Goal: Transaction & Acquisition: Book appointment/travel/reservation

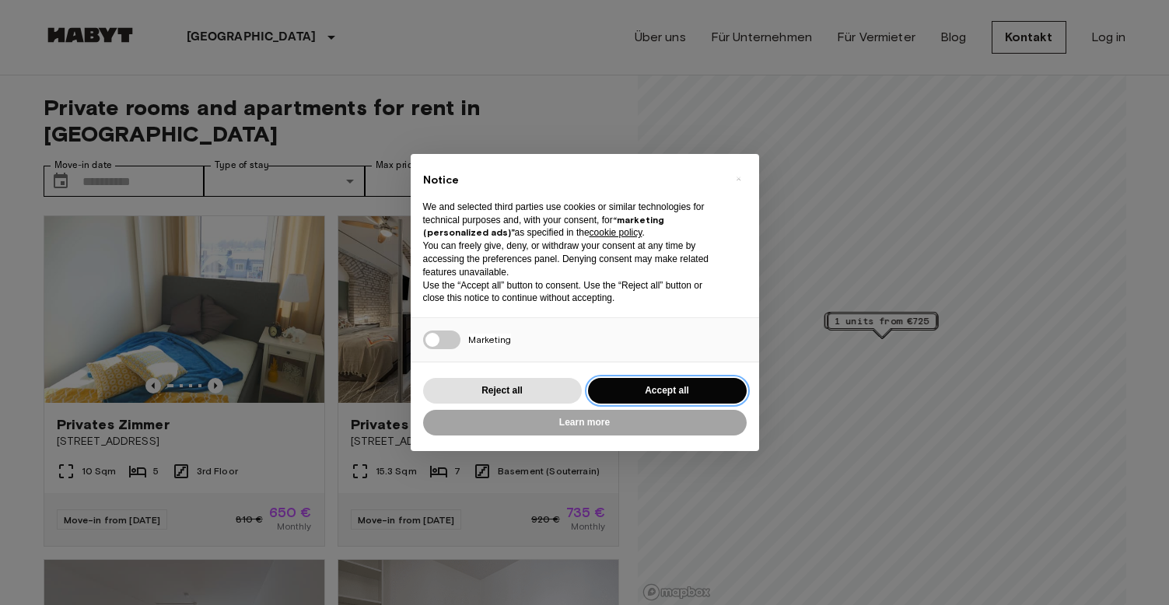
click at [671, 391] on button "Accept all" at bounding box center [667, 391] width 159 height 26
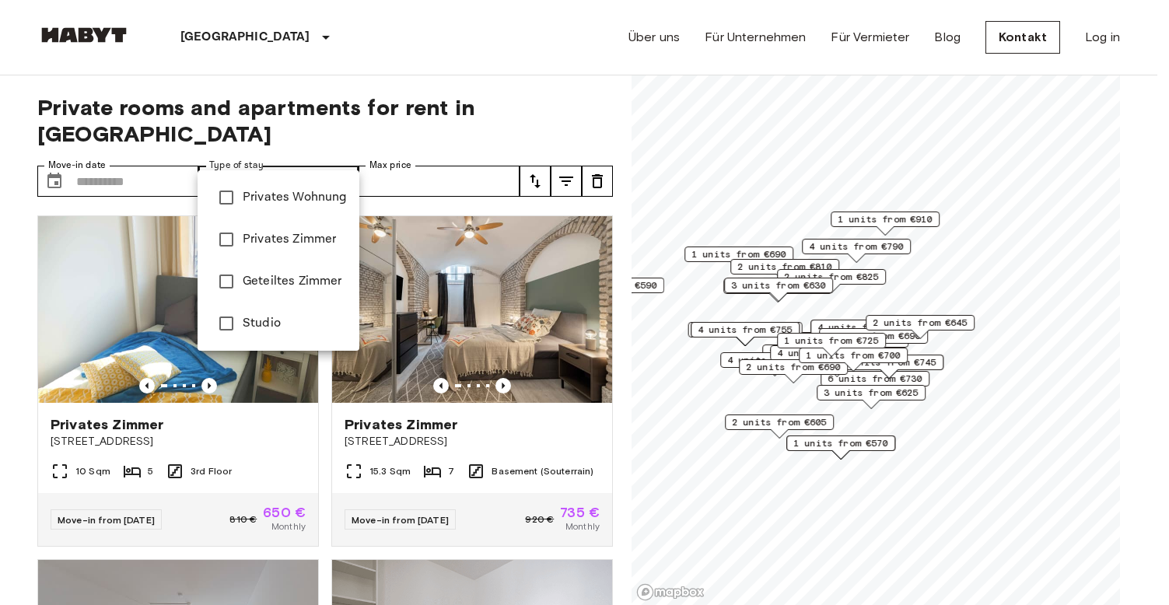
click at [280, 152] on div at bounding box center [584, 302] width 1169 height 605
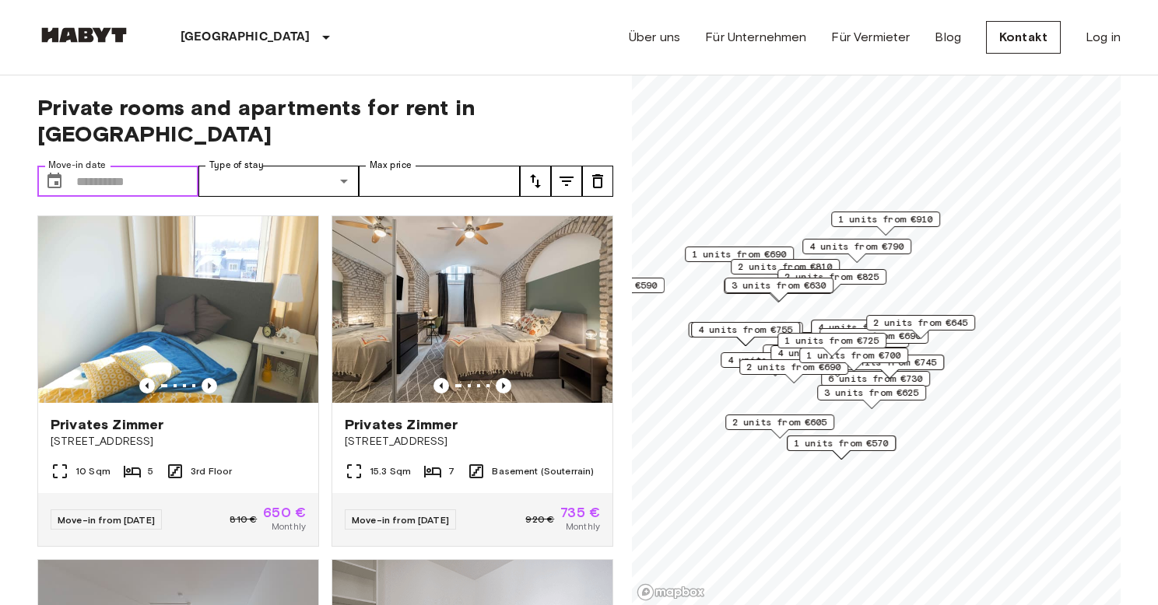
click at [155, 166] on input "Move-in date" at bounding box center [137, 181] width 122 height 31
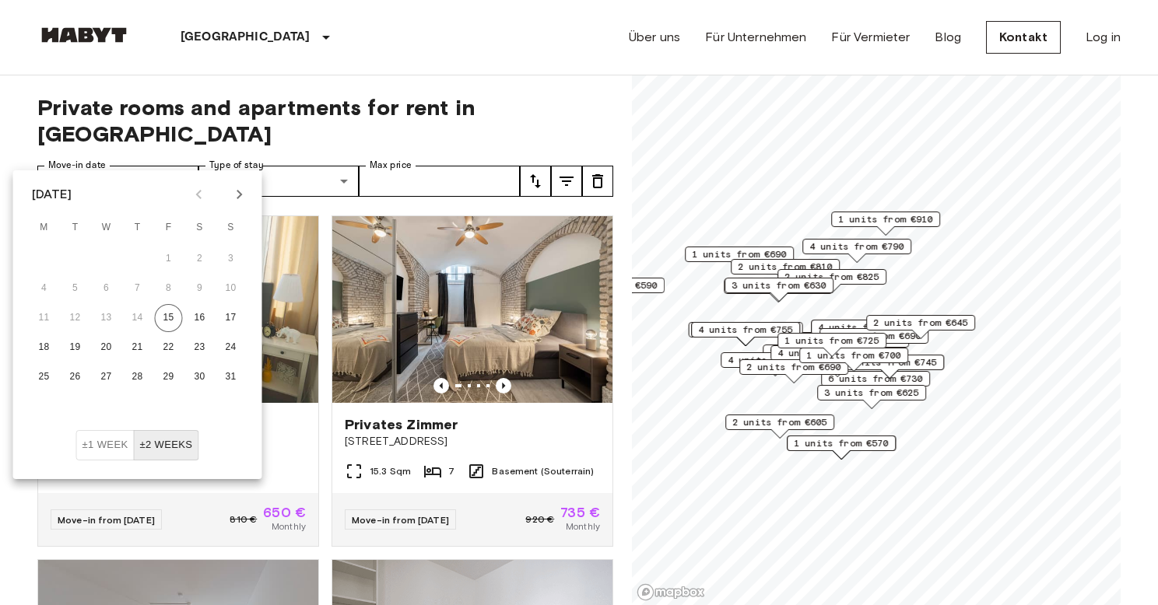
click at [243, 195] on icon "Next month" at bounding box center [239, 194] width 19 height 19
click at [174, 261] on button "3" at bounding box center [169, 259] width 28 height 28
type input "**********"
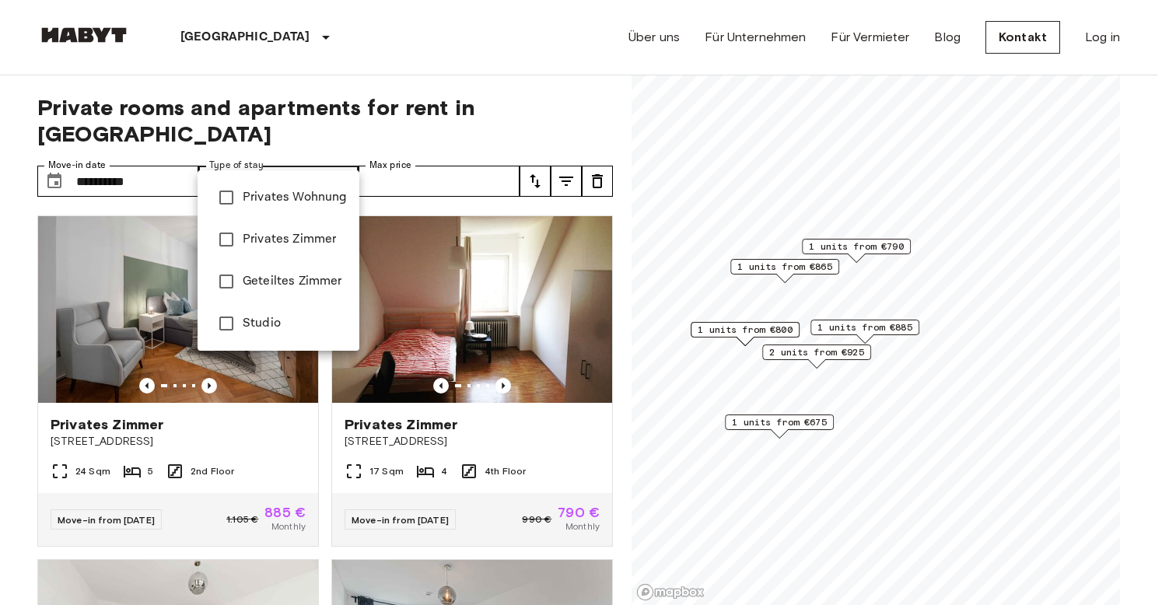
click at [282, 146] on div at bounding box center [584, 302] width 1169 height 605
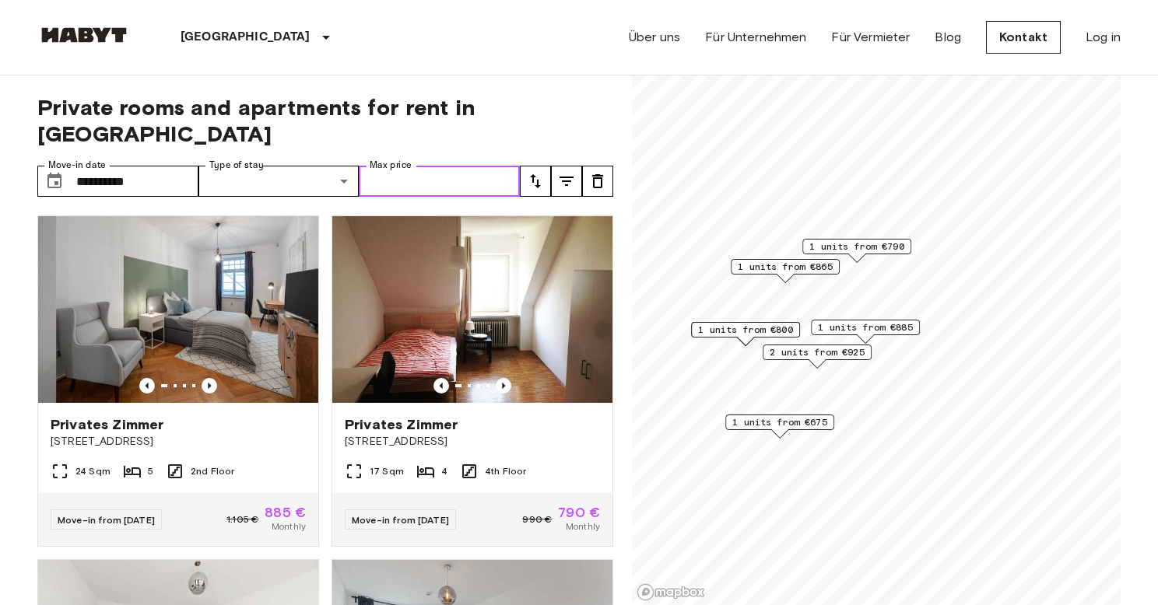
click at [479, 166] on input "Max price" at bounding box center [439, 181] width 161 height 31
click at [600, 103] on span "Private rooms and apartments for rent in Munich" at bounding box center [325, 120] width 576 height 53
click at [871, 248] on span "1 units from €790" at bounding box center [856, 247] width 95 height 14
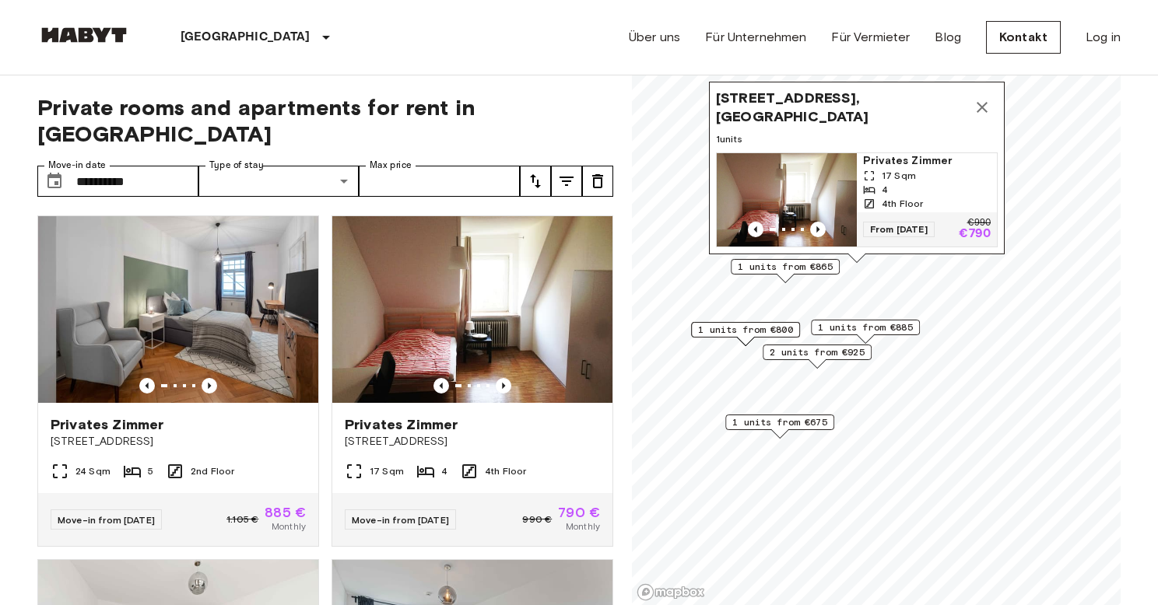
click at [819, 174] on img "Map marker" at bounding box center [787, 199] width 140 height 93
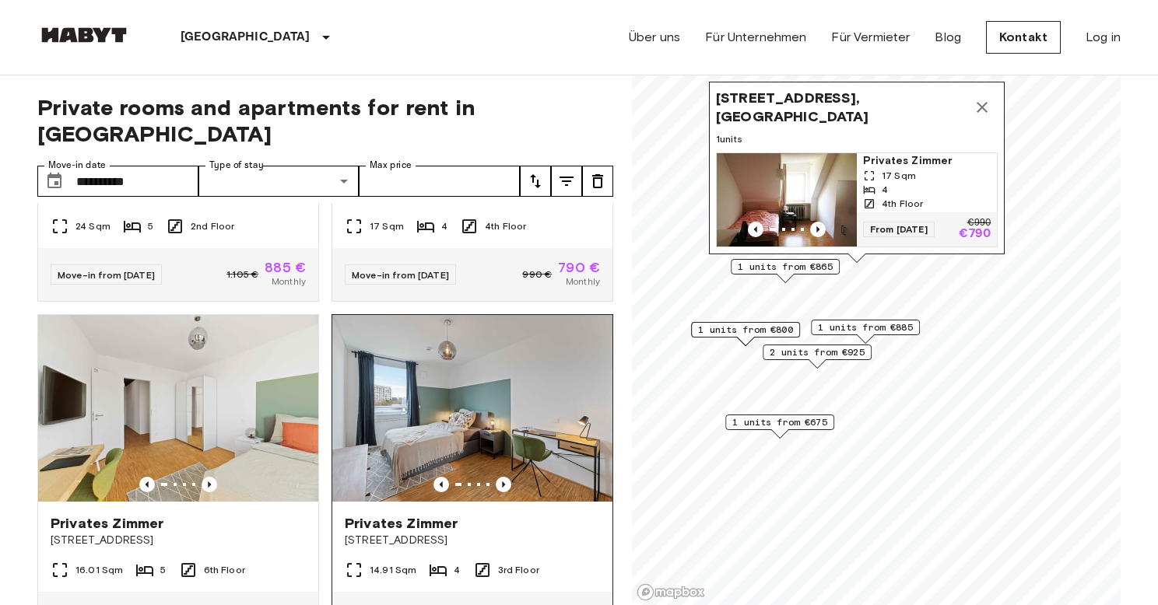
scroll to position [406, 0]
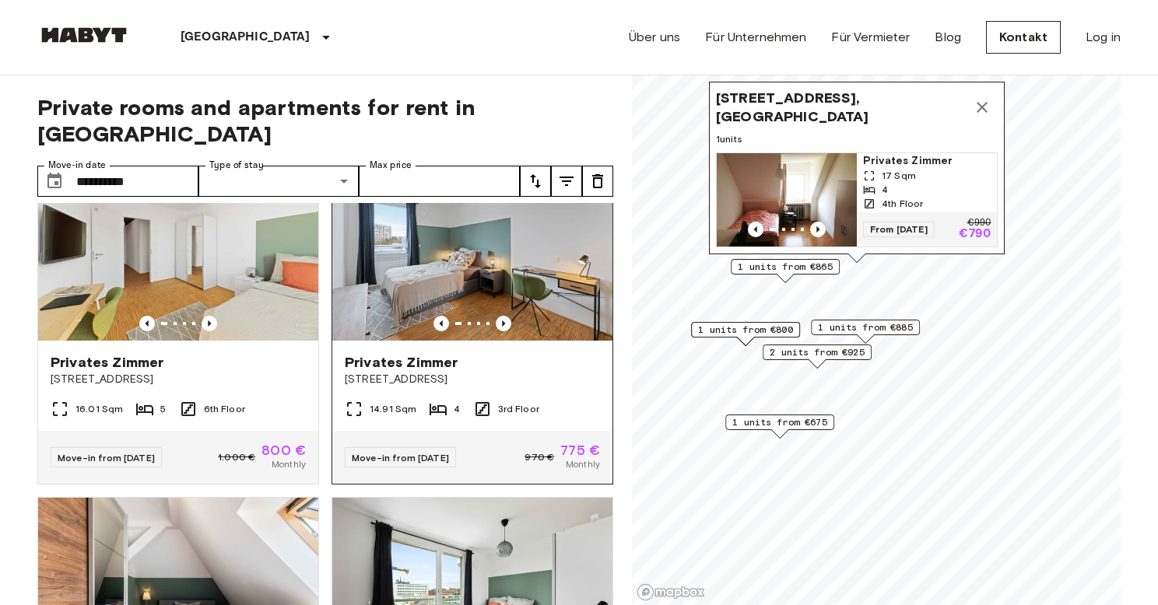
click at [546, 239] on img at bounding box center [472, 247] width 280 height 187
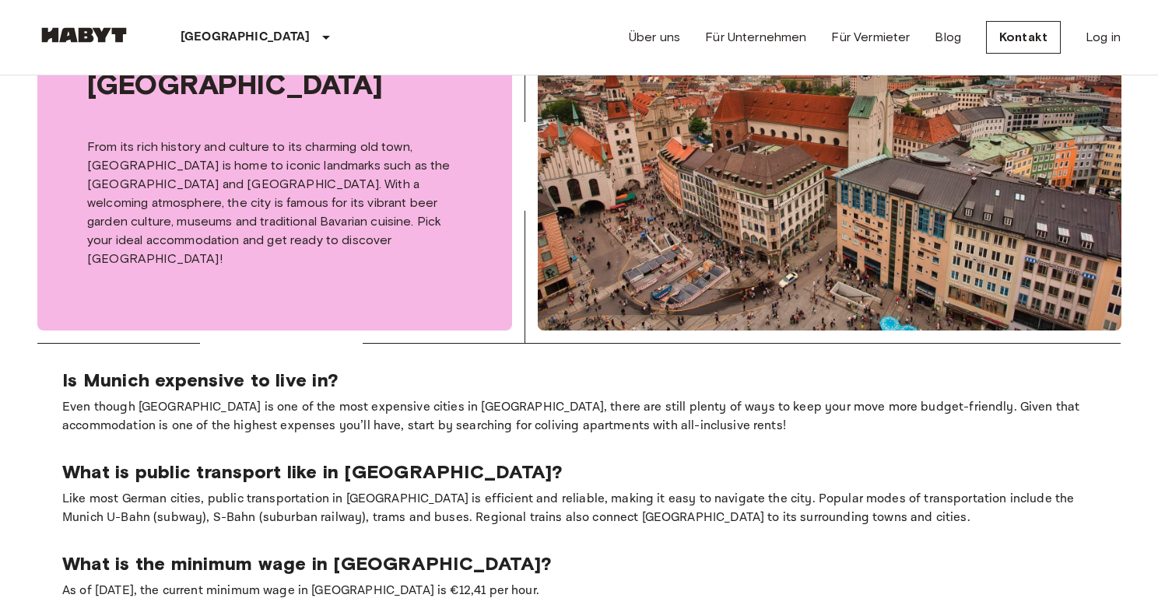
scroll to position [0, 0]
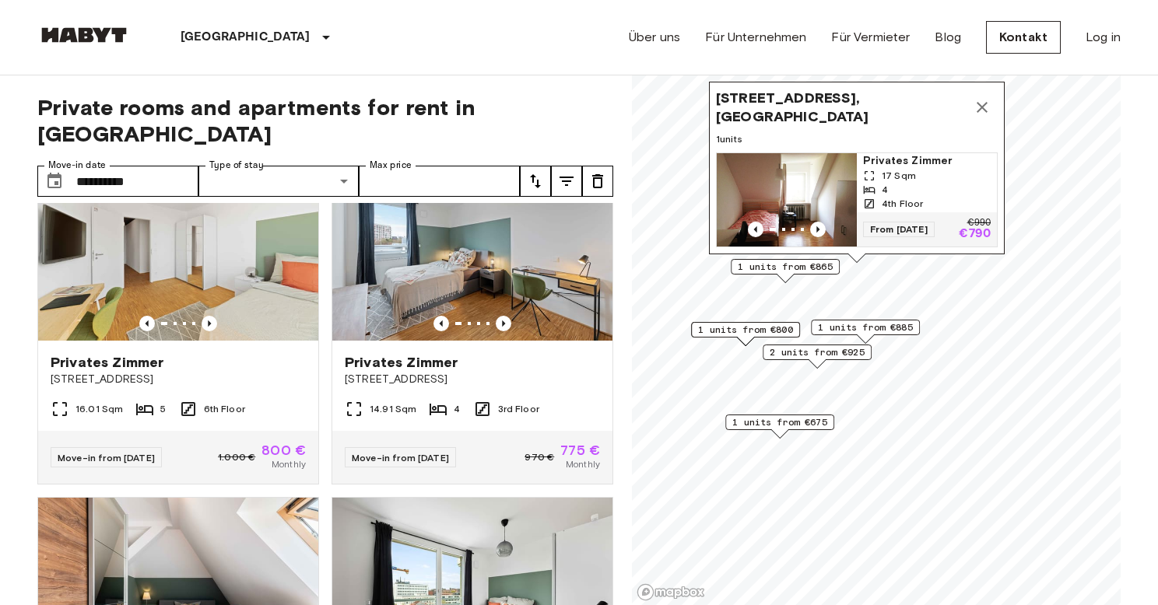
click at [406, 75] on div "**********" at bounding box center [325, 340] width 576 height 531
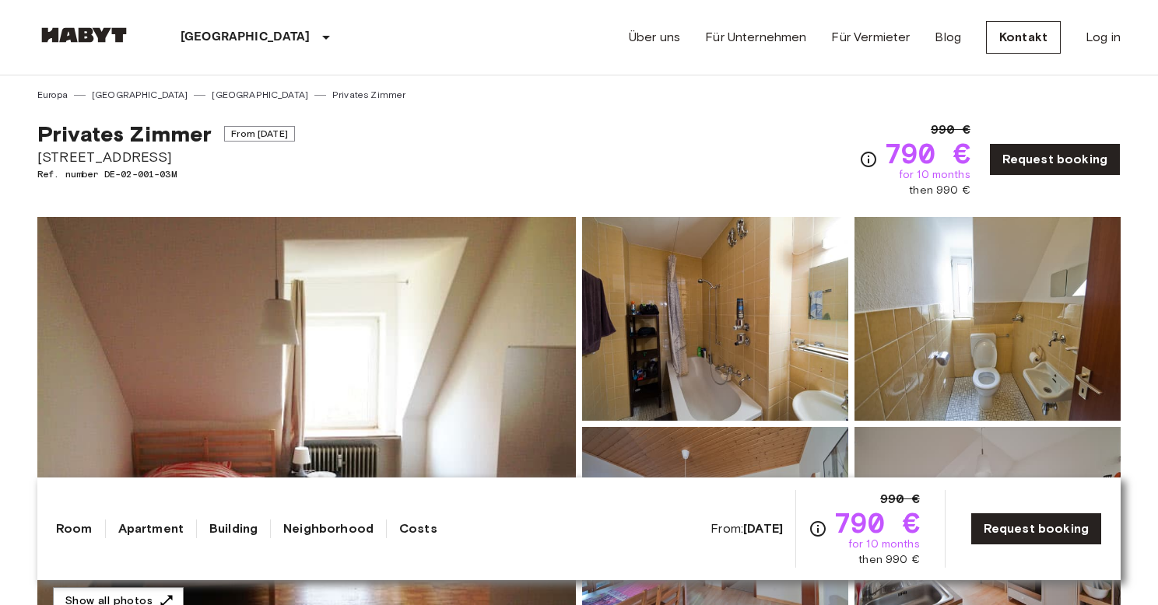
click at [464, 328] on img at bounding box center [306, 424] width 538 height 414
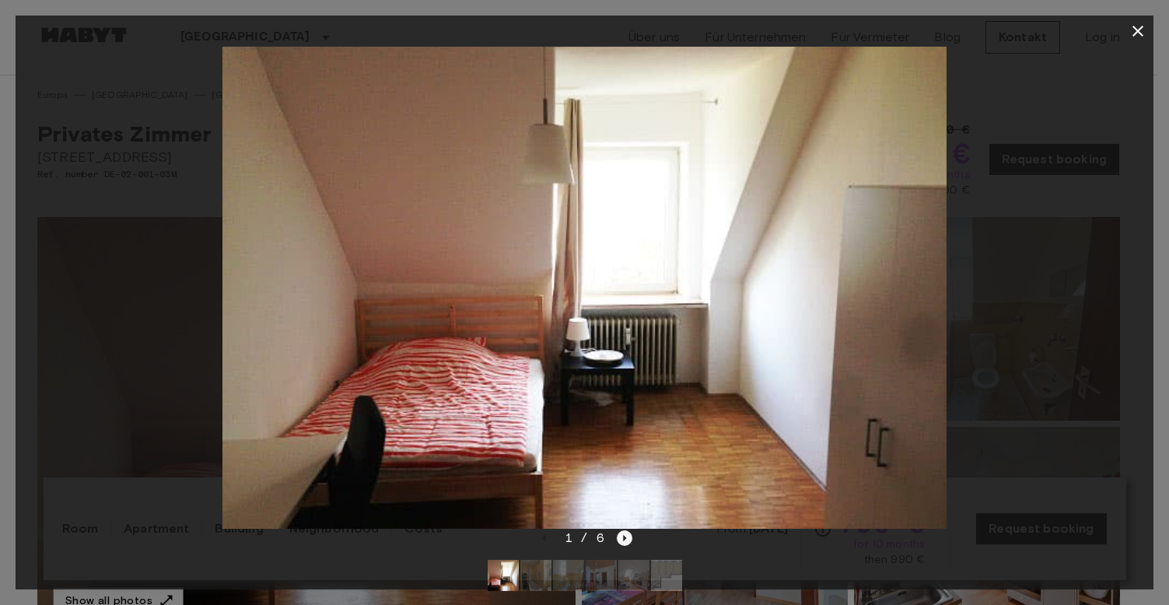
click at [625, 542] on icon "Next image" at bounding box center [625, 539] width 16 height 16
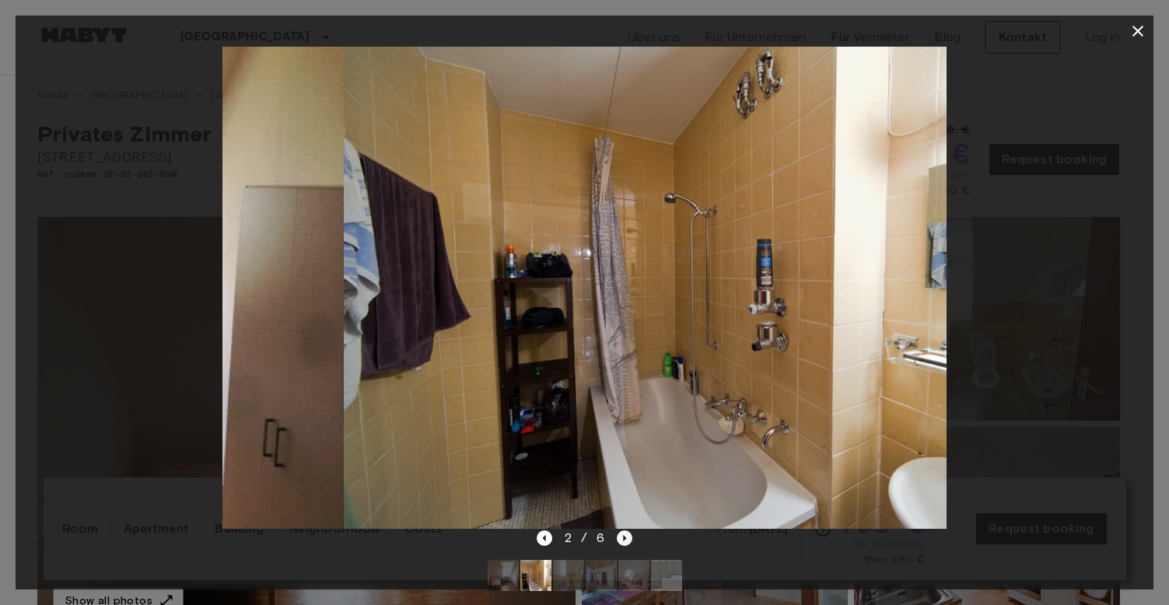
click at [625, 542] on icon "Next image" at bounding box center [625, 539] width 16 height 16
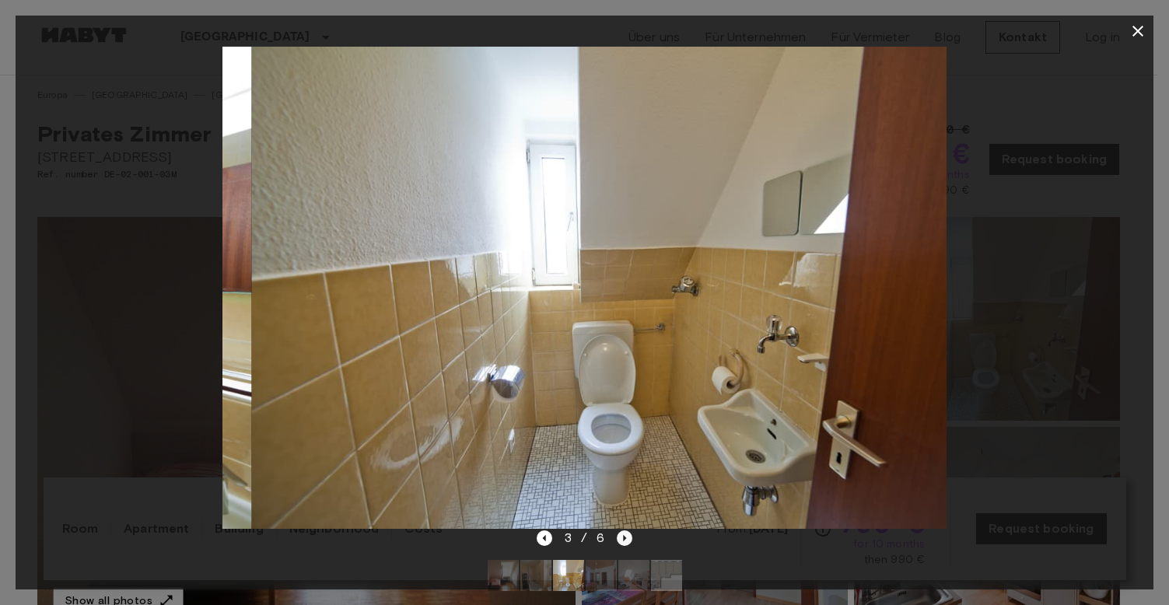
click at [625, 542] on icon "Next image" at bounding box center [625, 539] width 16 height 16
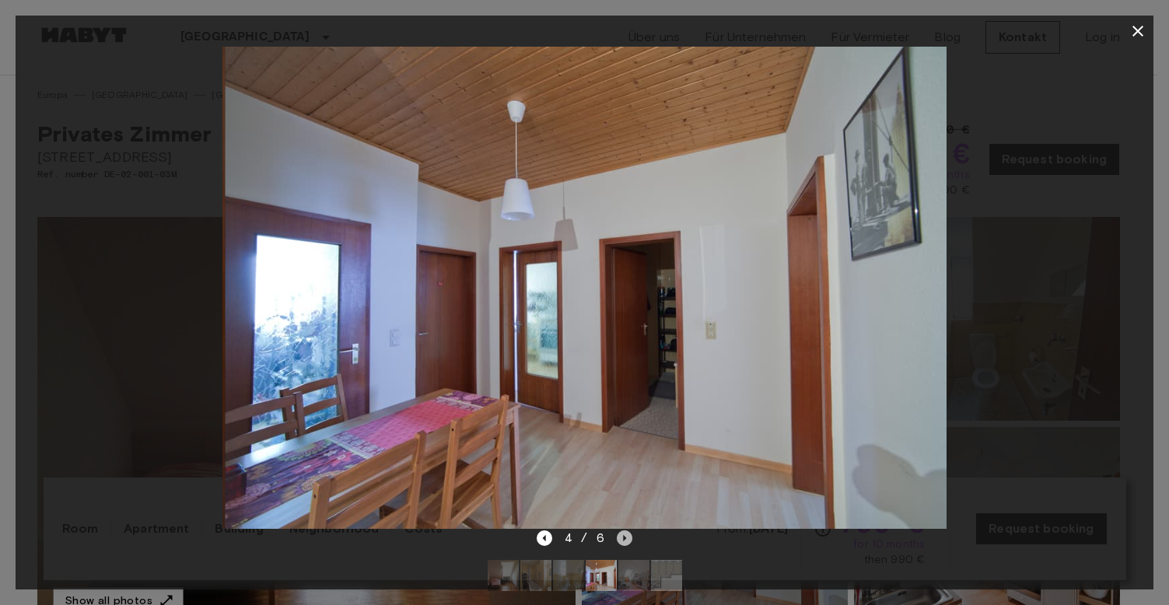
click at [625, 542] on icon "Next image" at bounding box center [625, 539] width 16 height 16
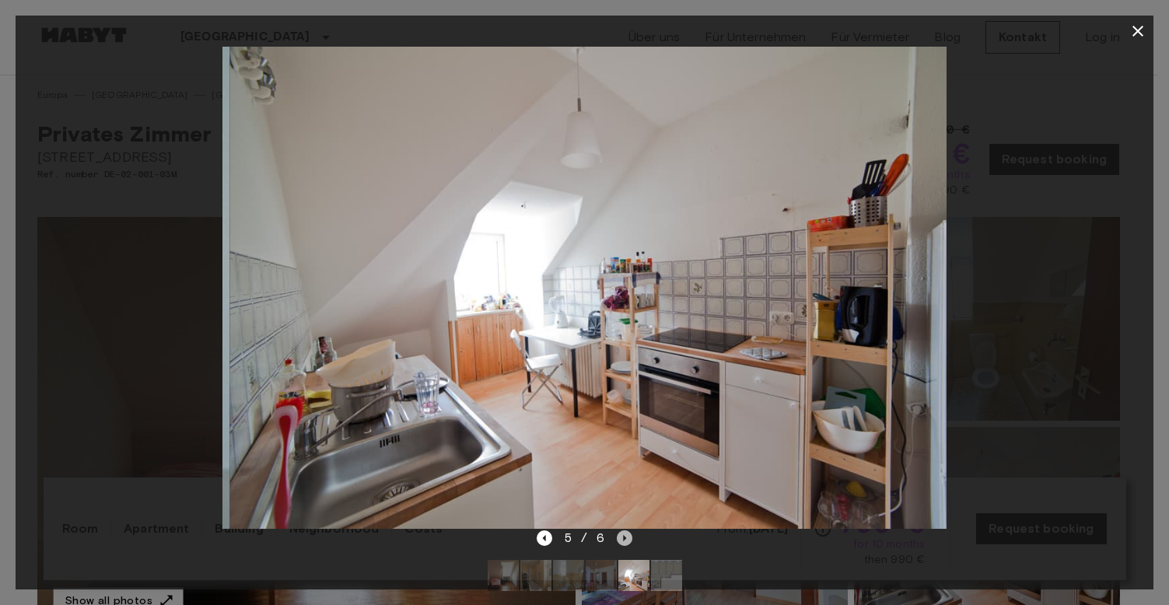
click at [625, 542] on icon "Next image" at bounding box center [625, 539] width 16 height 16
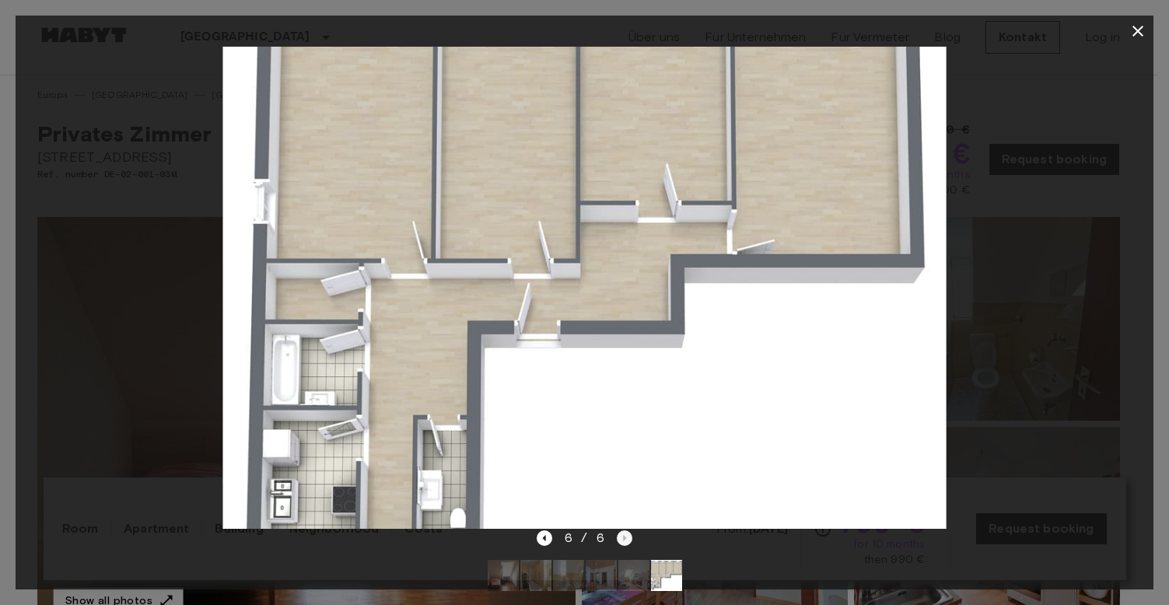
click at [625, 542] on div "6 / 6" at bounding box center [585, 538] width 96 height 19
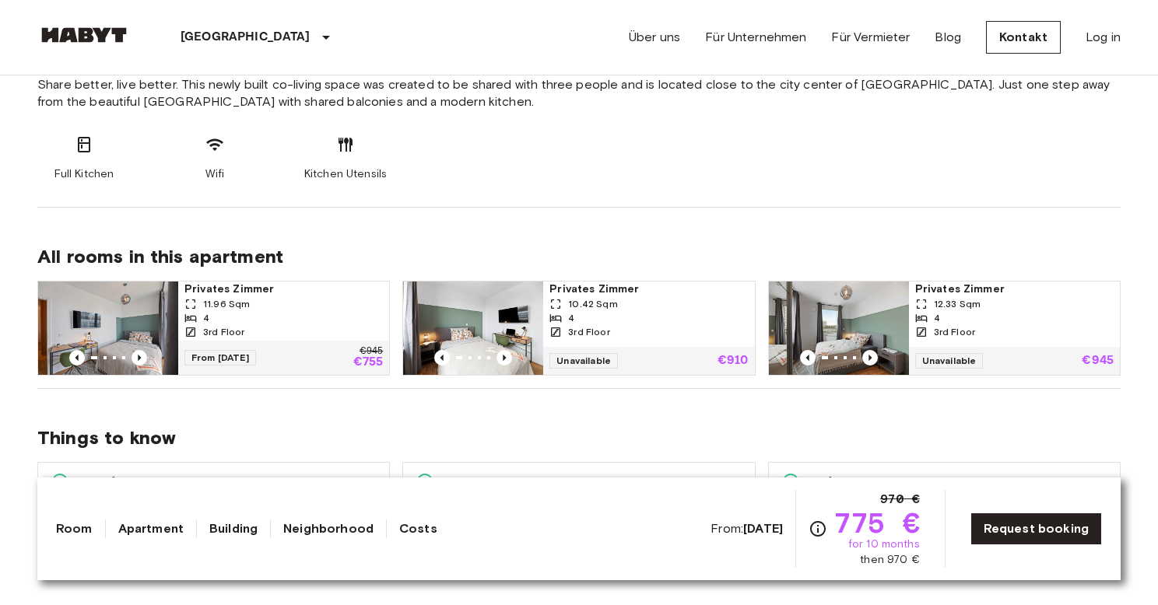
scroll to position [837, 0]
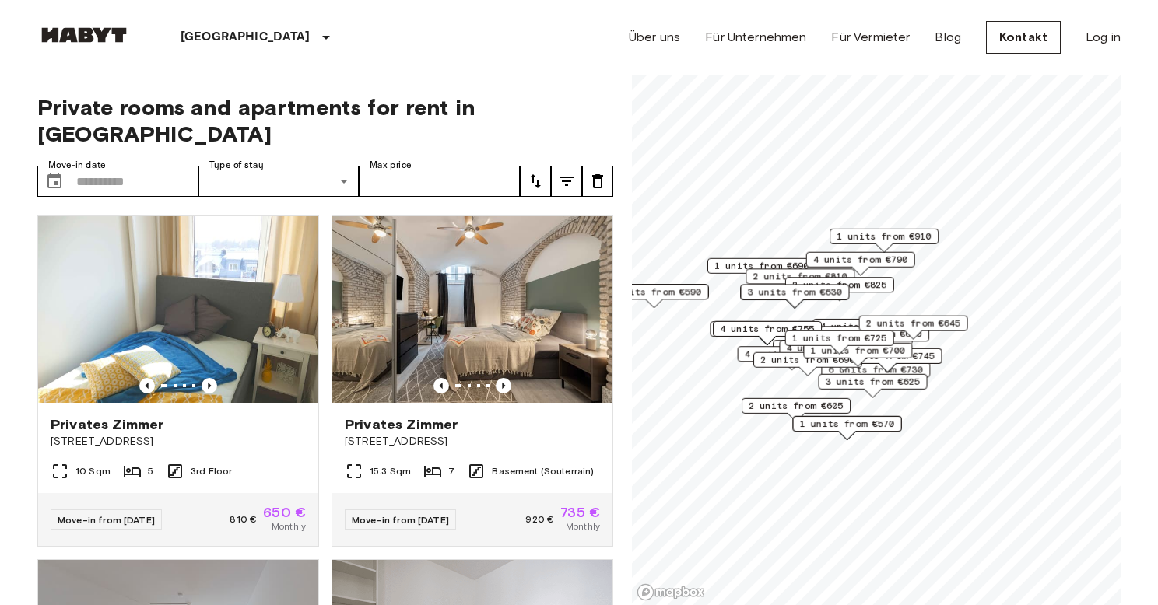
click at [258, 159] on label "Type of stay" at bounding box center [236, 165] width 54 height 13
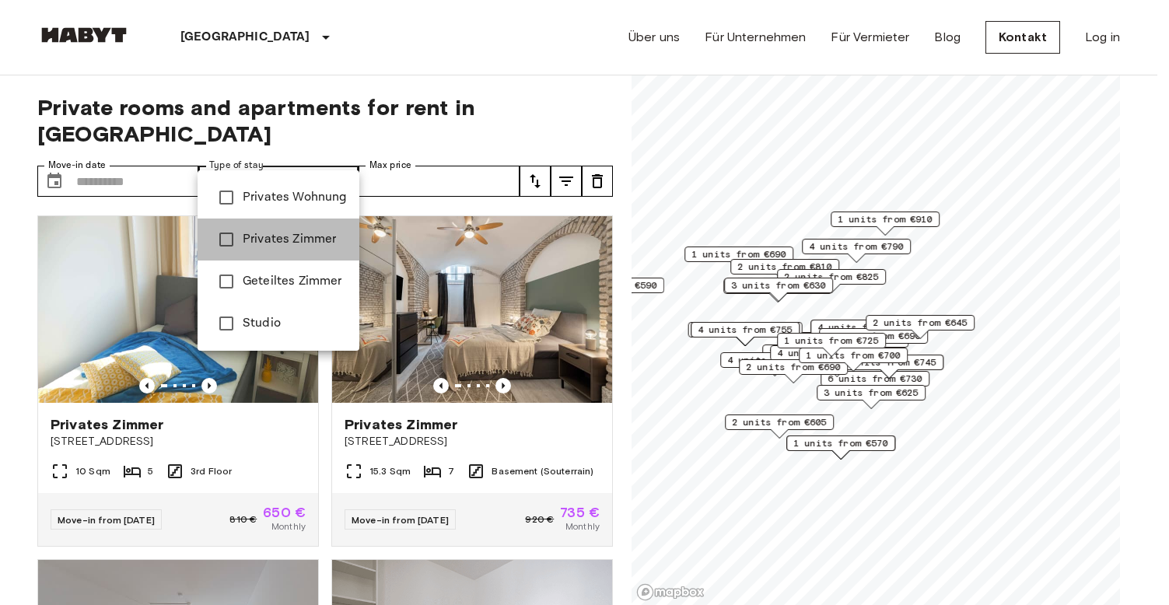
click at [269, 227] on li "Privates Zimmer" at bounding box center [279, 240] width 162 height 42
type input "**********"
click at [307, 88] on div at bounding box center [584, 302] width 1169 height 605
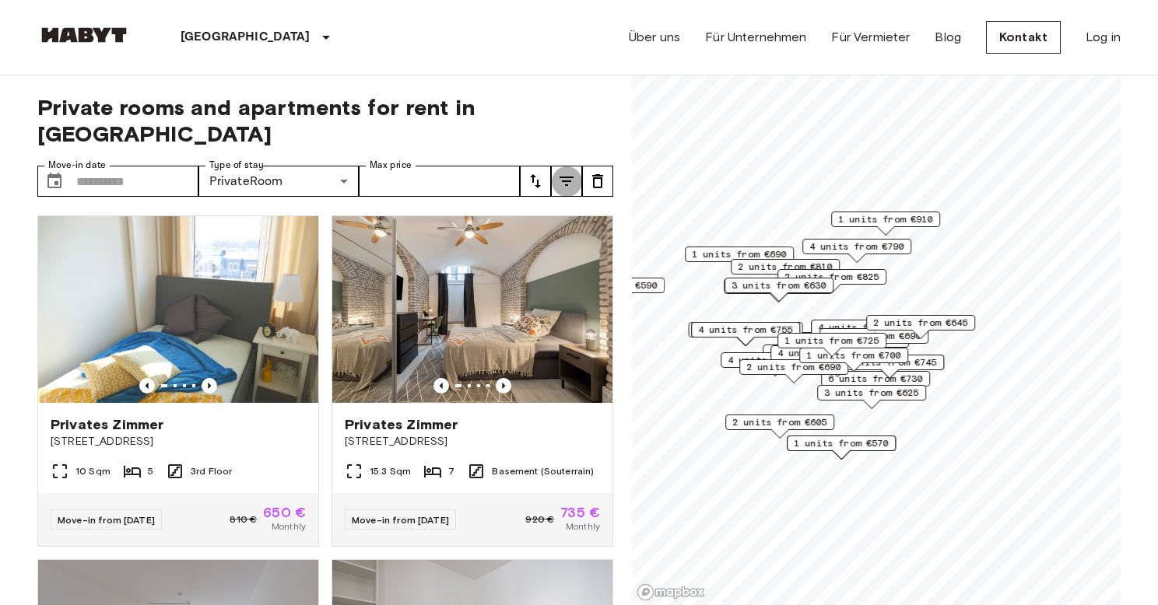
click at [566, 177] on icon "tune" at bounding box center [566, 181] width 14 height 9
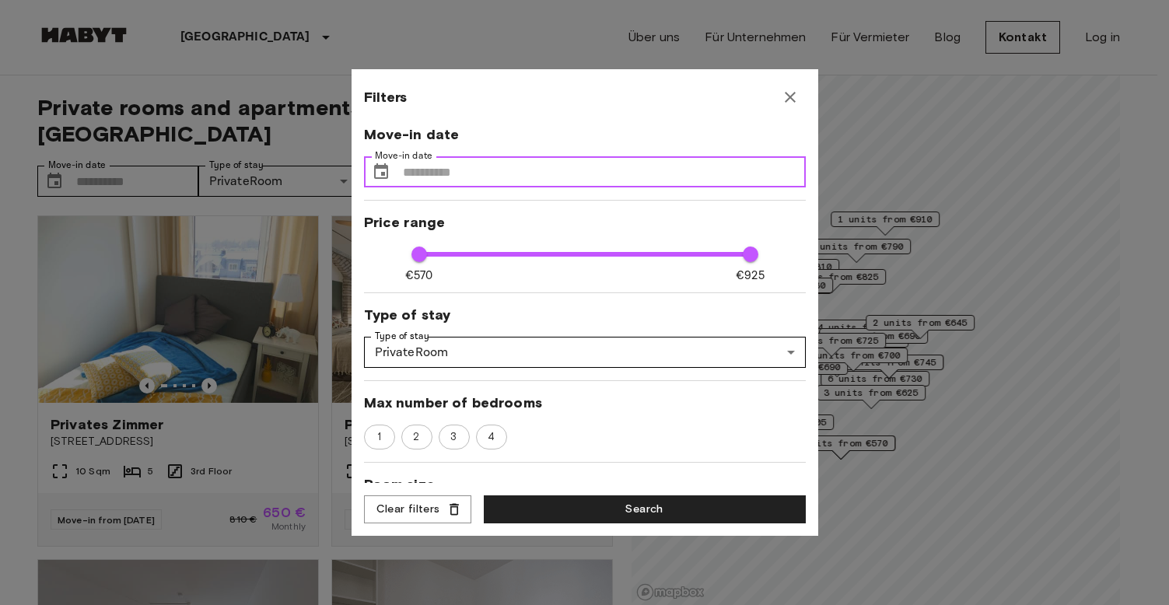
click at [465, 168] on input "Move-in date" at bounding box center [604, 171] width 403 height 31
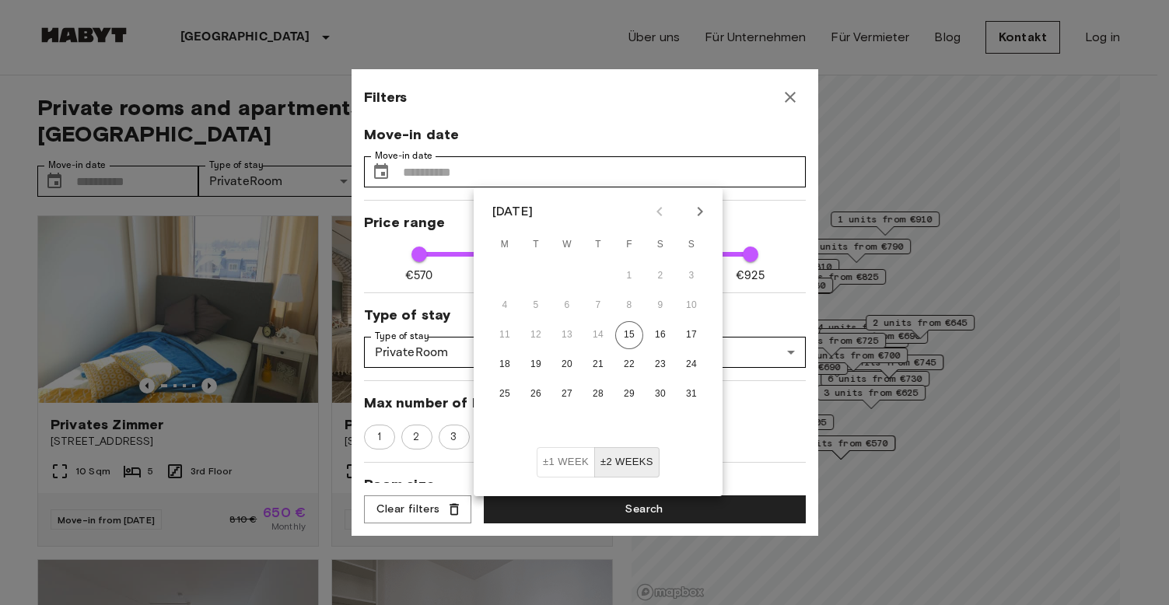
click at [701, 214] on icon "Next month" at bounding box center [700, 211] width 5 height 9
click at [625, 272] on button "3" at bounding box center [629, 276] width 28 height 28
type input "***"
type input "**********"
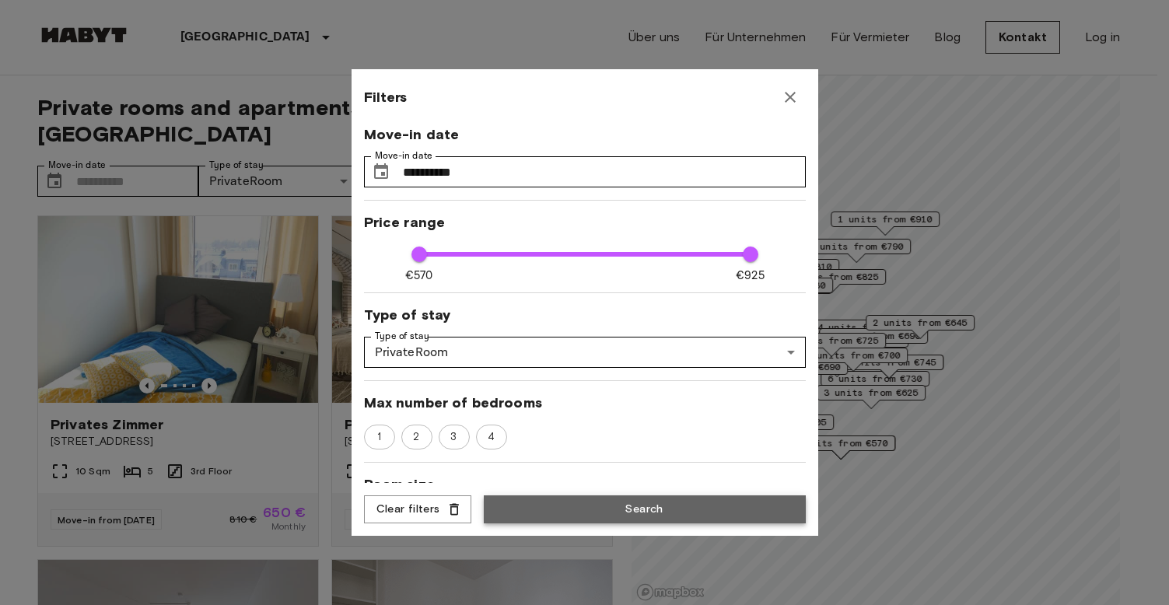
click at [640, 512] on button "Search" at bounding box center [645, 510] width 322 height 29
type input "**********"
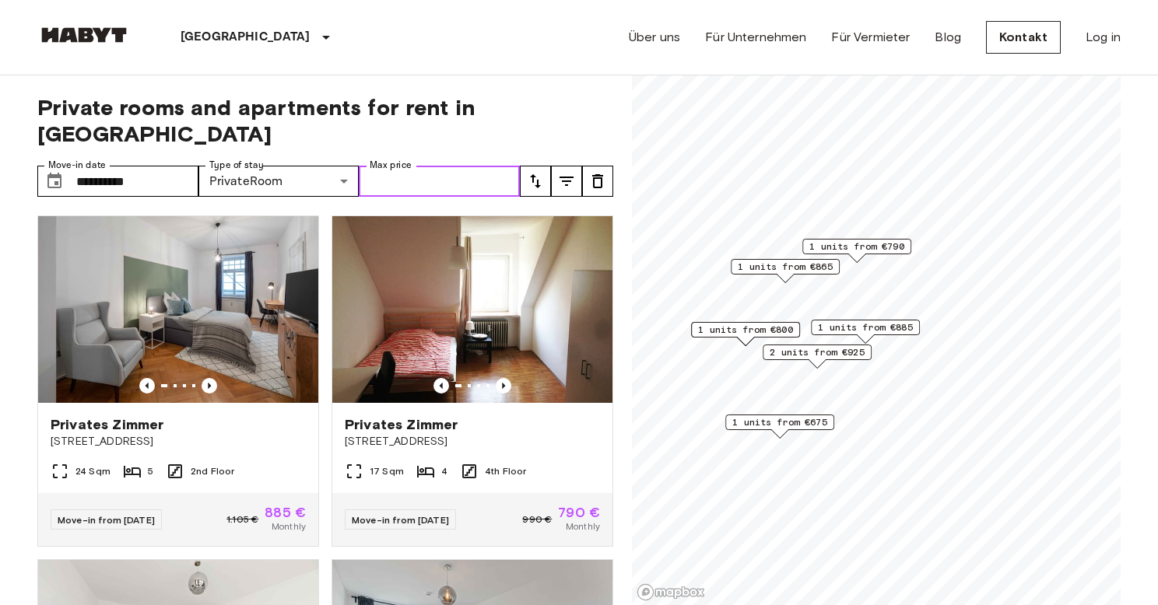
click at [426, 166] on input "Max price" at bounding box center [439, 181] width 161 height 31
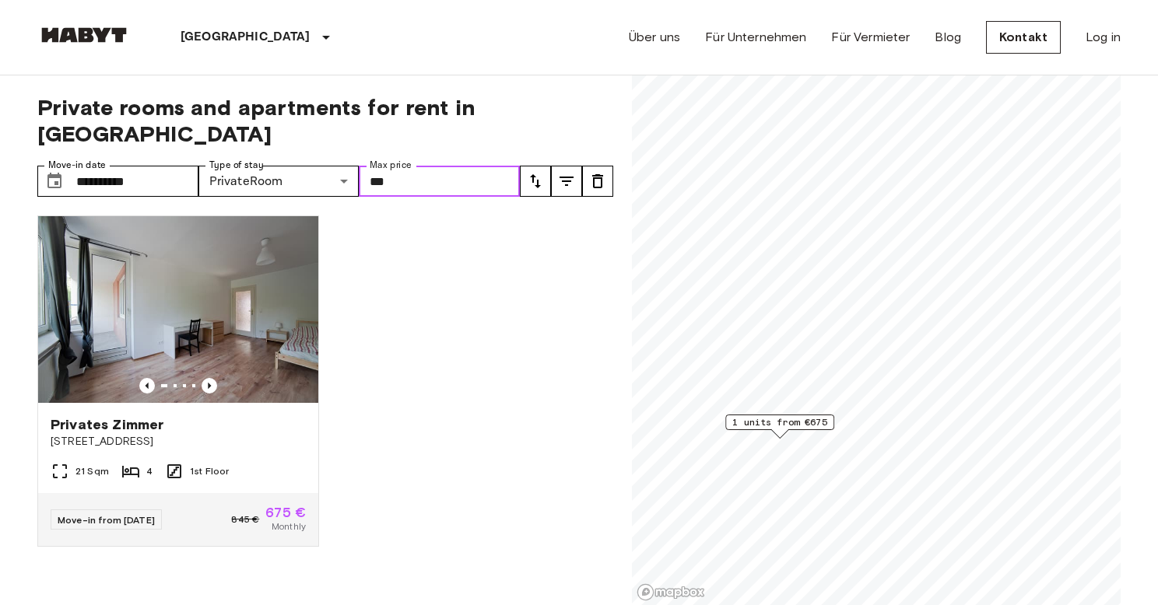
click at [776, 426] on span "1 units from €675" at bounding box center [779, 422] width 95 height 14
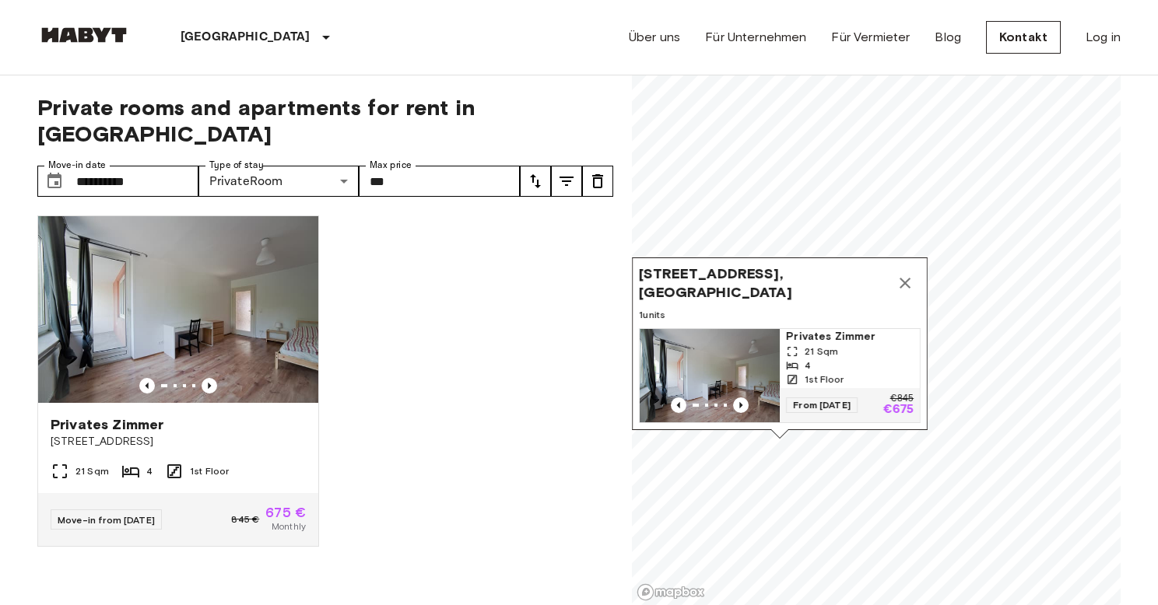
click at [902, 274] on icon "Map marker" at bounding box center [905, 283] width 19 height 19
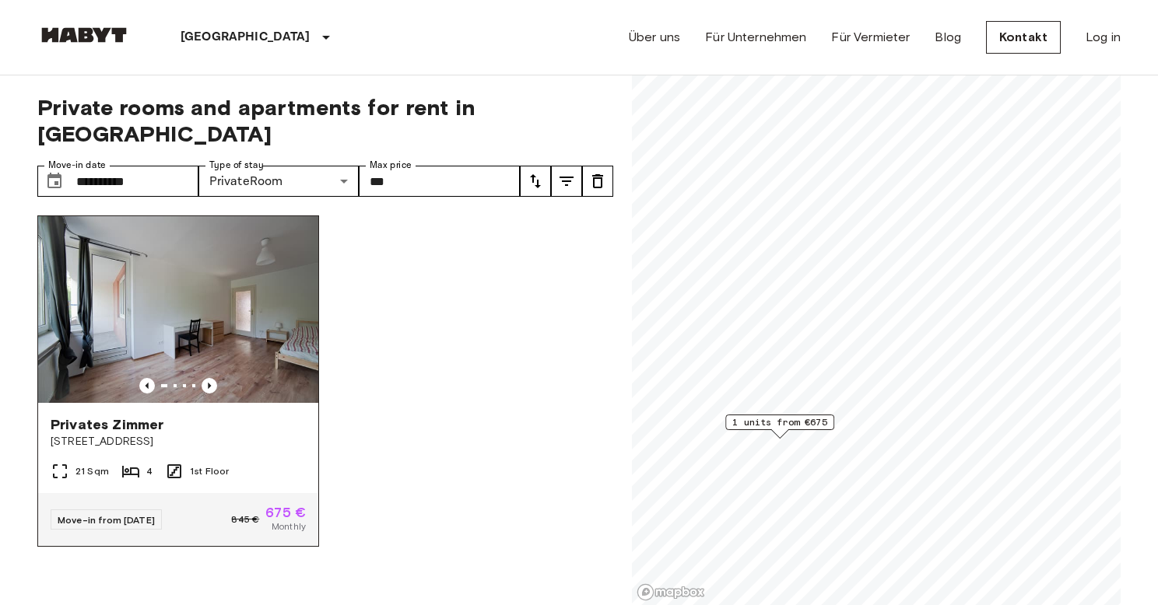
click at [212, 311] on img at bounding box center [178, 309] width 280 height 187
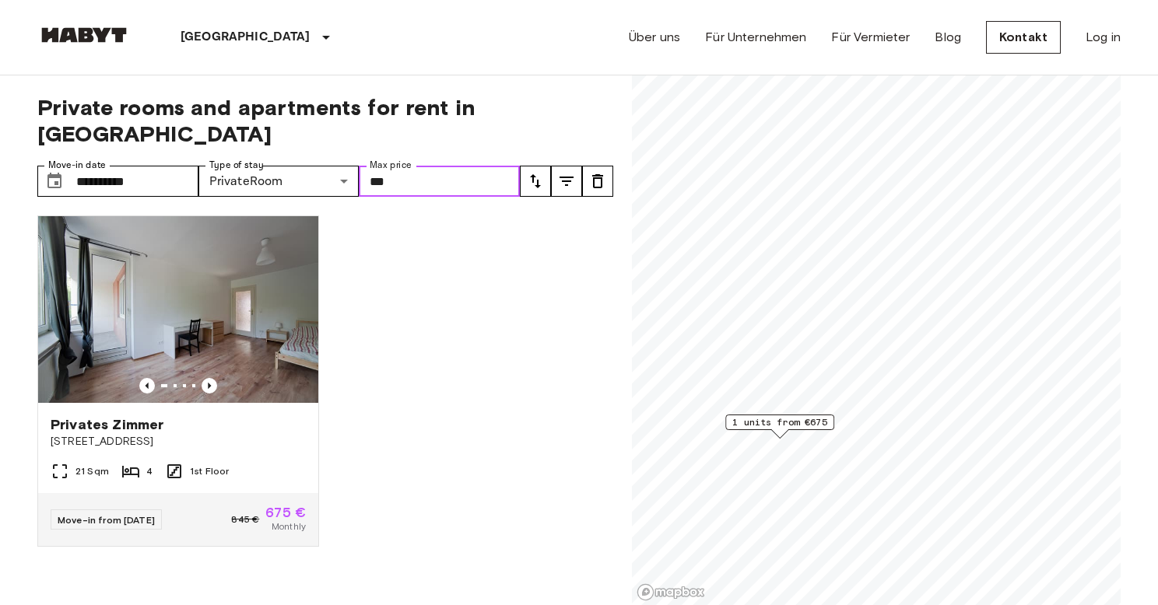
click at [414, 166] on input "***" at bounding box center [439, 181] width 161 height 31
type input "***"
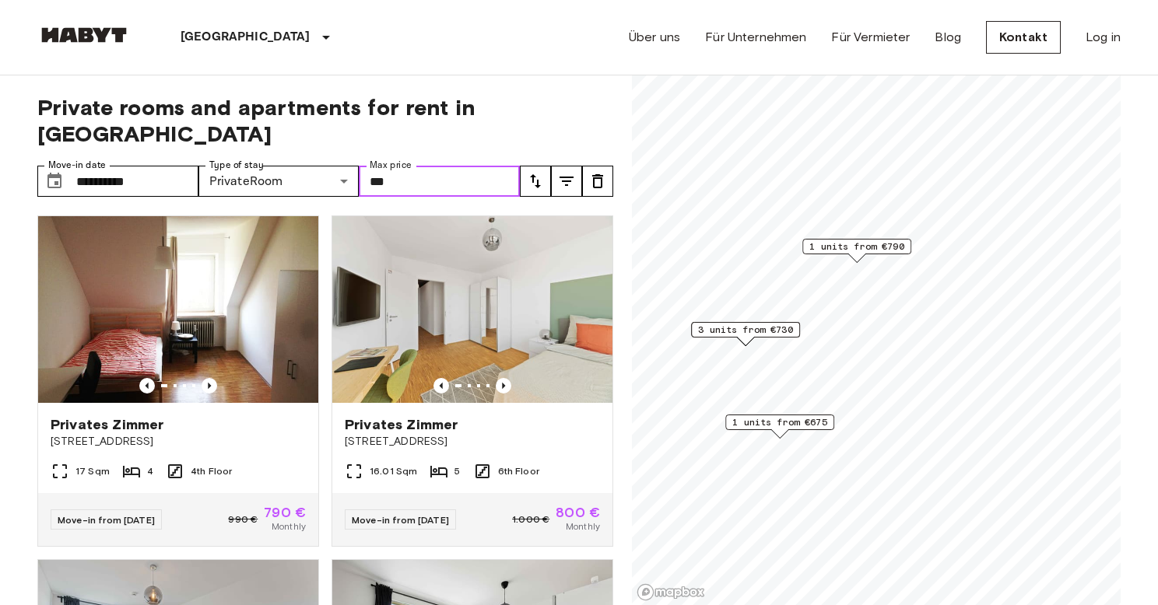
click at [759, 324] on span "3 units from €730" at bounding box center [745, 330] width 95 height 14
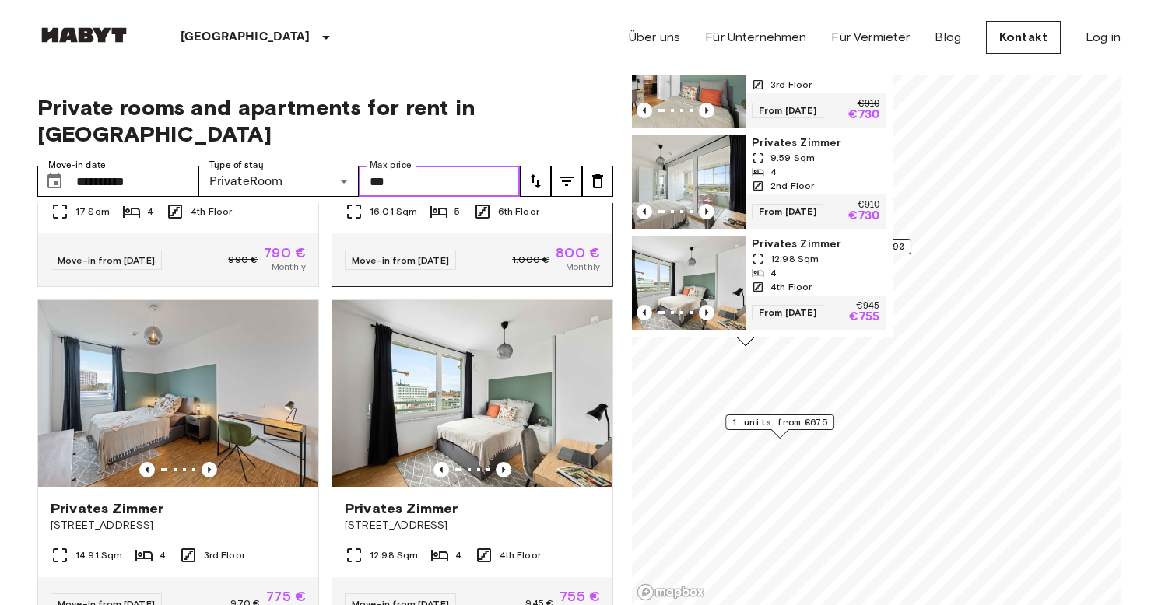
scroll to position [349, 0]
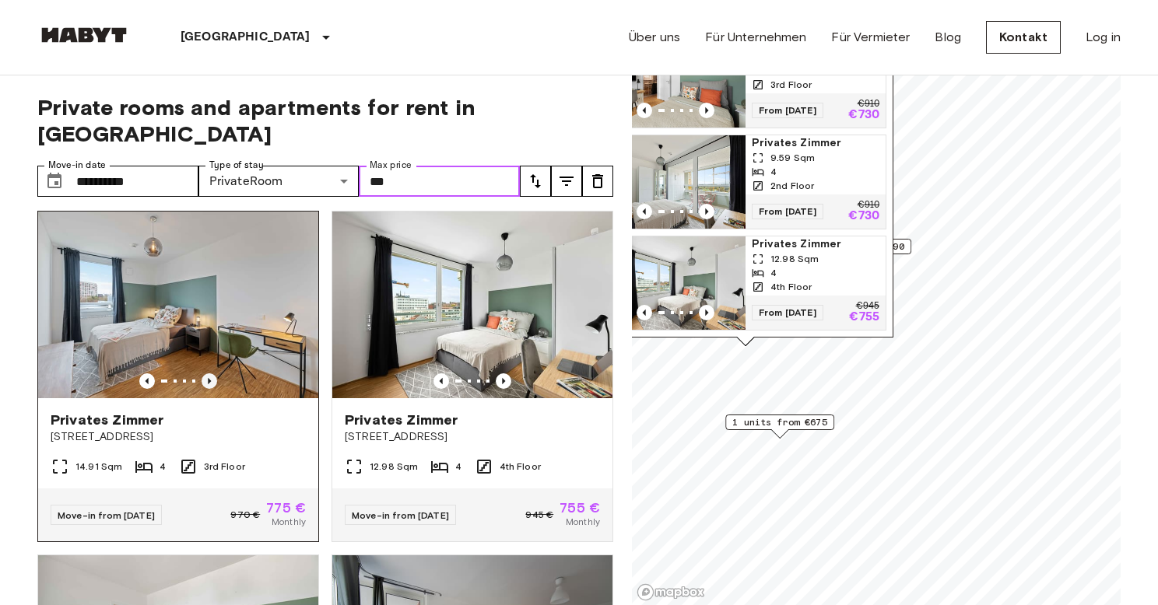
click at [208, 378] on icon "Previous image" at bounding box center [209, 381] width 3 height 6
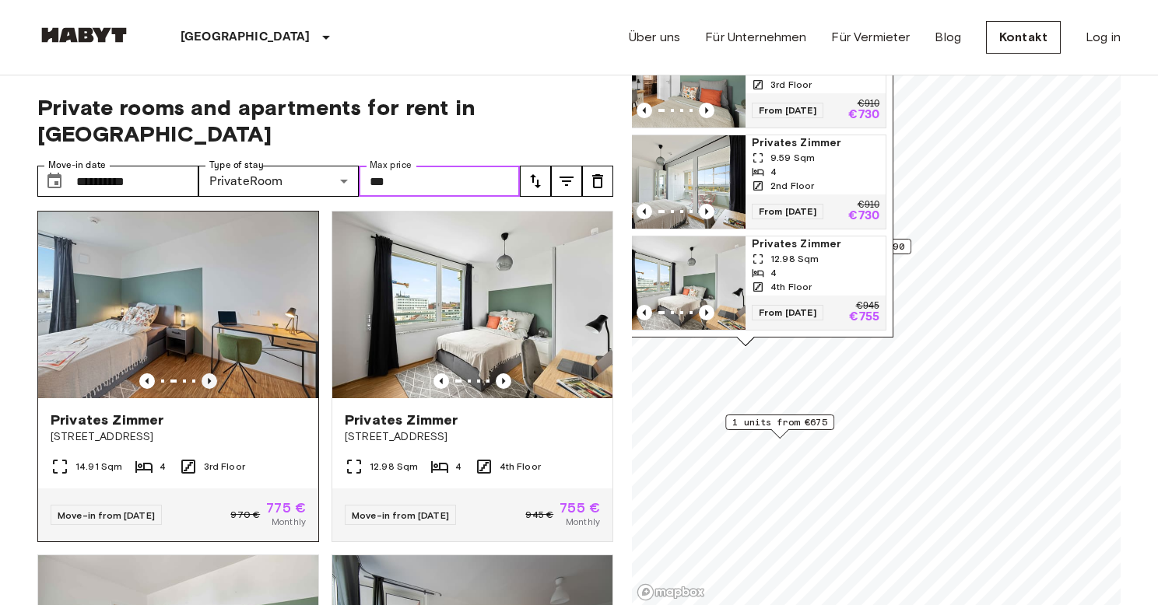
click at [208, 378] on icon "Previous image" at bounding box center [209, 381] width 3 height 6
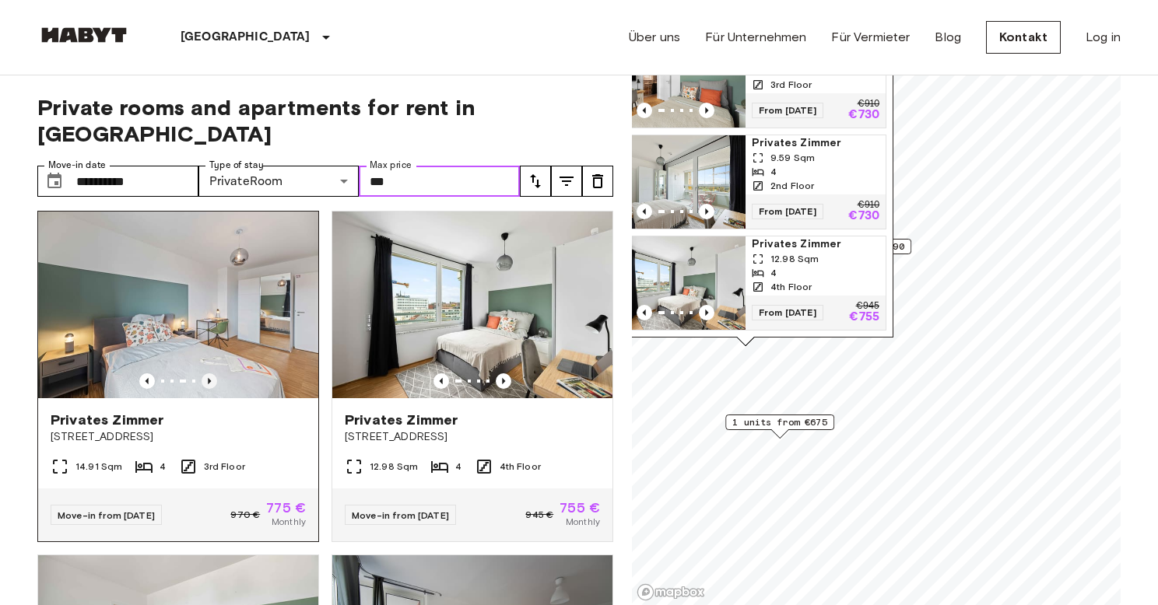
click at [208, 378] on icon "Previous image" at bounding box center [209, 381] width 3 height 6
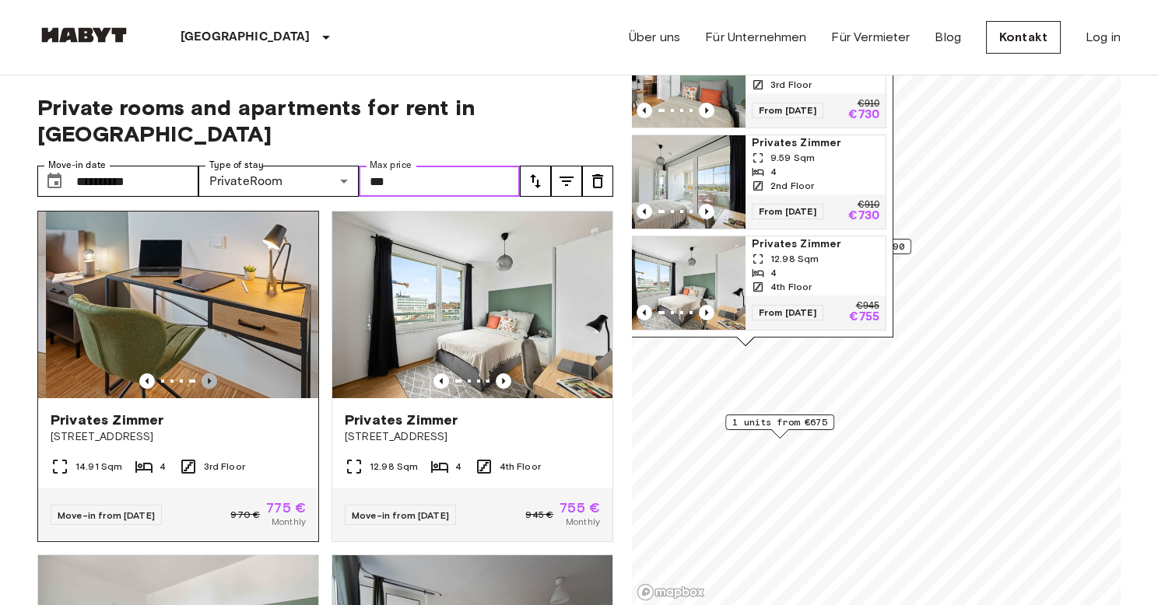
click at [208, 378] on icon "Previous image" at bounding box center [209, 381] width 3 height 6
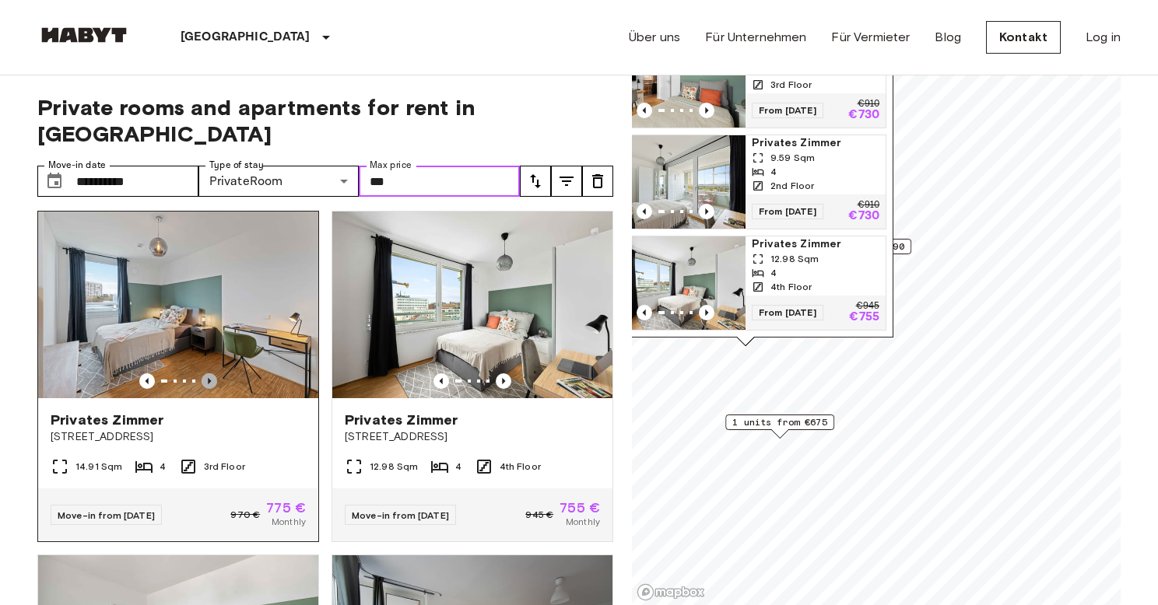
click at [208, 378] on icon "Previous image" at bounding box center [209, 381] width 3 height 6
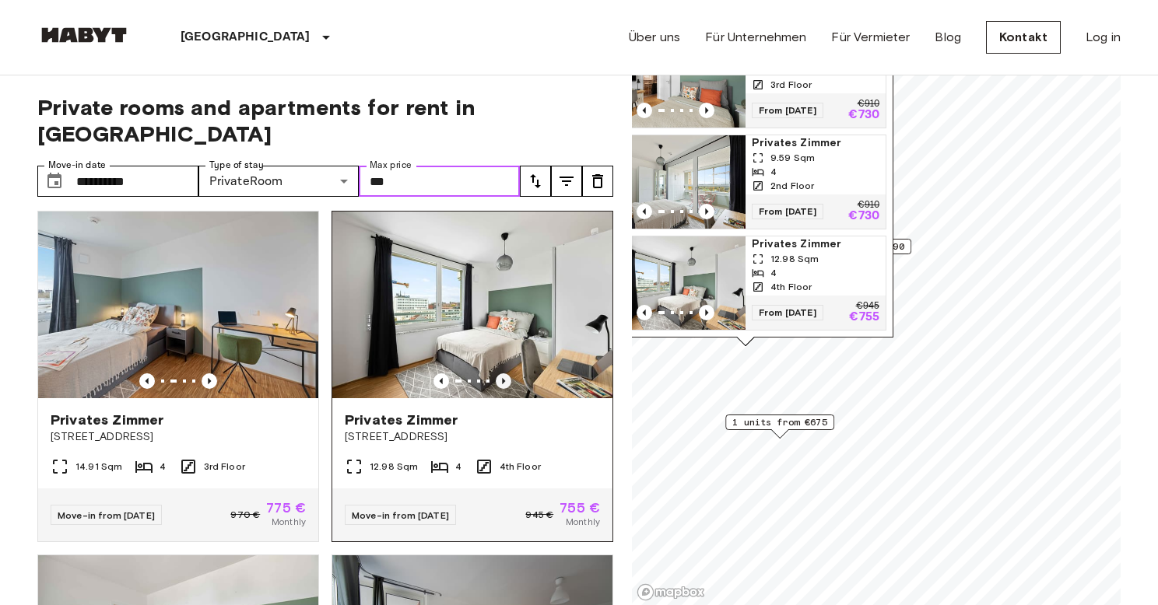
click at [498, 373] on icon "Previous image" at bounding box center [504, 381] width 16 height 16
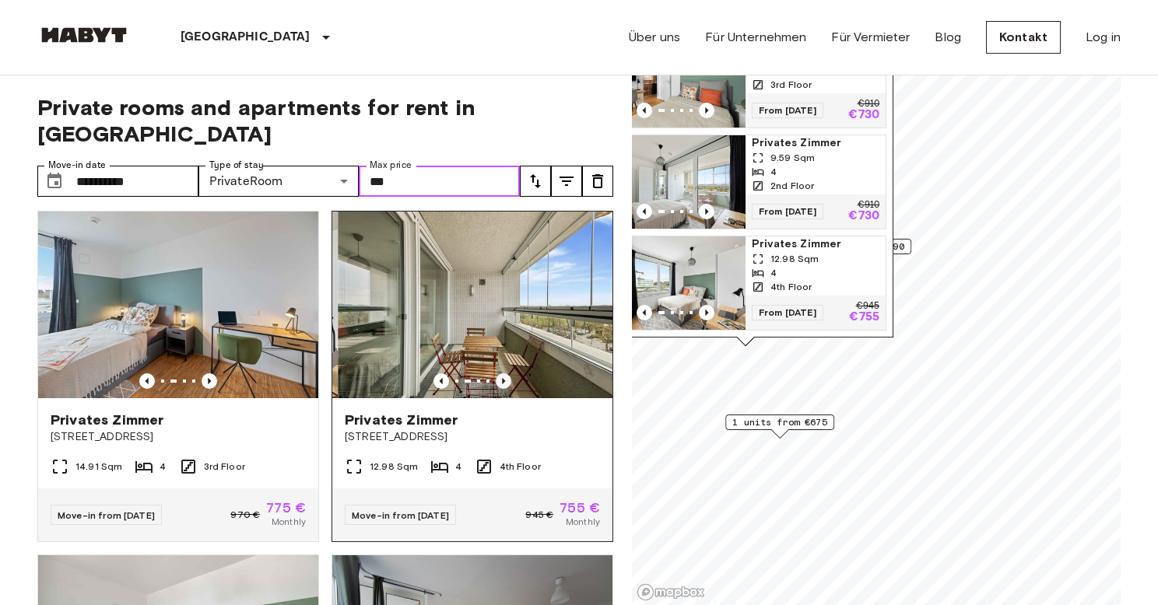
click at [498, 373] on icon "Previous image" at bounding box center [504, 381] width 16 height 16
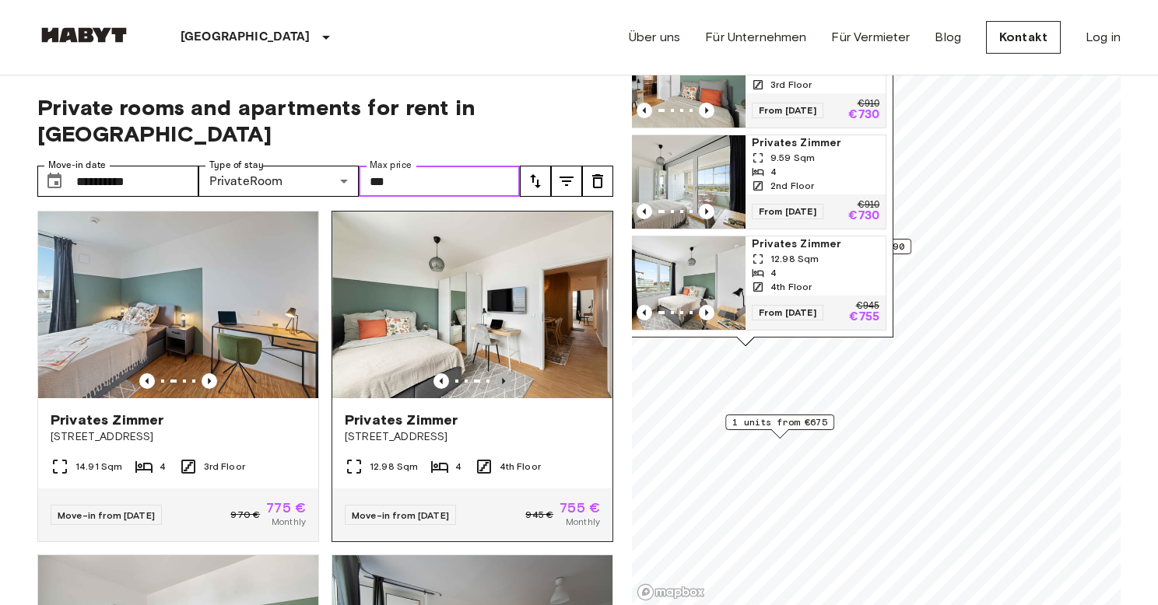
click at [498, 373] on icon "Previous image" at bounding box center [504, 381] width 16 height 16
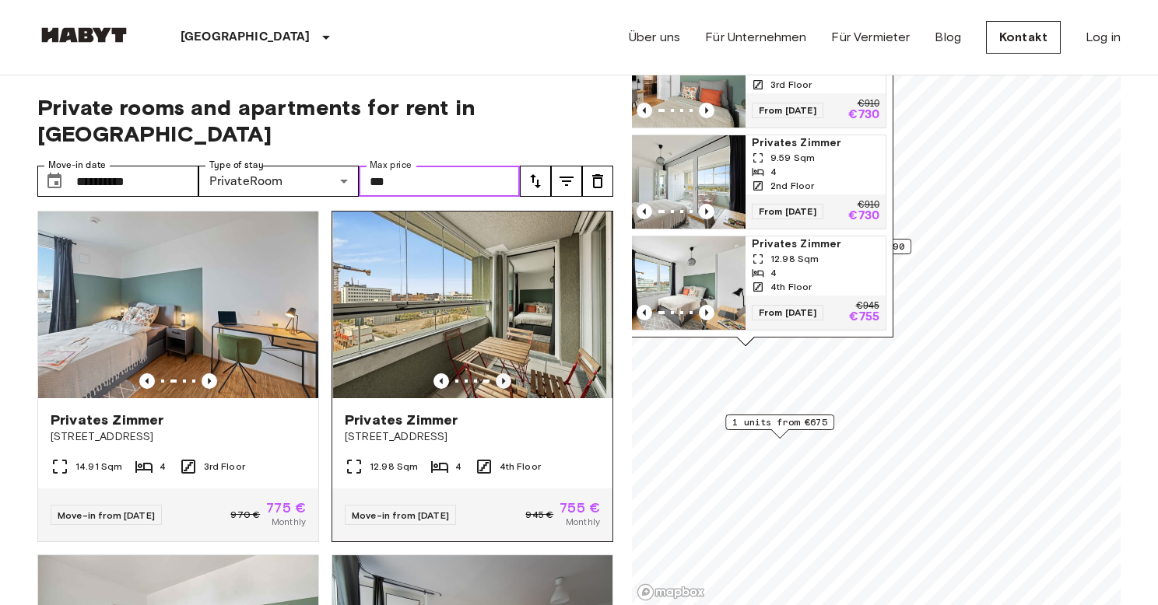
click at [498, 373] on icon "Previous image" at bounding box center [504, 381] width 16 height 16
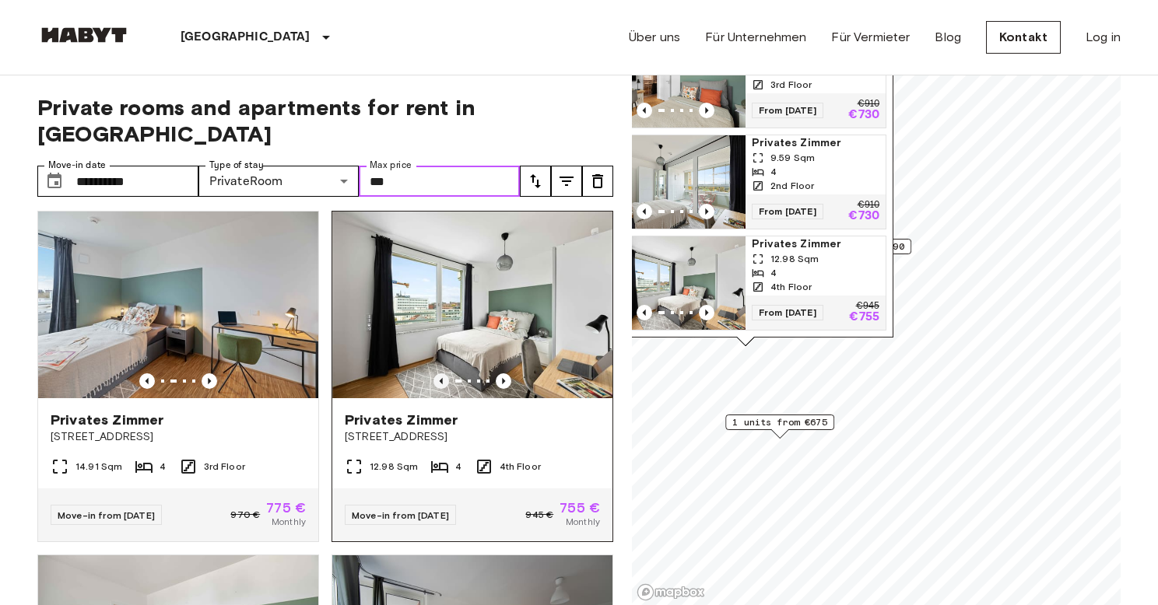
click at [433, 373] on icon "Previous image" at bounding box center [441, 381] width 16 height 16
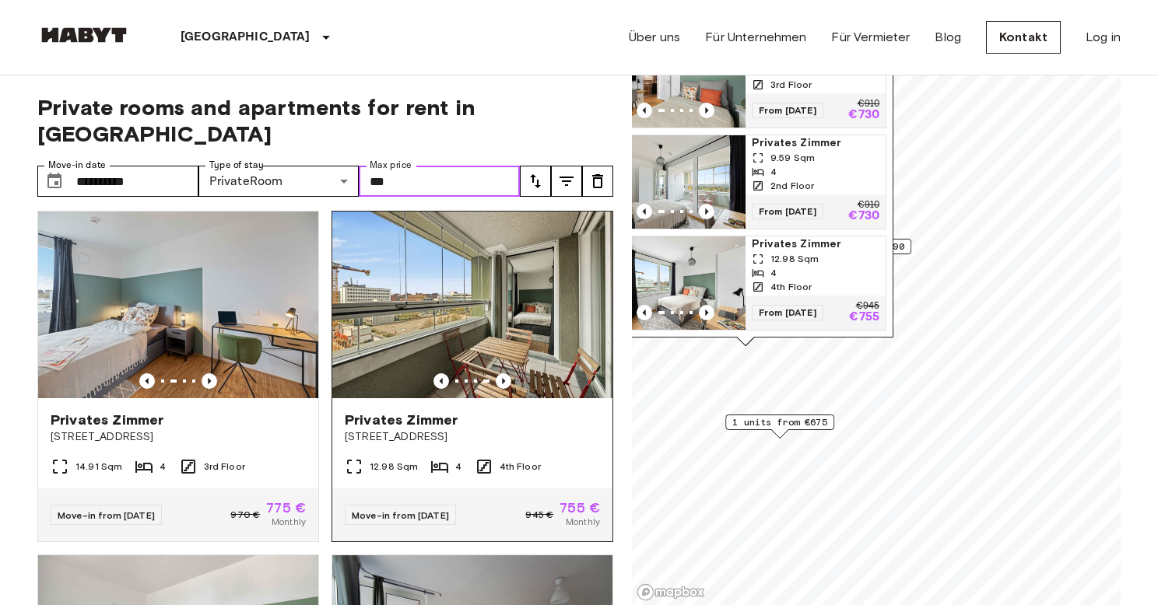
click at [484, 373] on div at bounding box center [472, 381] width 280 height 16
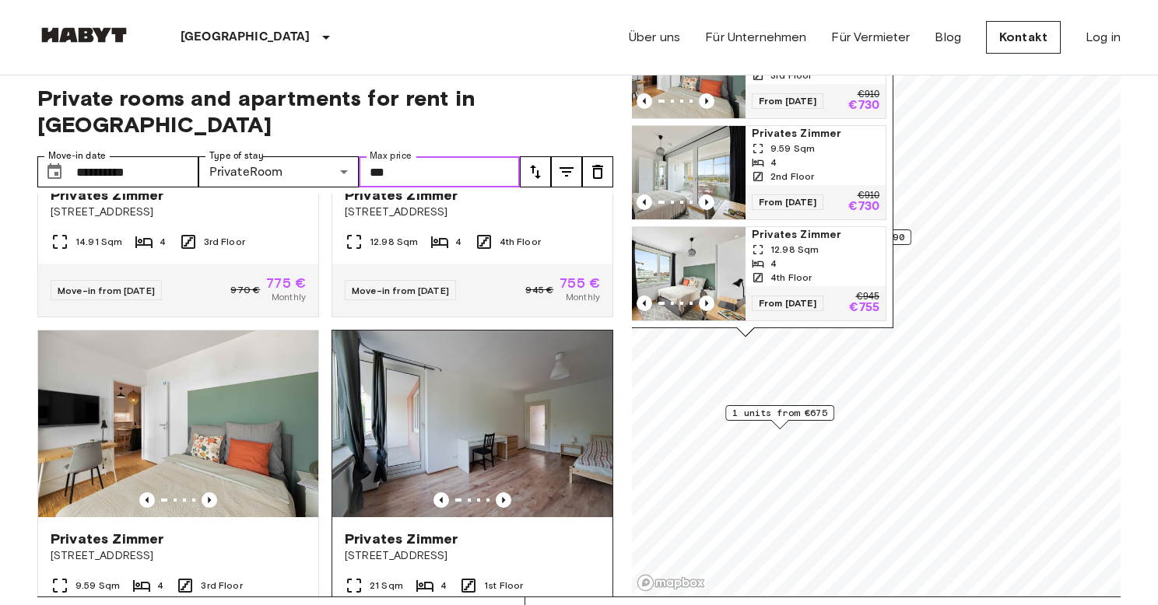
scroll to position [652, 0]
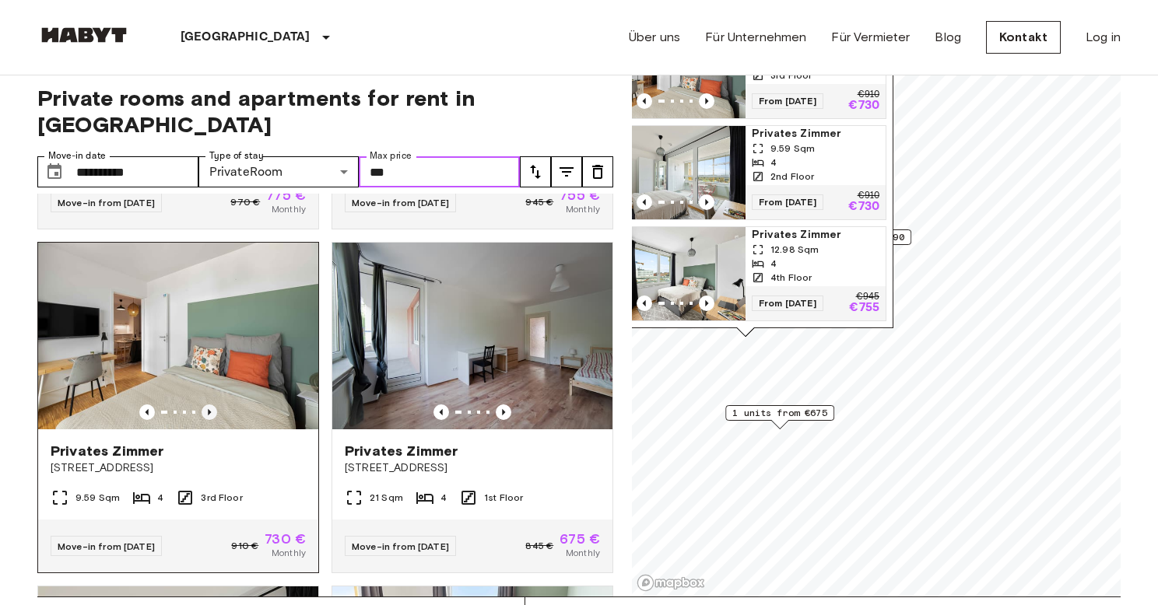
click at [204, 405] on icon "Previous image" at bounding box center [210, 413] width 16 height 16
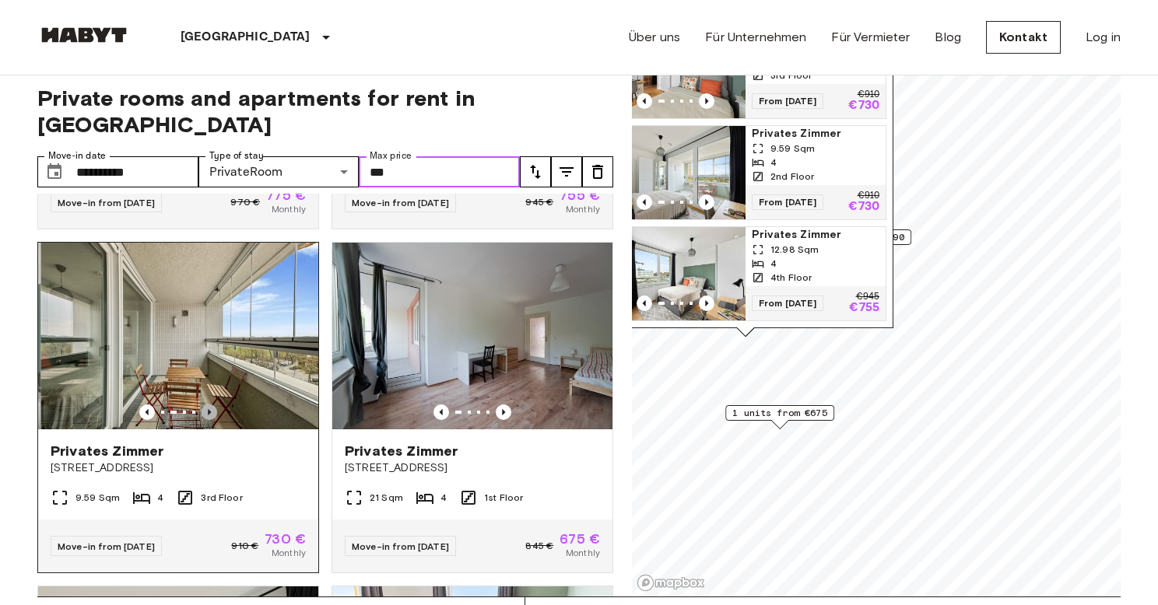
click at [204, 405] on icon "Previous image" at bounding box center [210, 413] width 16 height 16
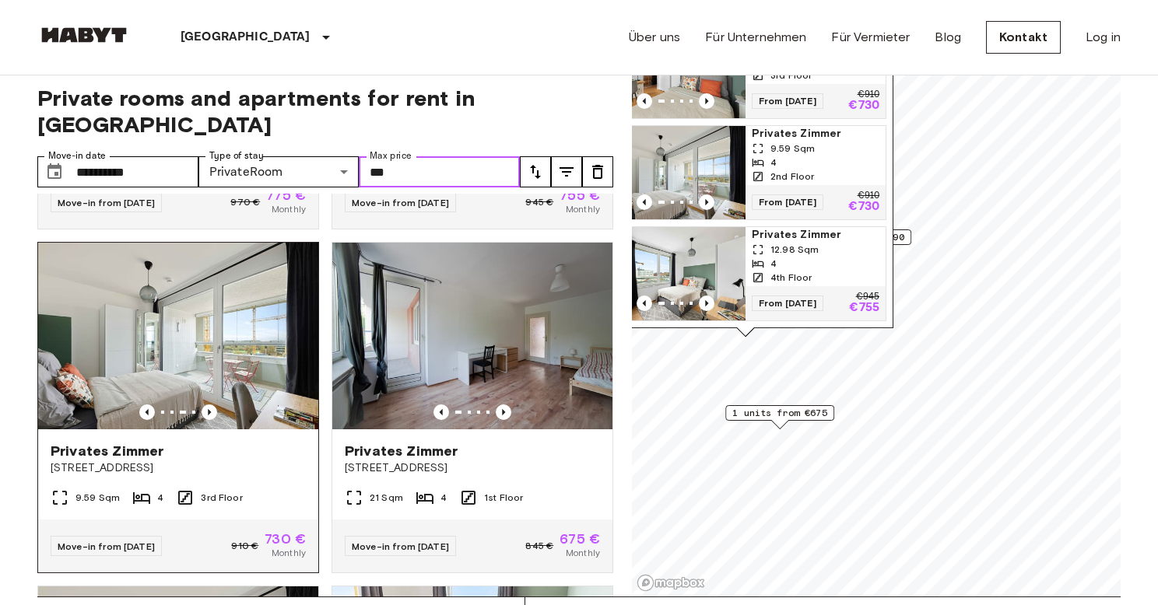
click at [181, 303] on img at bounding box center [178, 336] width 280 height 187
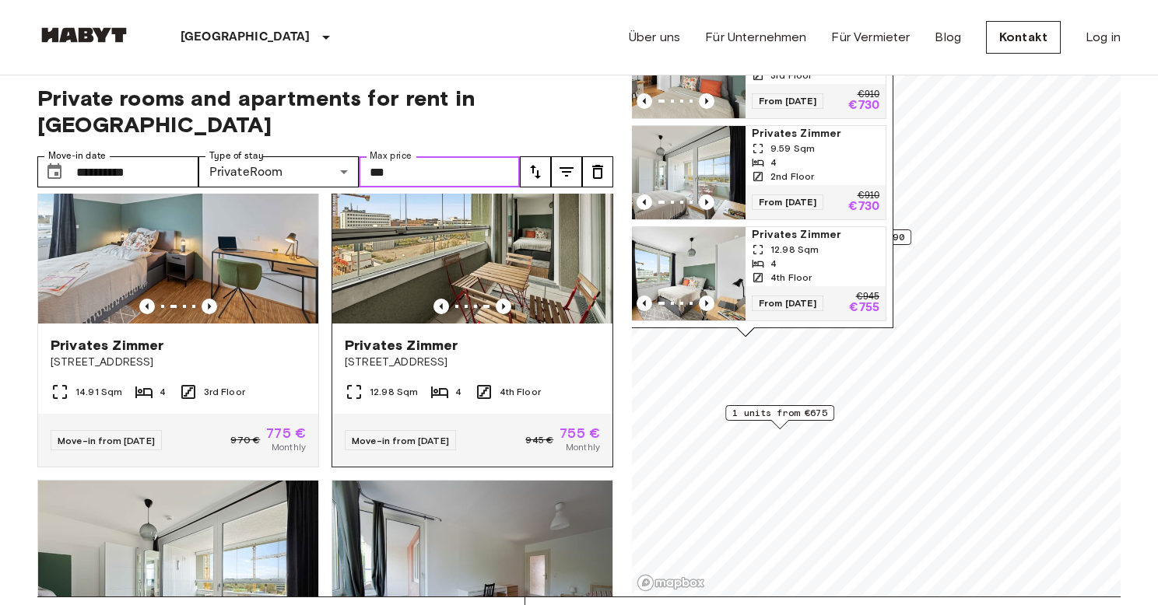
scroll to position [404, 0]
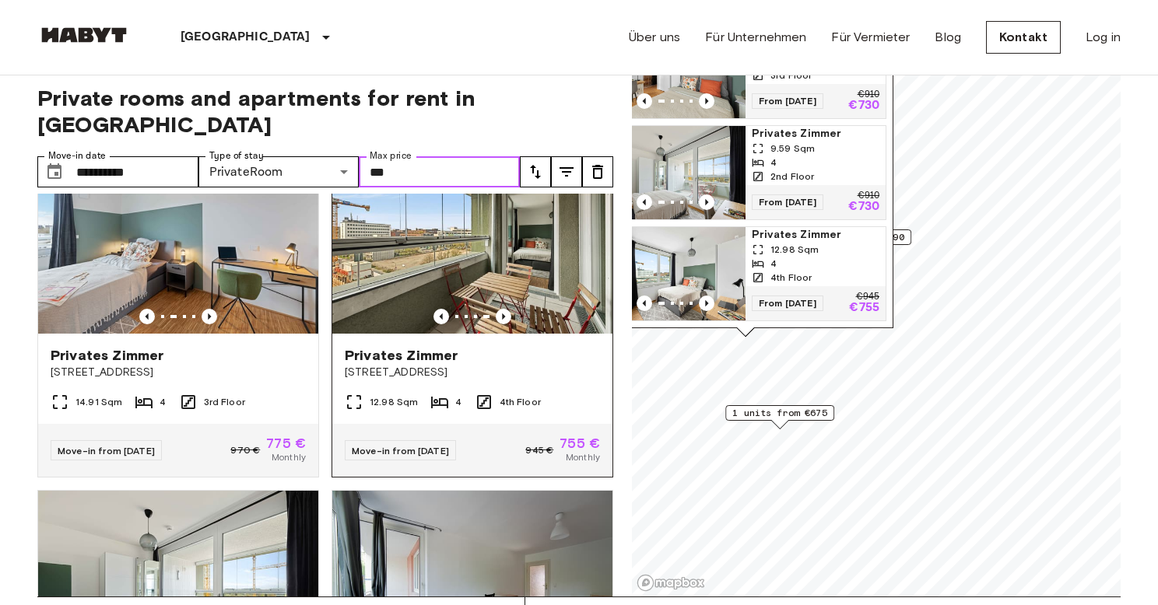
click at [473, 246] on img at bounding box center [472, 240] width 280 height 187
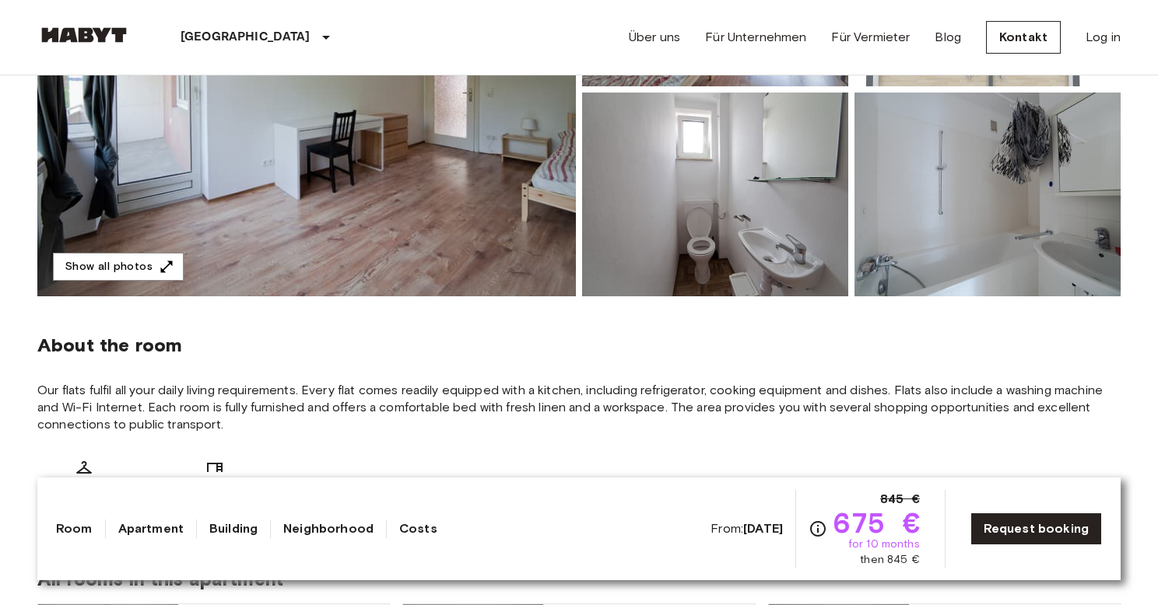
scroll to position [321, 0]
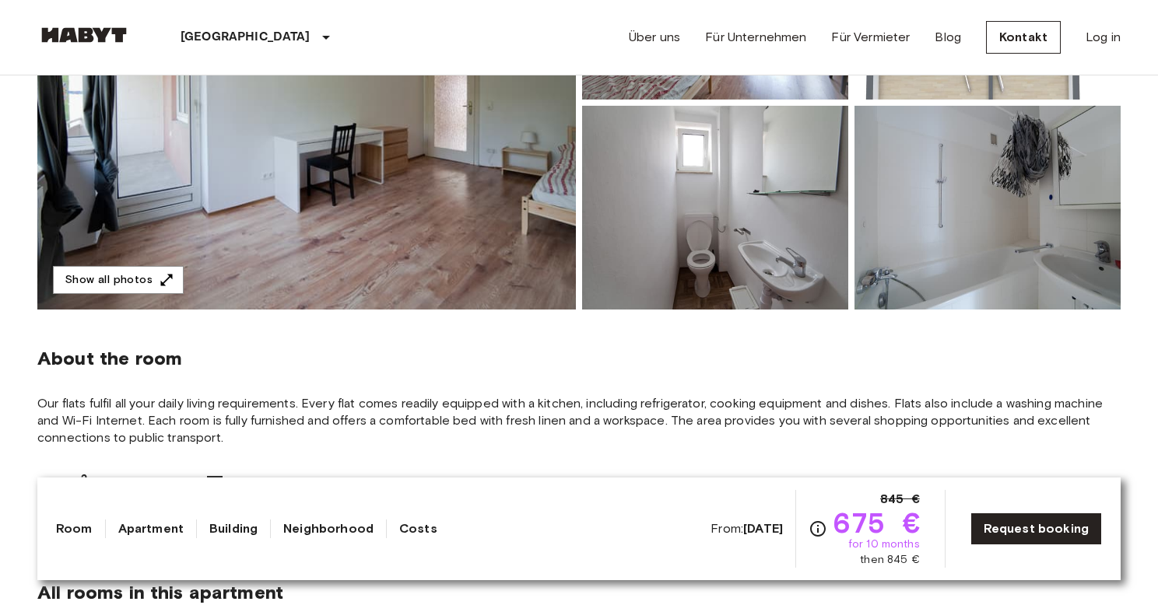
click at [408, 205] on img at bounding box center [306, 103] width 538 height 414
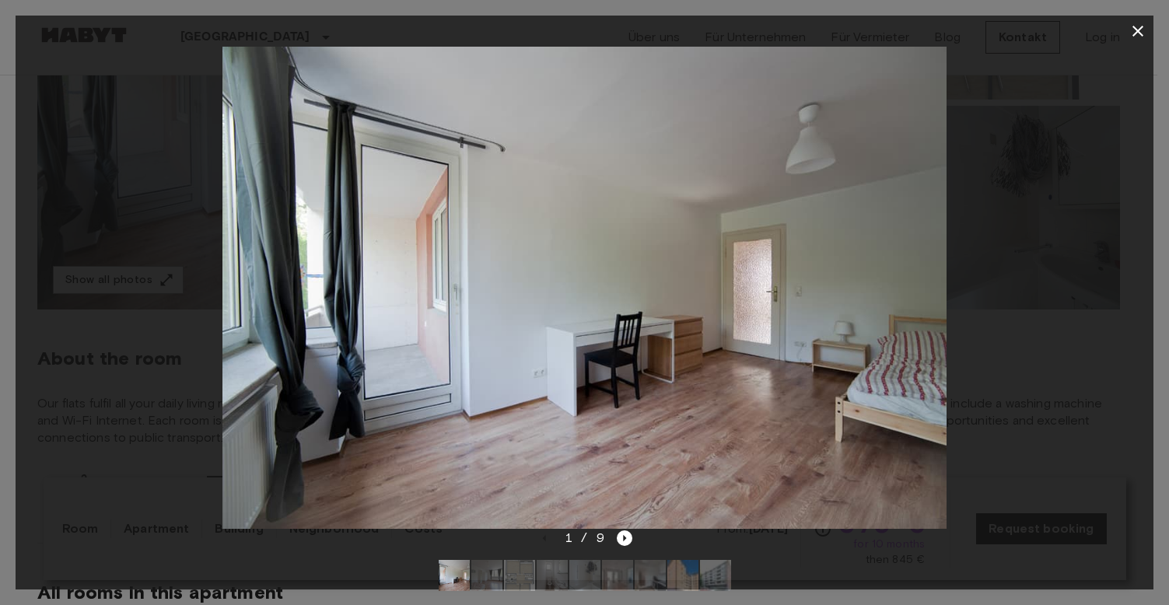
click at [908, 401] on img at bounding box center [585, 288] width 724 height 482
click at [632, 535] on div "1 / 9" at bounding box center [585, 566] width 1138 height 75
click at [626, 538] on icon "Next image" at bounding box center [624, 538] width 3 height 6
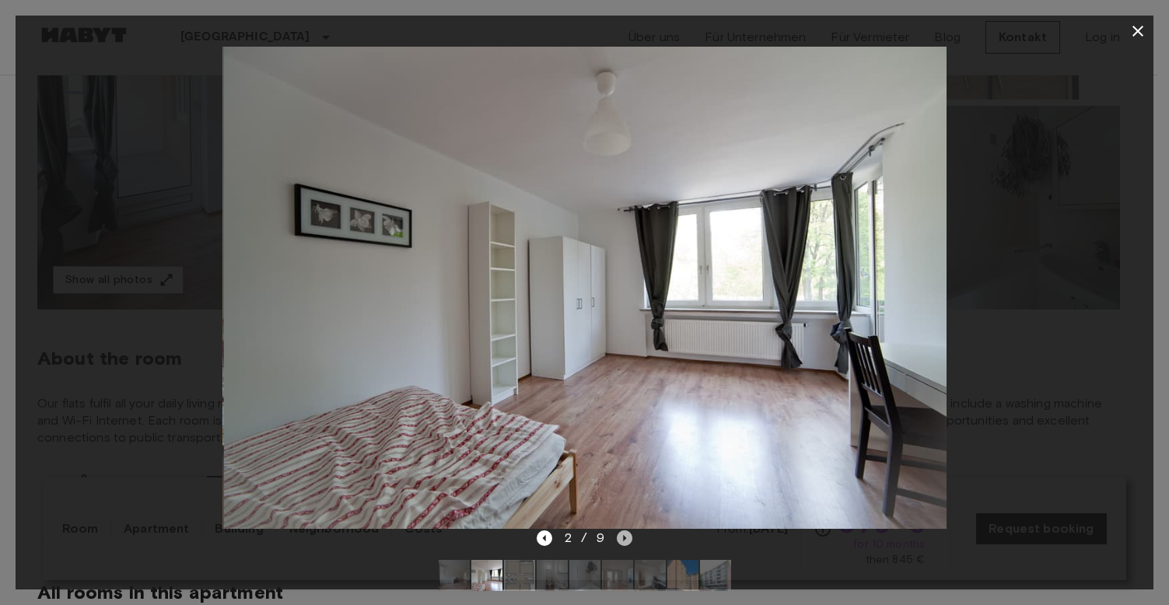
click at [626, 538] on icon "Next image" at bounding box center [624, 538] width 3 height 6
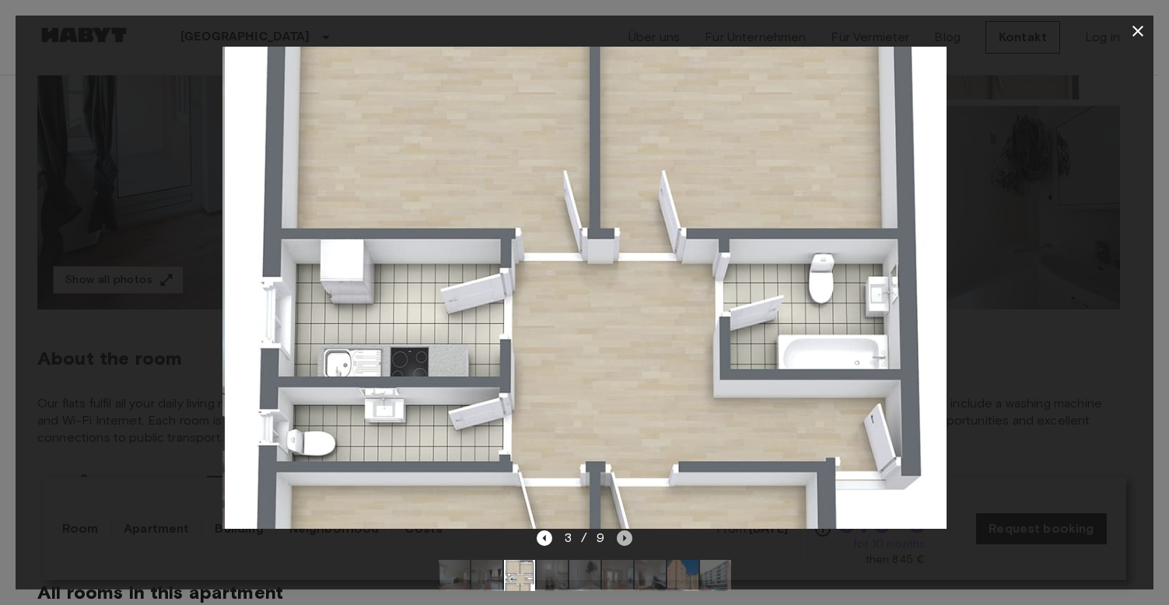
click at [626, 538] on icon "Next image" at bounding box center [624, 538] width 3 height 6
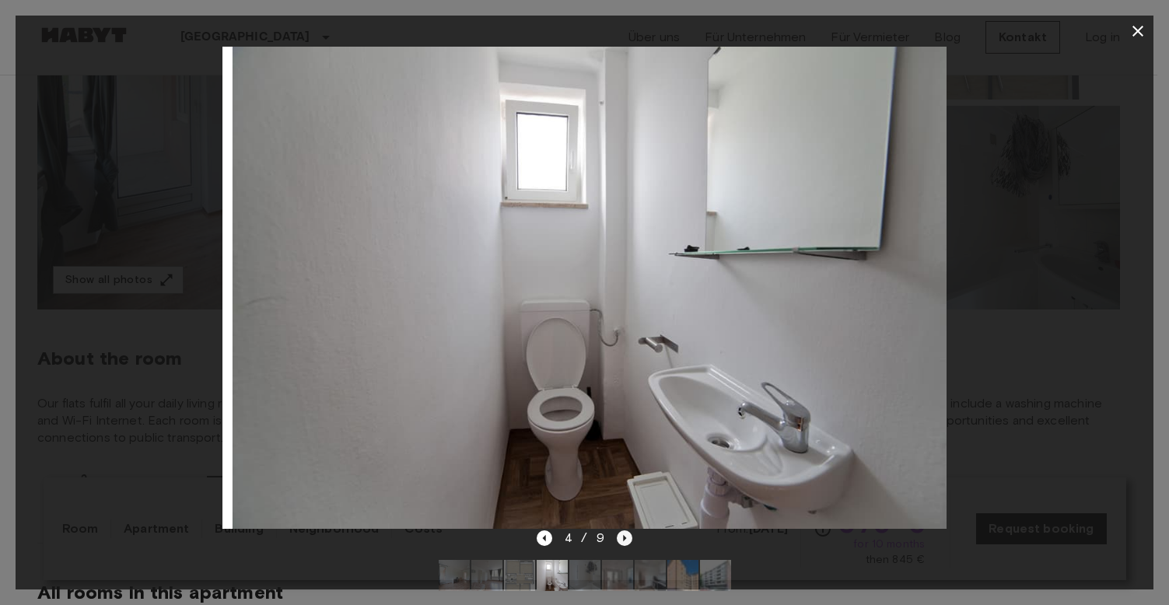
click at [626, 538] on icon "Next image" at bounding box center [624, 538] width 3 height 6
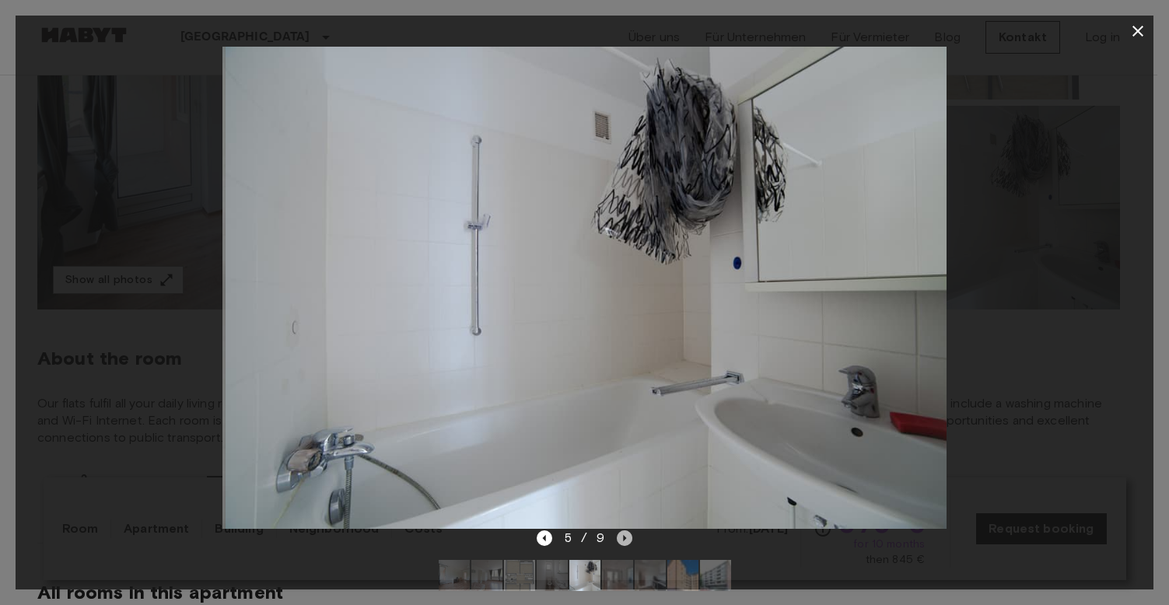
click at [626, 538] on icon "Next image" at bounding box center [624, 538] width 3 height 6
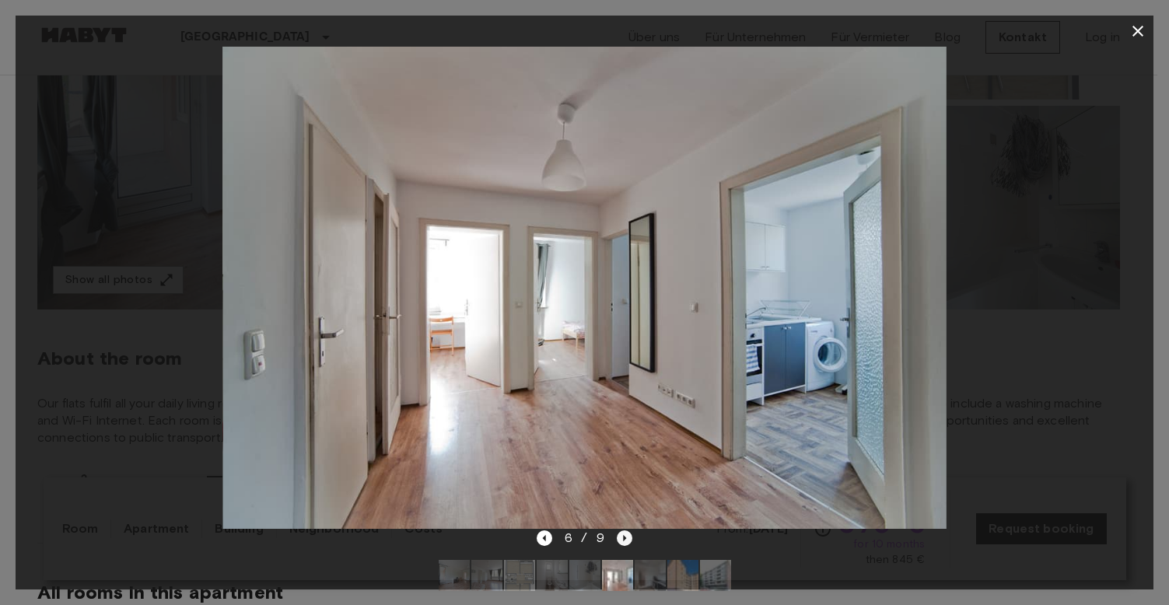
click at [626, 538] on icon "Next image" at bounding box center [624, 538] width 3 height 6
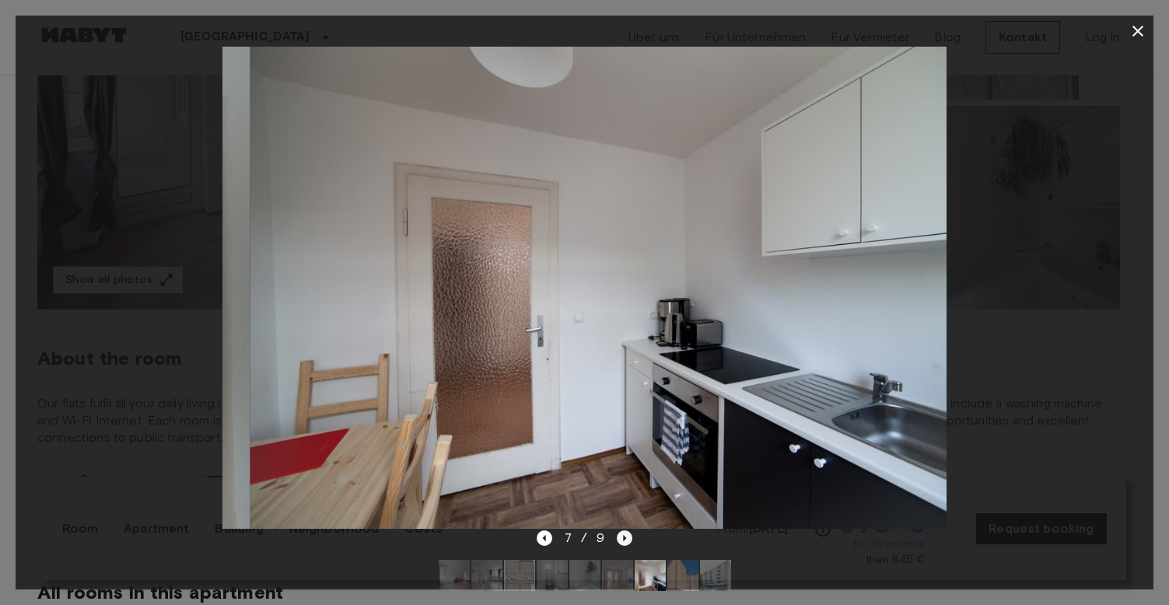
click at [626, 538] on icon "Next image" at bounding box center [624, 538] width 3 height 6
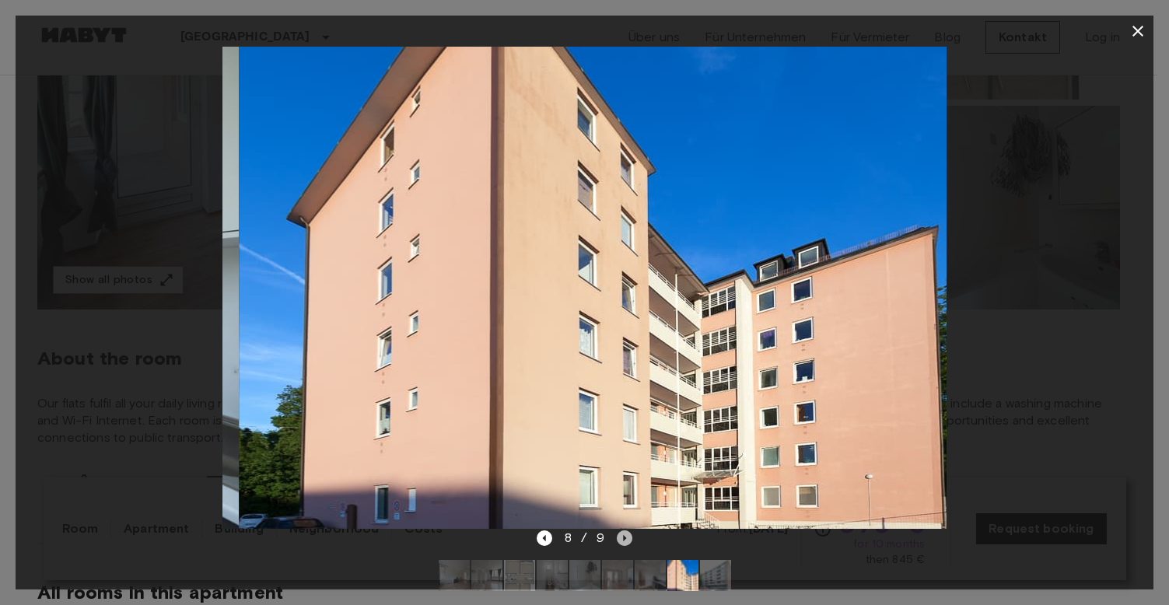
click at [626, 538] on icon "Next image" at bounding box center [624, 538] width 3 height 6
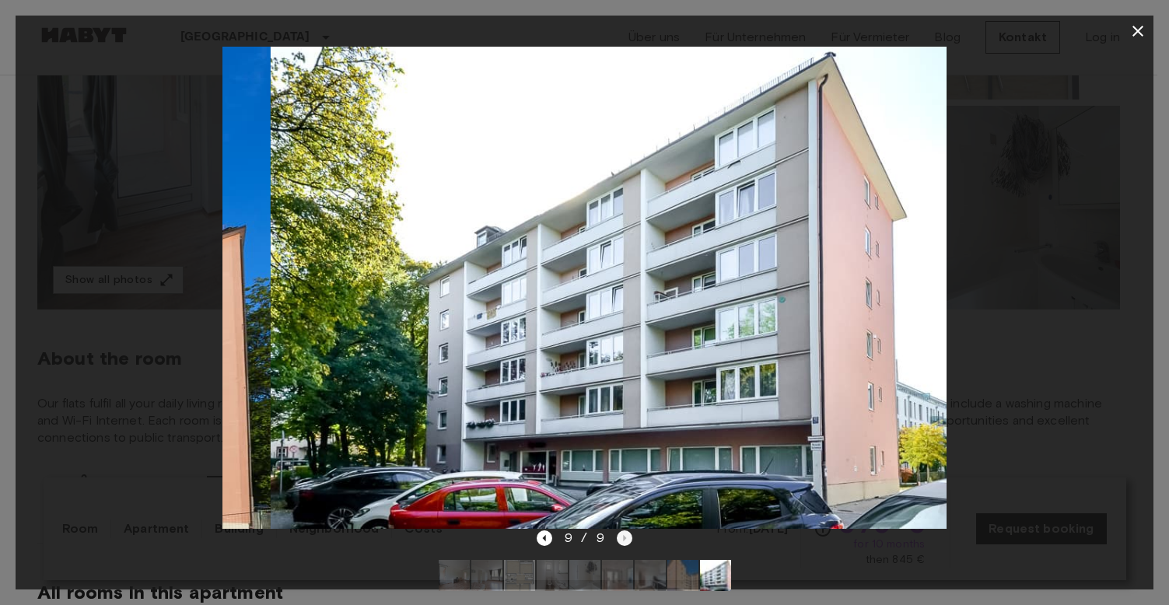
click at [626, 538] on div "9 / 9" at bounding box center [585, 538] width 96 height 19
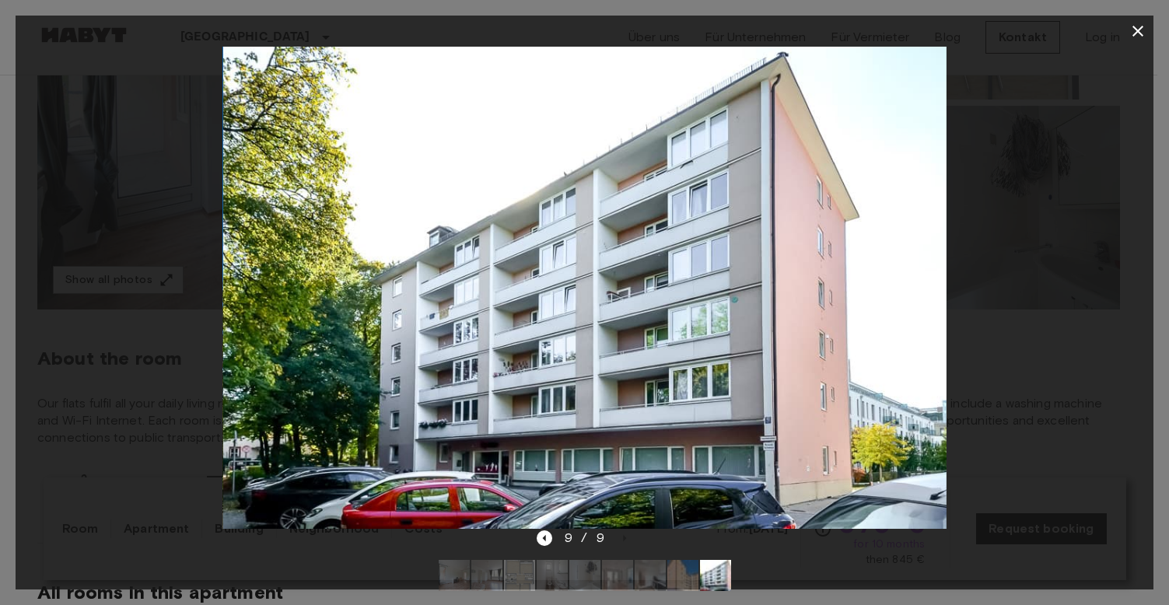
click at [1142, 25] on icon "button" at bounding box center [1138, 31] width 19 height 19
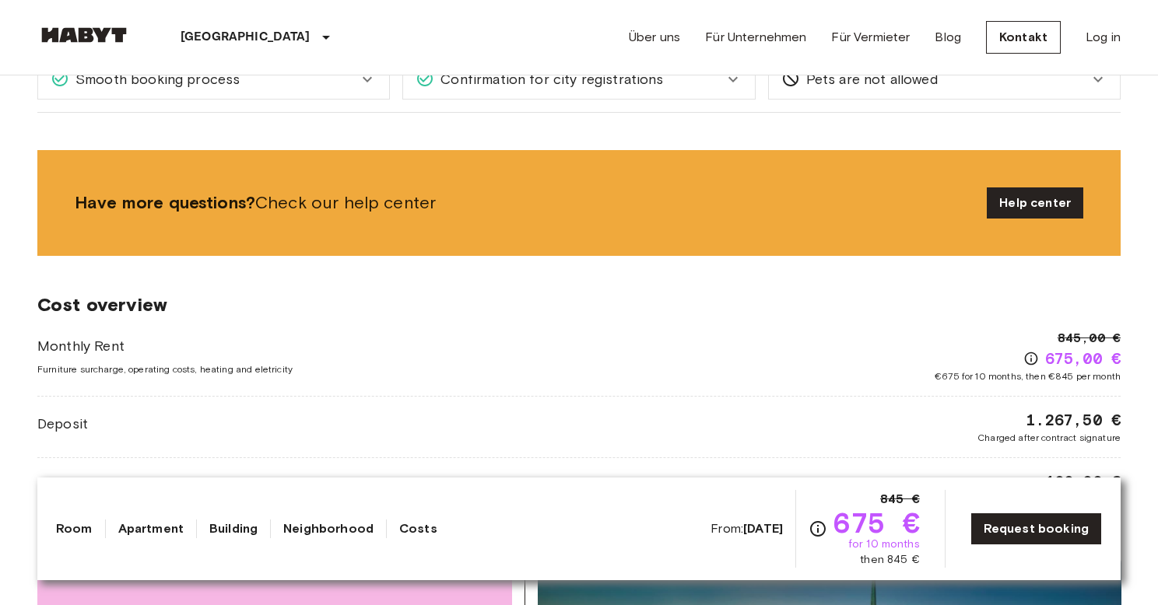
scroll to position [776, 0]
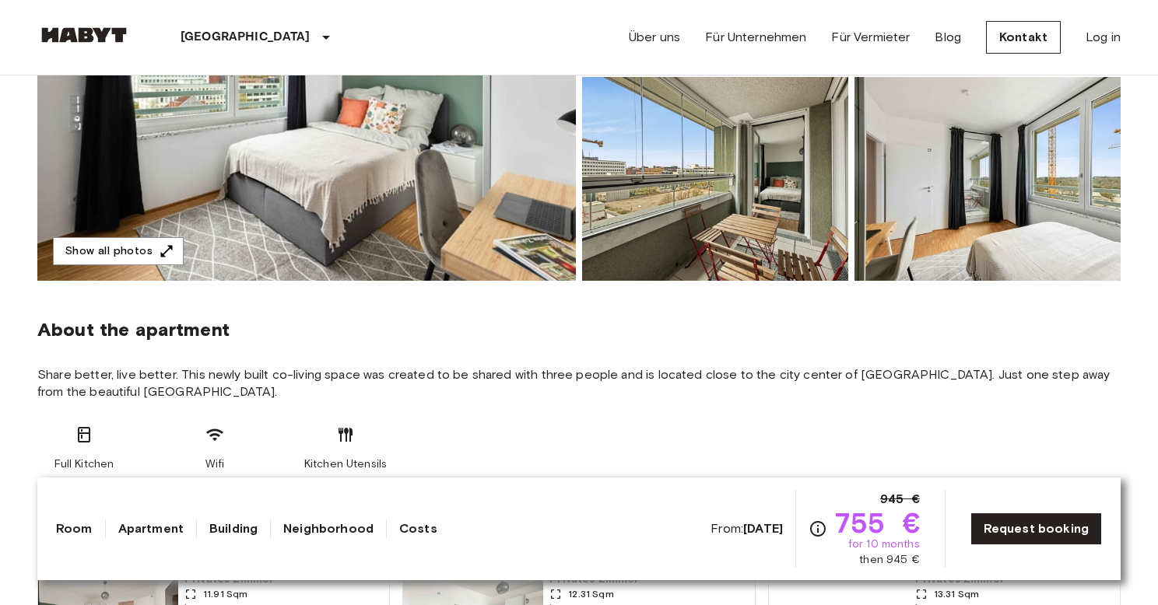
scroll to position [590, 0]
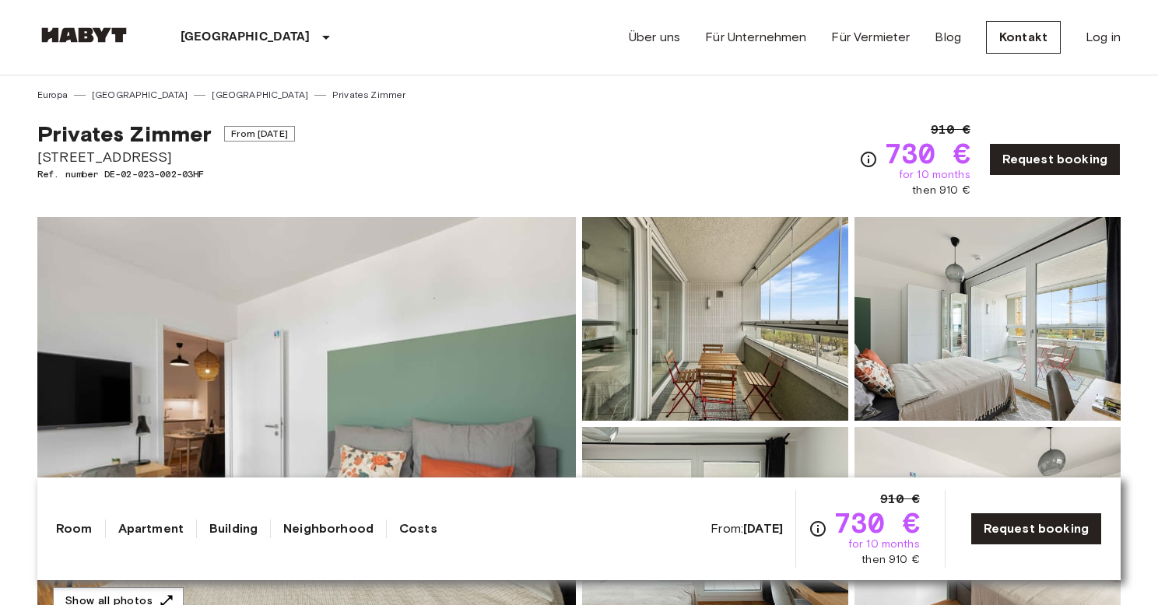
click at [505, 281] on img at bounding box center [306, 424] width 538 height 414
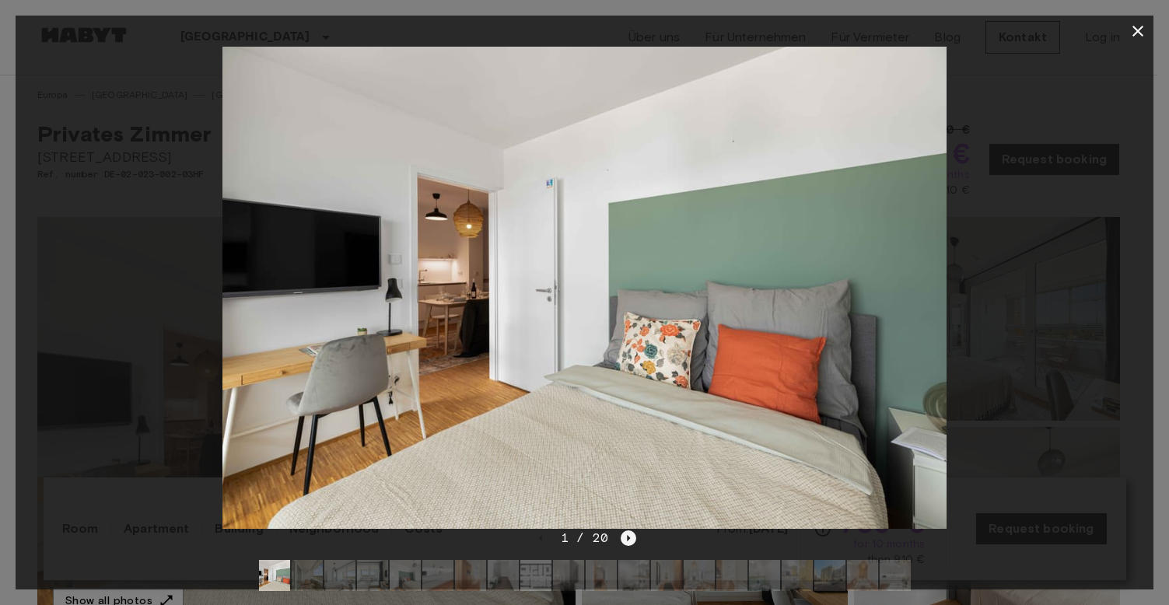
click at [631, 538] on icon "Next image" at bounding box center [629, 539] width 16 height 16
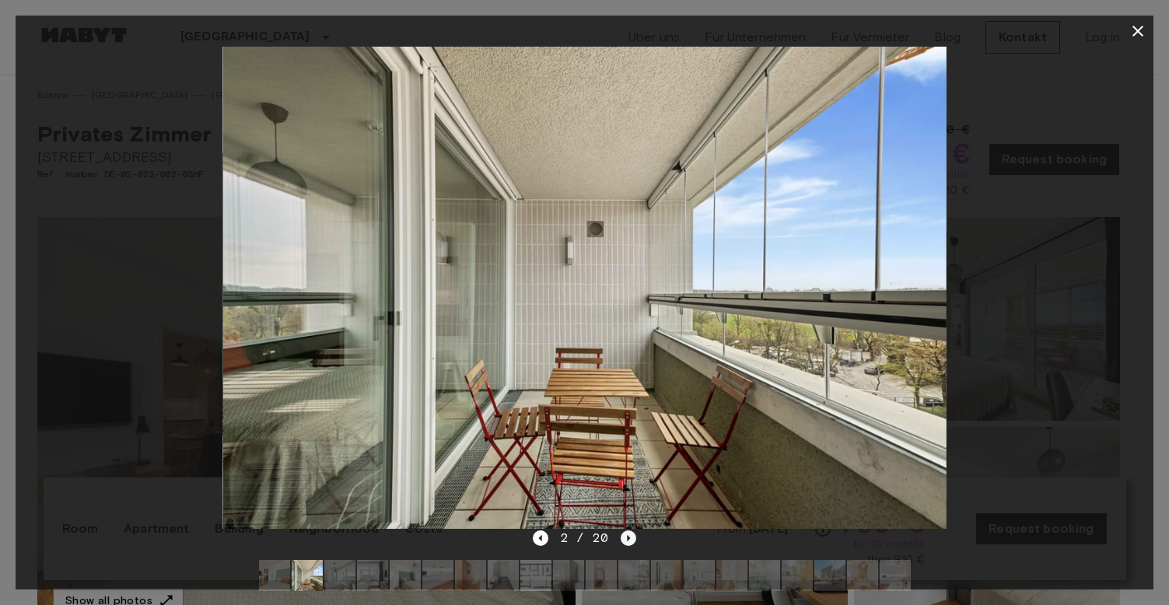
click at [631, 538] on icon "Next image" at bounding box center [629, 539] width 16 height 16
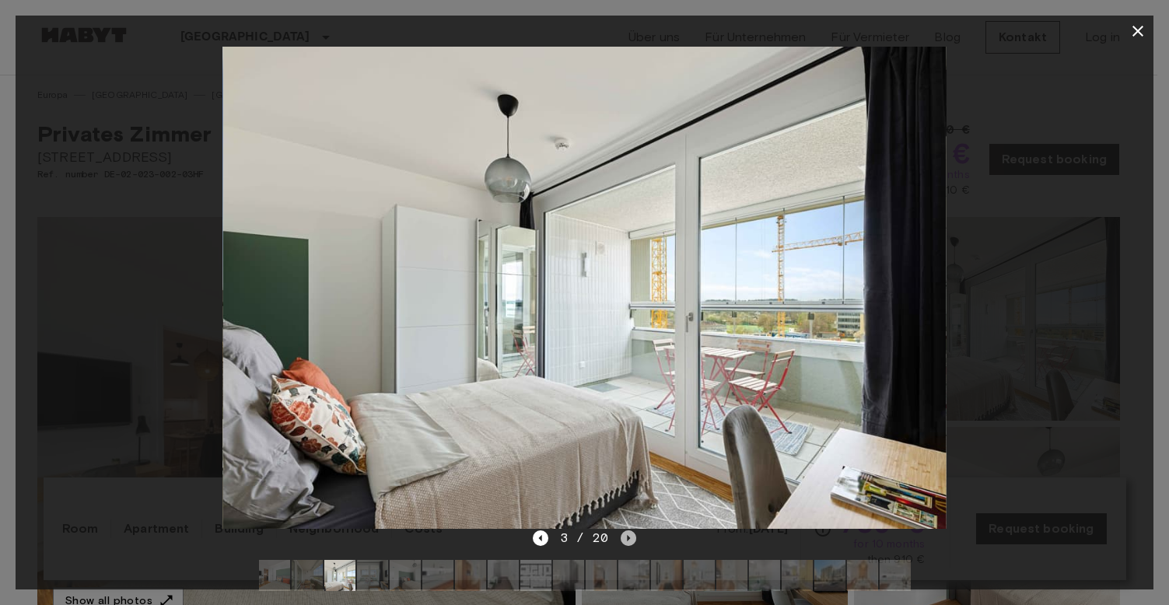
click at [631, 538] on icon "Next image" at bounding box center [629, 539] width 16 height 16
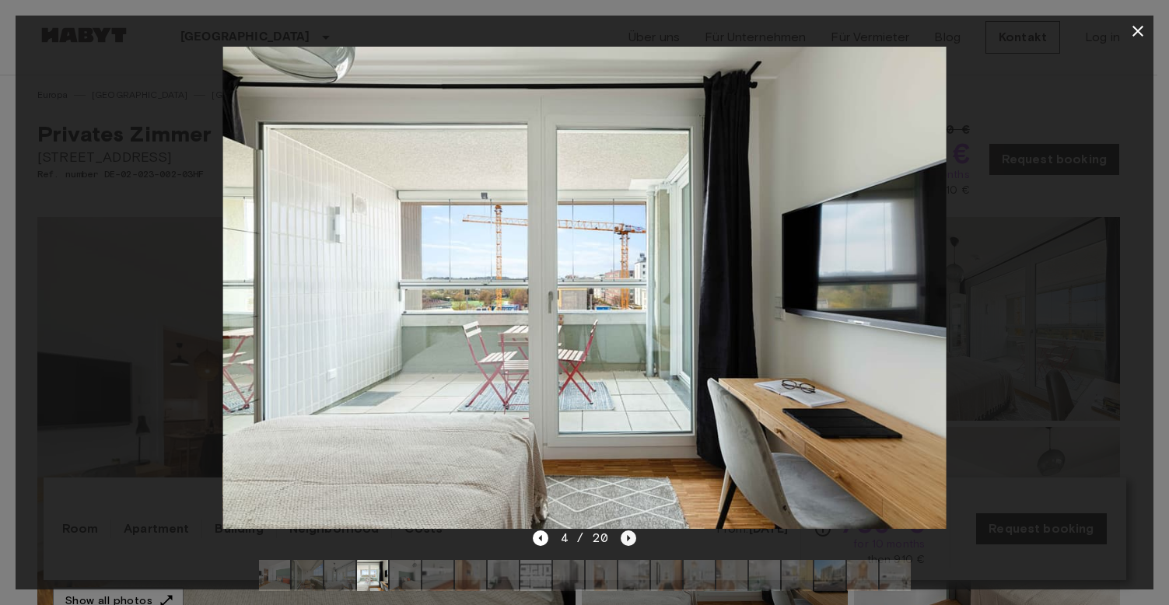
click at [628, 537] on icon "Next image" at bounding box center [628, 538] width 3 height 6
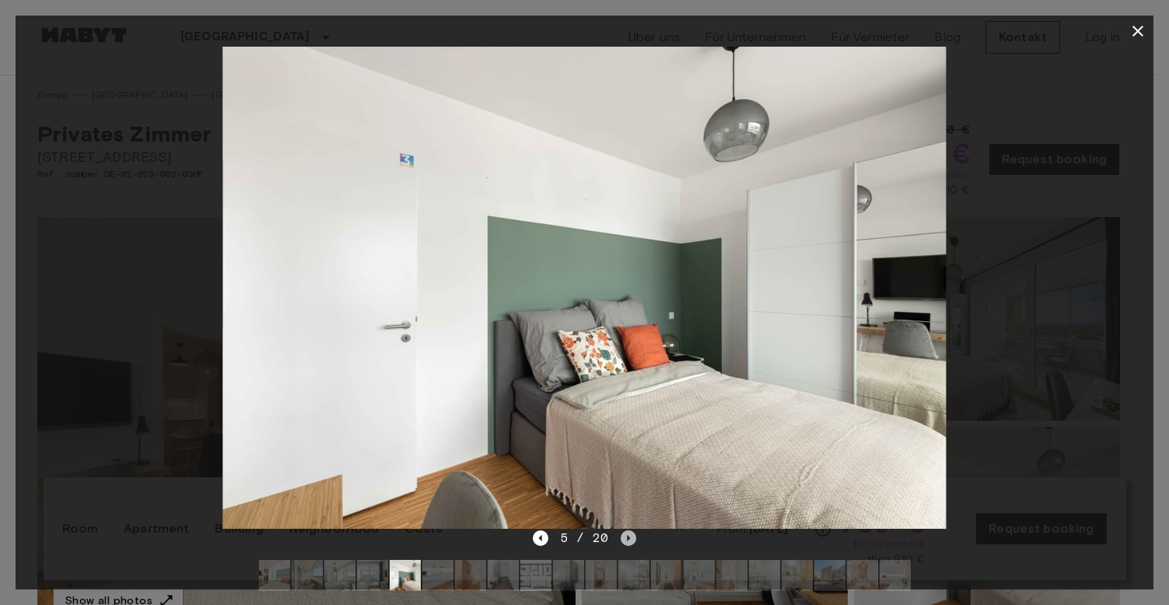
click at [628, 537] on icon "Next image" at bounding box center [628, 538] width 3 height 6
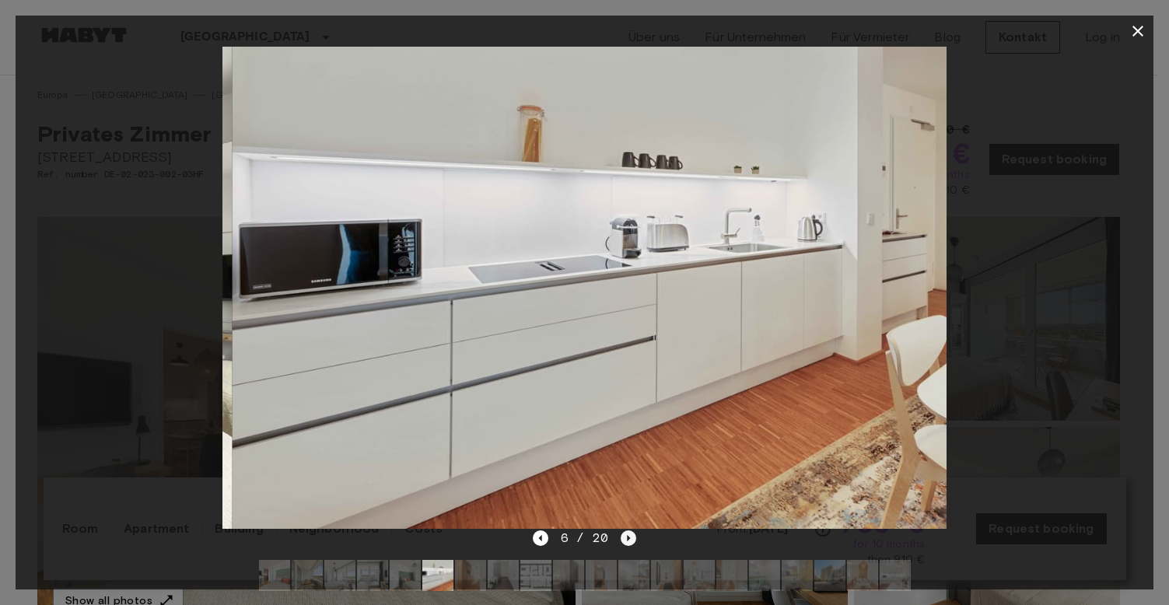
click at [628, 537] on icon "Next image" at bounding box center [628, 538] width 3 height 6
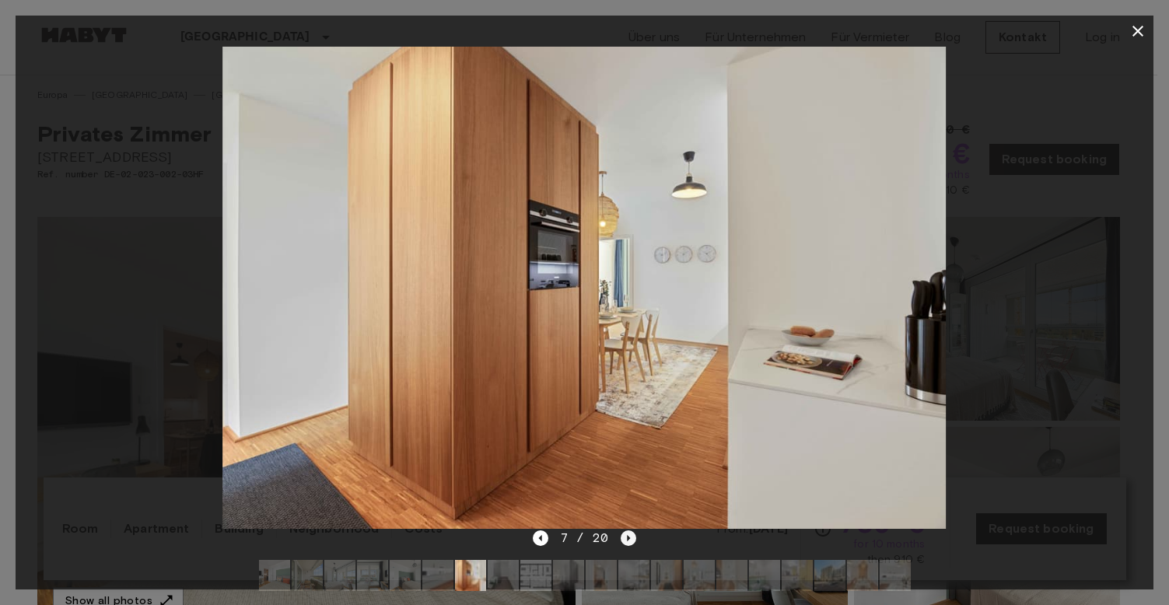
click at [628, 537] on icon "Next image" at bounding box center [628, 538] width 3 height 6
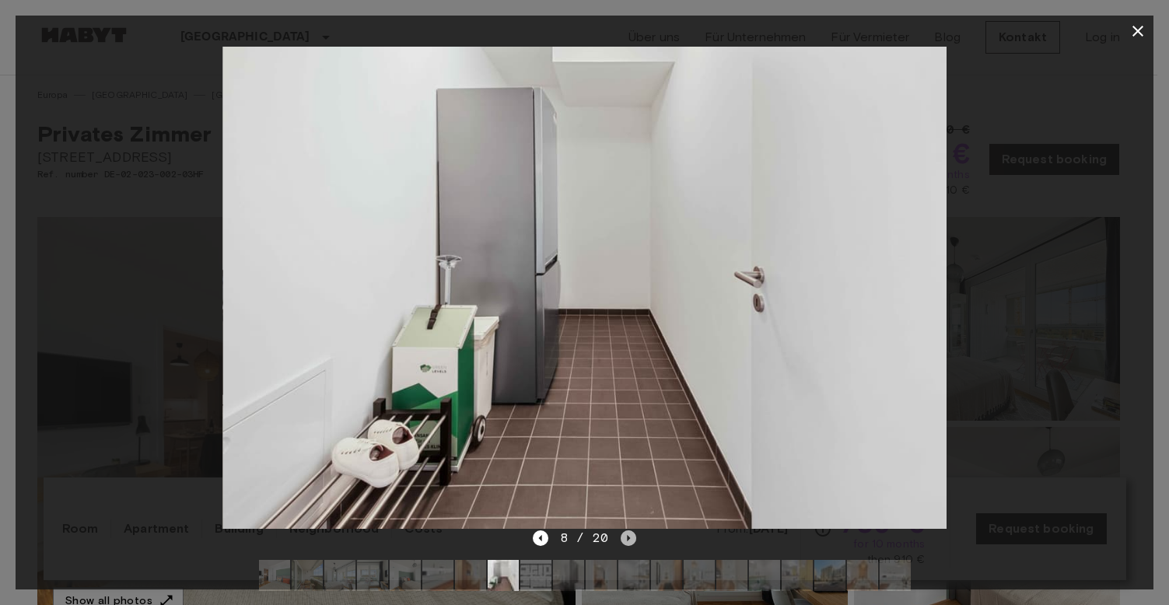
click at [628, 537] on icon "Next image" at bounding box center [628, 538] width 3 height 6
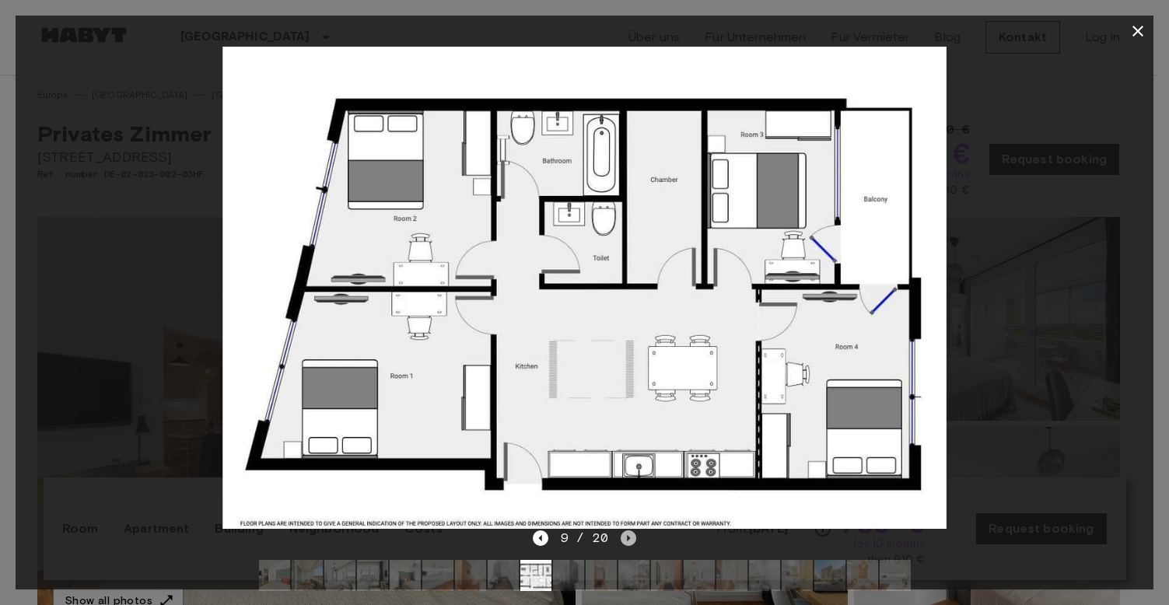
click at [629, 542] on icon "Next image" at bounding box center [629, 539] width 16 height 16
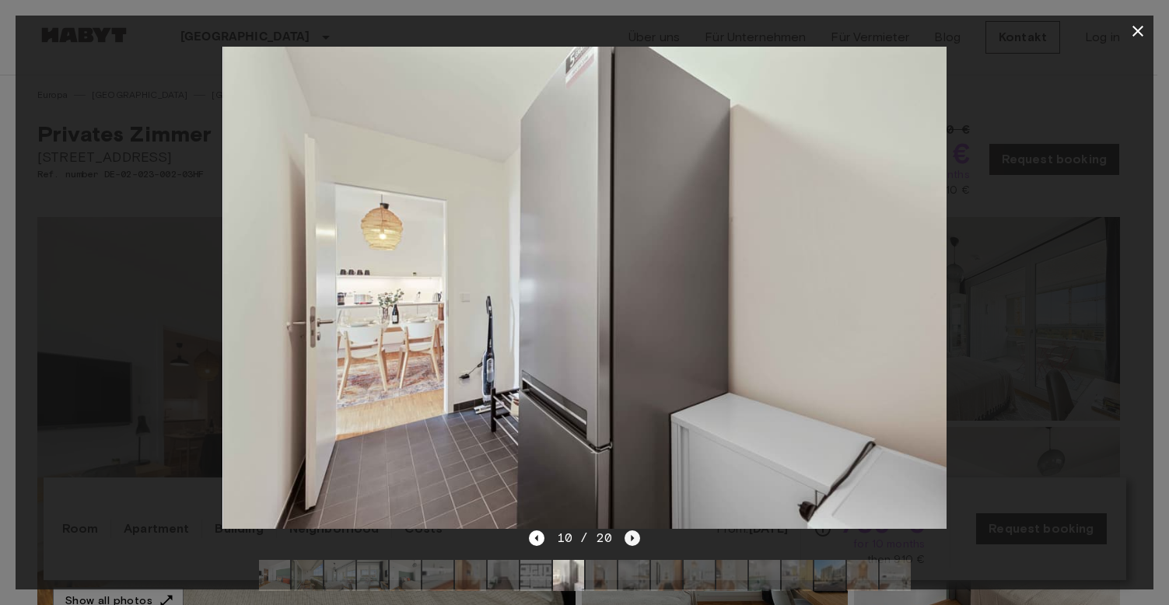
click at [629, 542] on icon "Next image" at bounding box center [633, 539] width 16 height 16
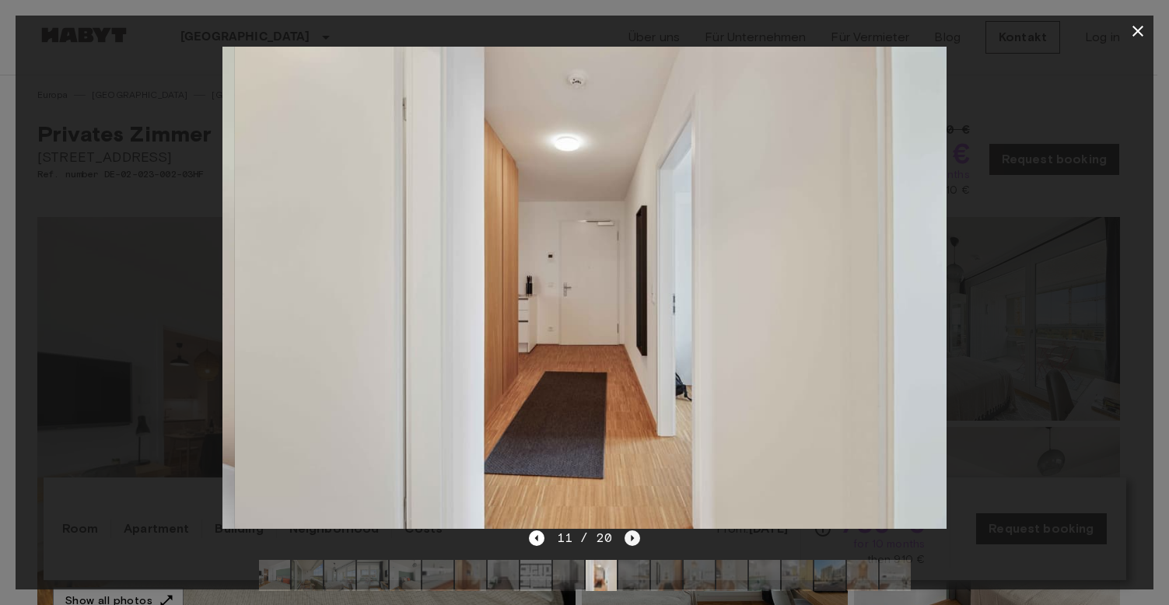
click at [629, 542] on icon "Next image" at bounding box center [633, 539] width 16 height 16
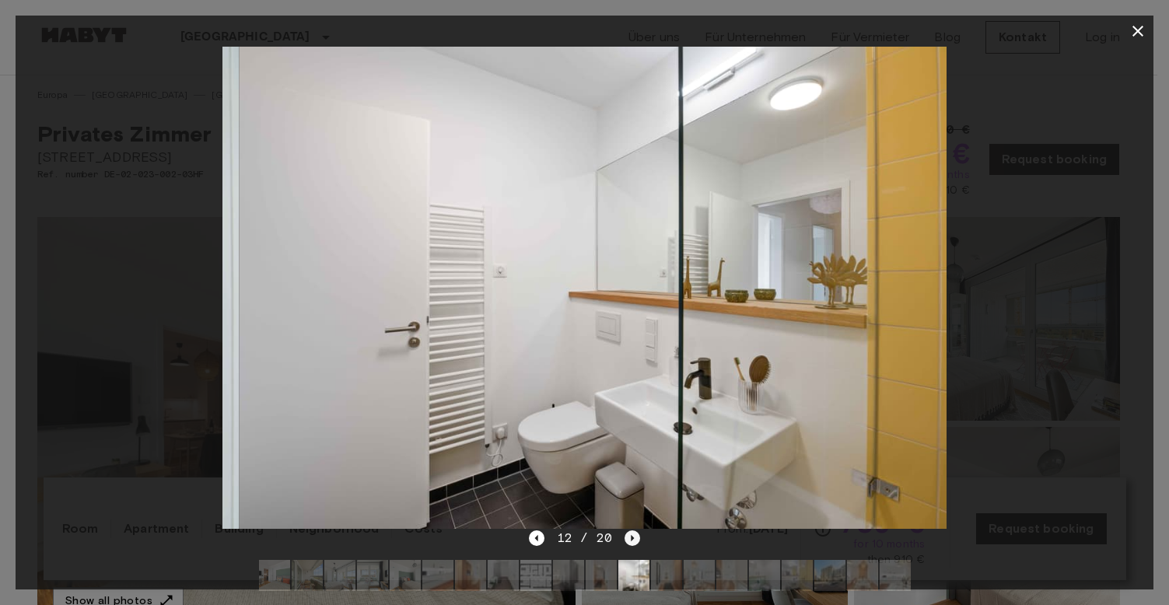
click at [629, 542] on icon "Next image" at bounding box center [633, 539] width 16 height 16
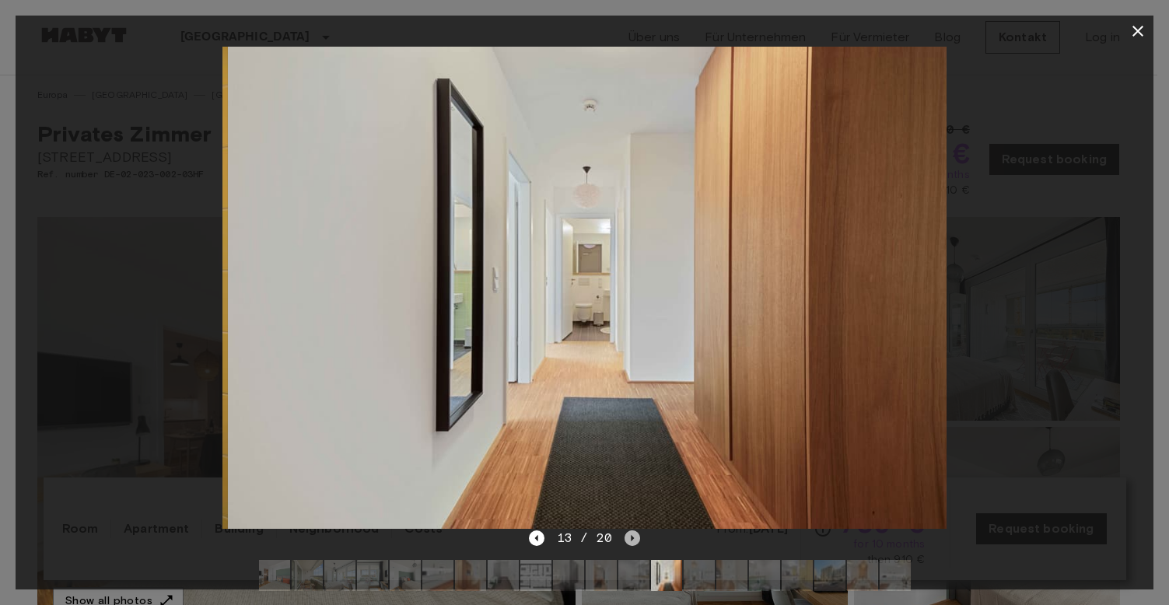
click at [629, 542] on icon "Next image" at bounding box center [633, 539] width 16 height 16
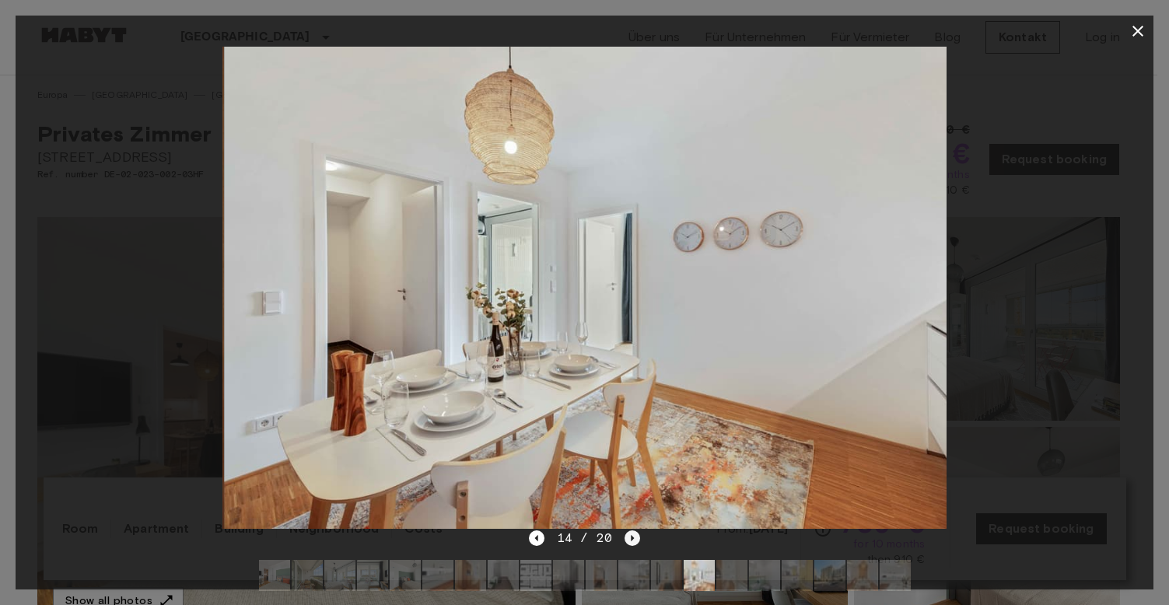
click at [629, 542] on icon "Next image" at bounding box center [633, 539] width 16 height 16
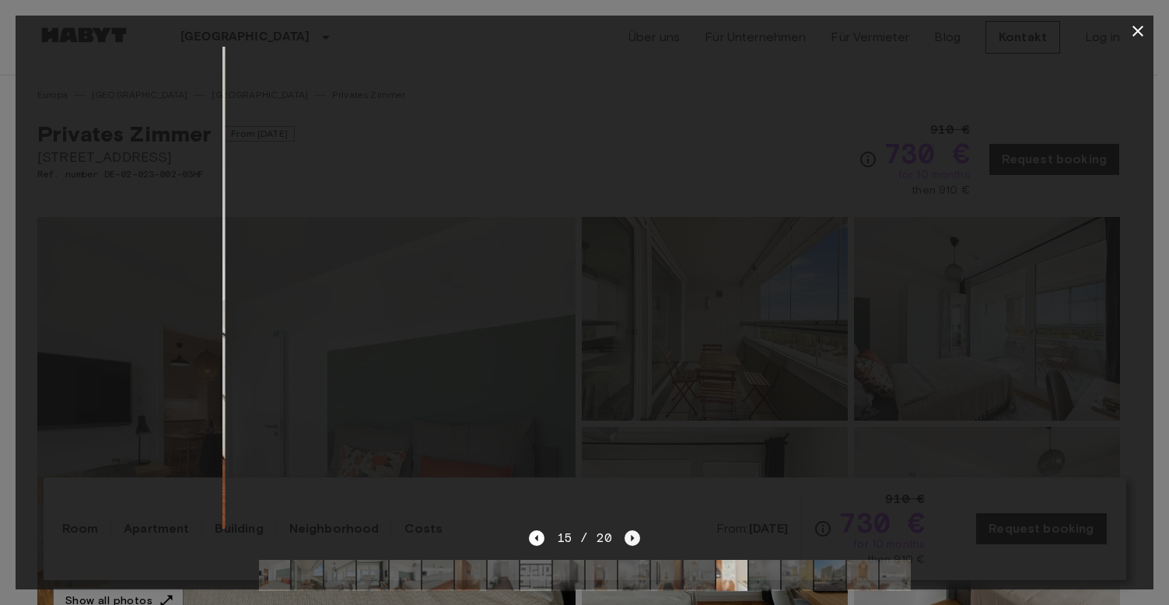
click at [629, 542] on icon "Next image" at bounding box center [633, 539] width 16 height 16
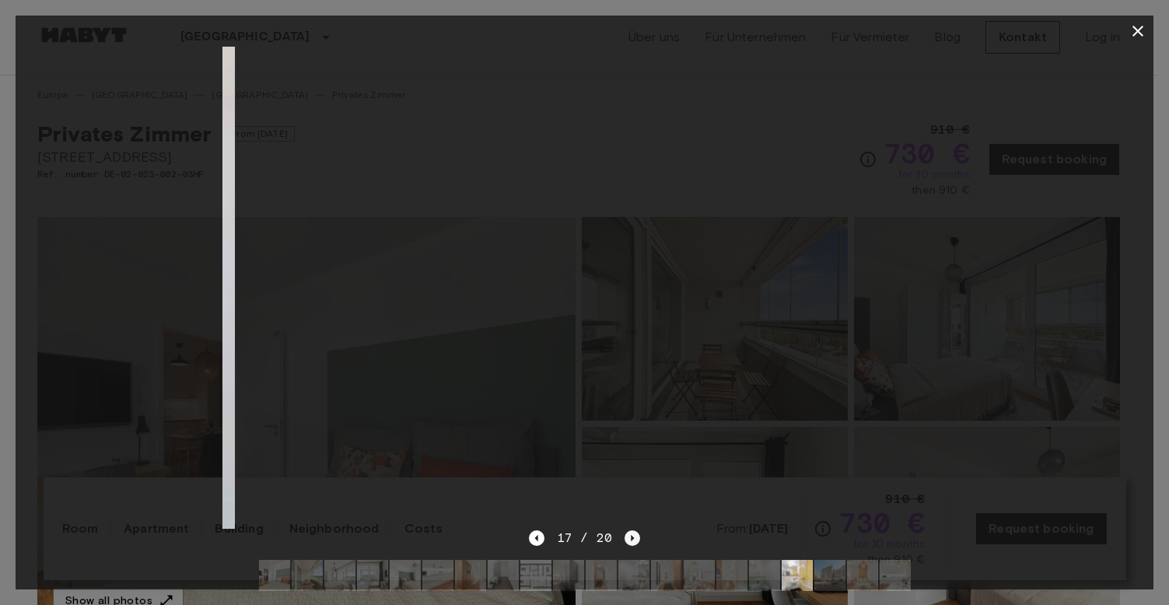
click at [629, 542] on icon "Next image" at bounding box center [633, 539] width 16 height 16
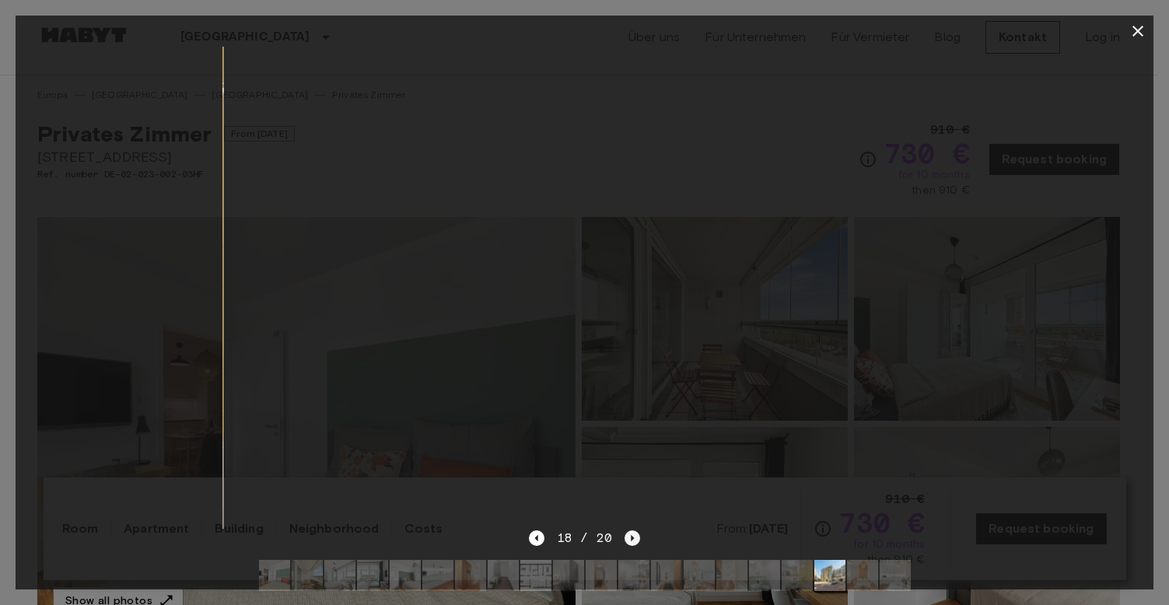
click at [629, 542] on icon "Next image" at bounding box center [633, 539] width 16 height 16
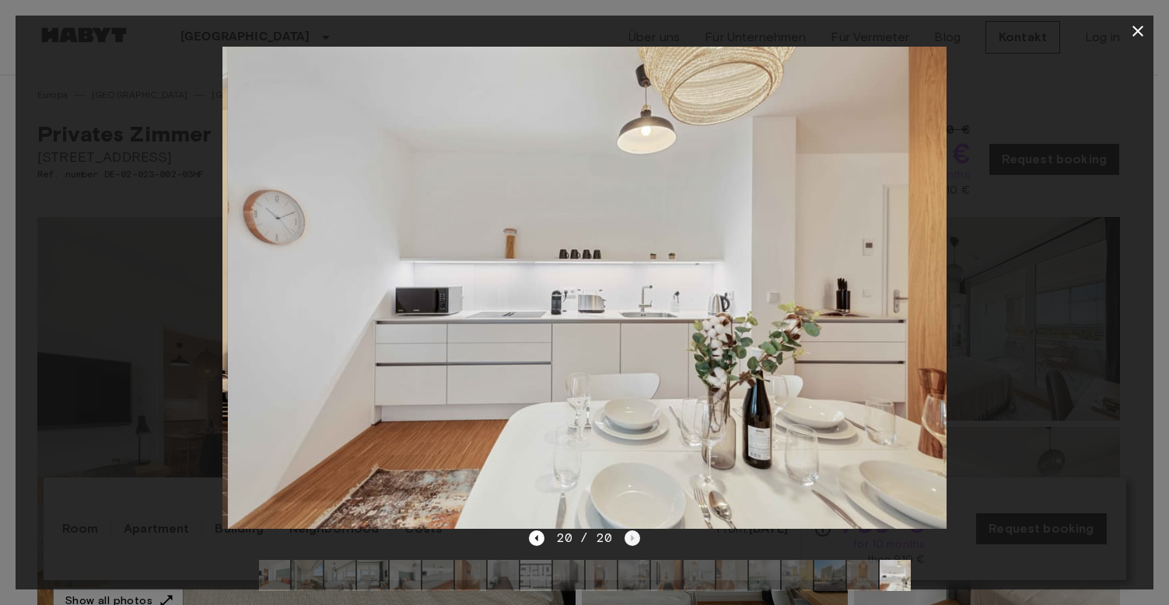
click at [629, 542] on div "20 / 20" at bounding box center [584, 538] width 111 height 19
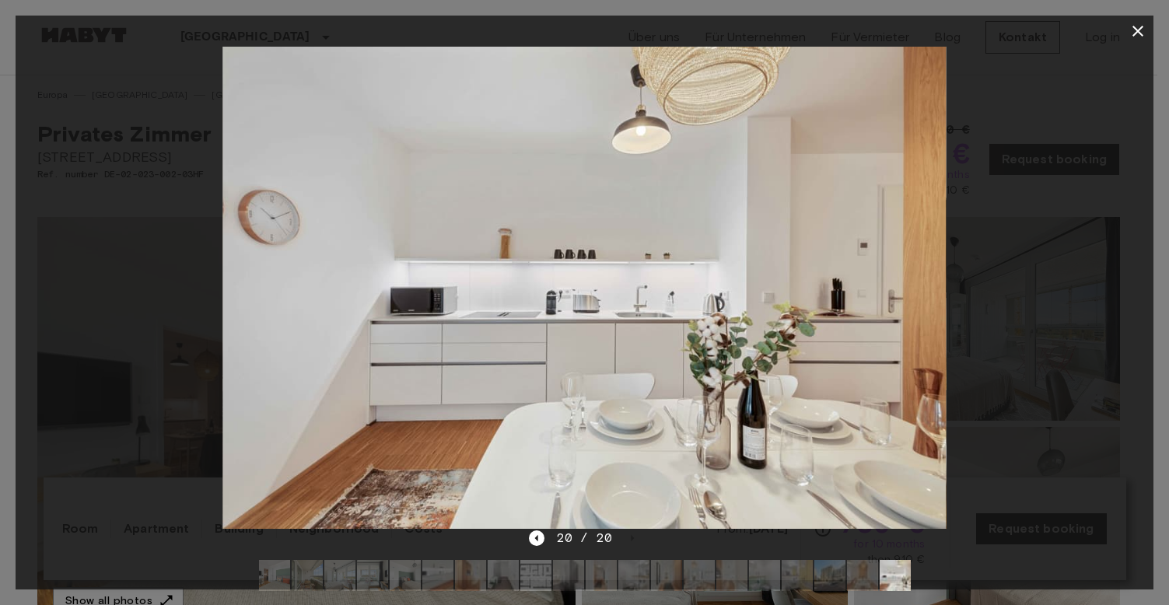
click at [547, 544] on div "20 / 20" at bounding box center [584, 538] width 111 height 19
click at [535, 542] on icon "Previous image" at bounding box center [537, 539] width 16 height 16
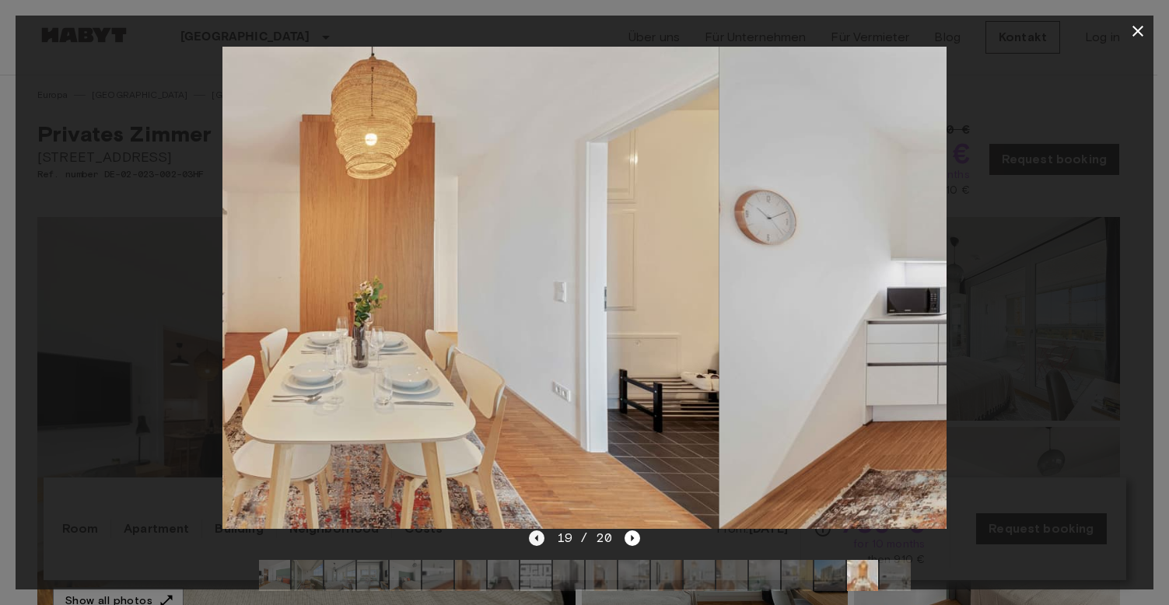
click at [535, 542] on icon "Previous image" at bounding box center [537, 539] width 16 height 16
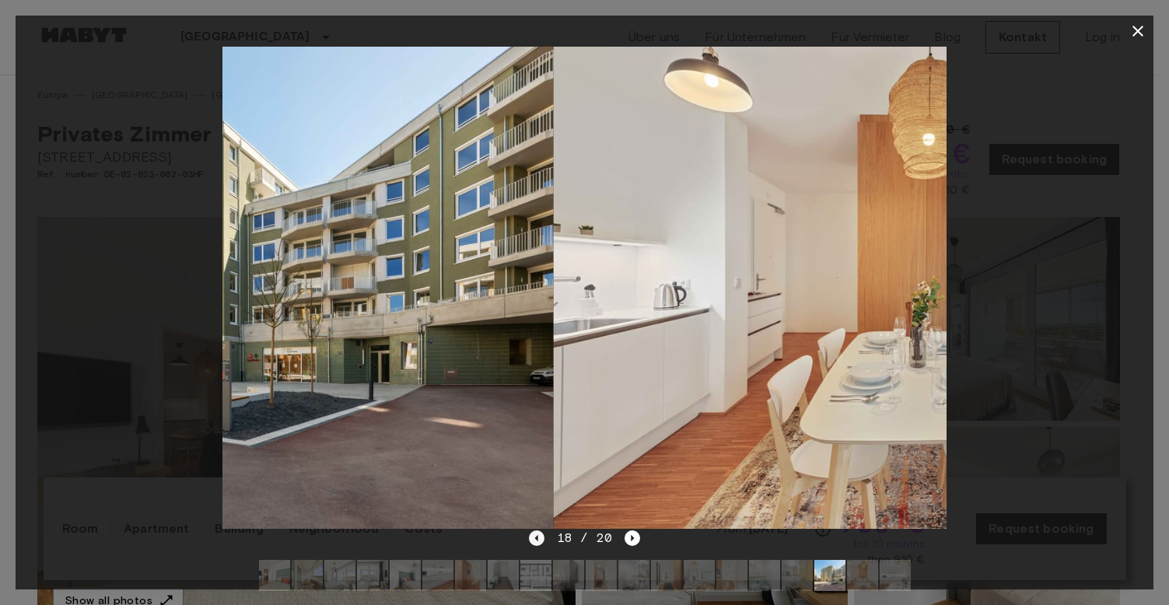
click at [535, 542] on icon "Previous image" at bounding box center [537, 539] width 16 height 16
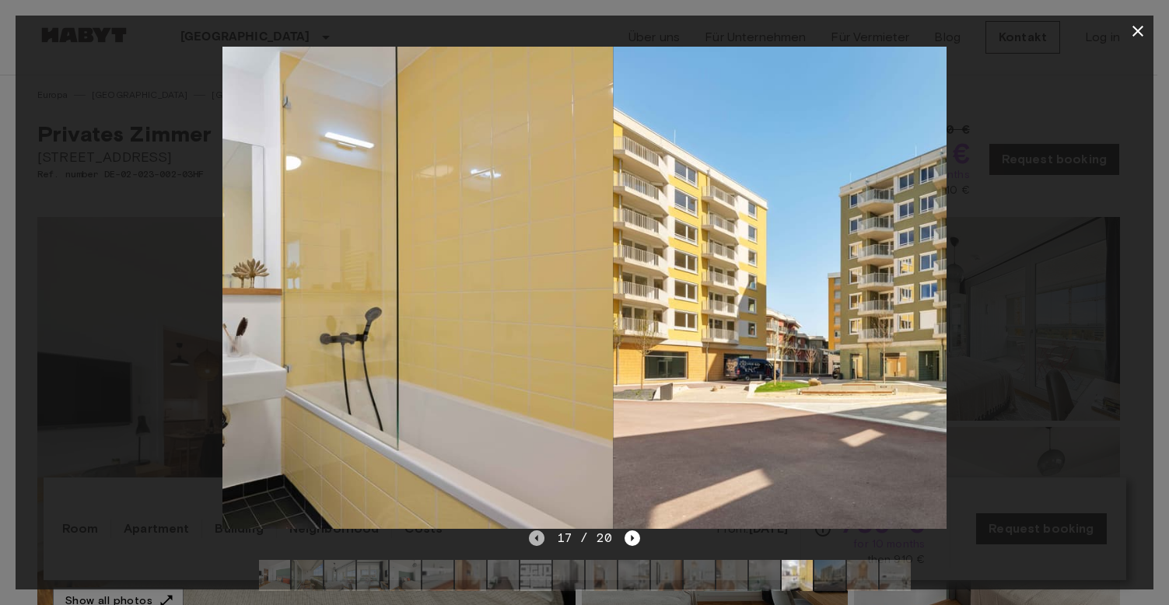
click at [535, 542] on icon "Previous image" at bounding box center [537, 539] width 16 height 16
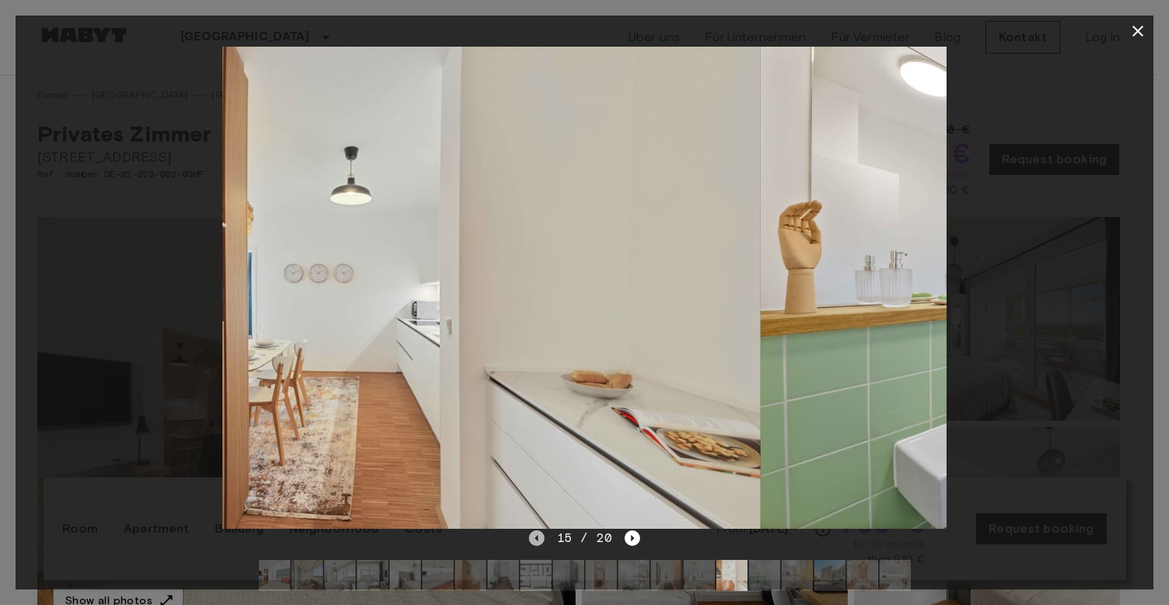
click at [535, 542] on icon "Previous image" at bounding box center [537, 539] width 16 height 16
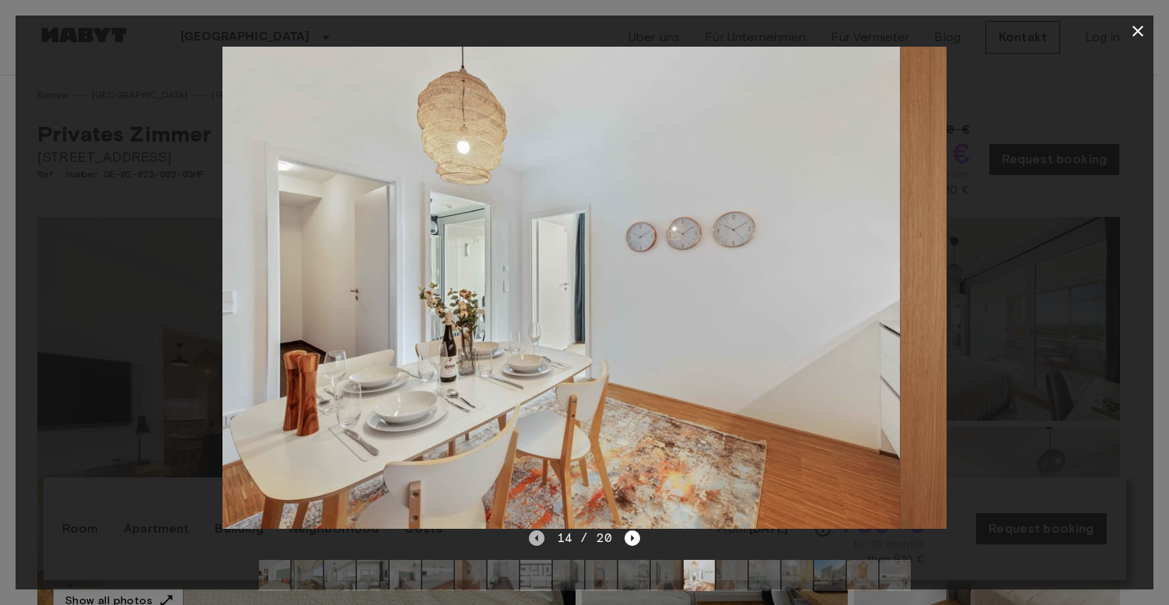
click at [535, 542] on icon "Previous image" at bounding box center [537, 539] width 16 height 16
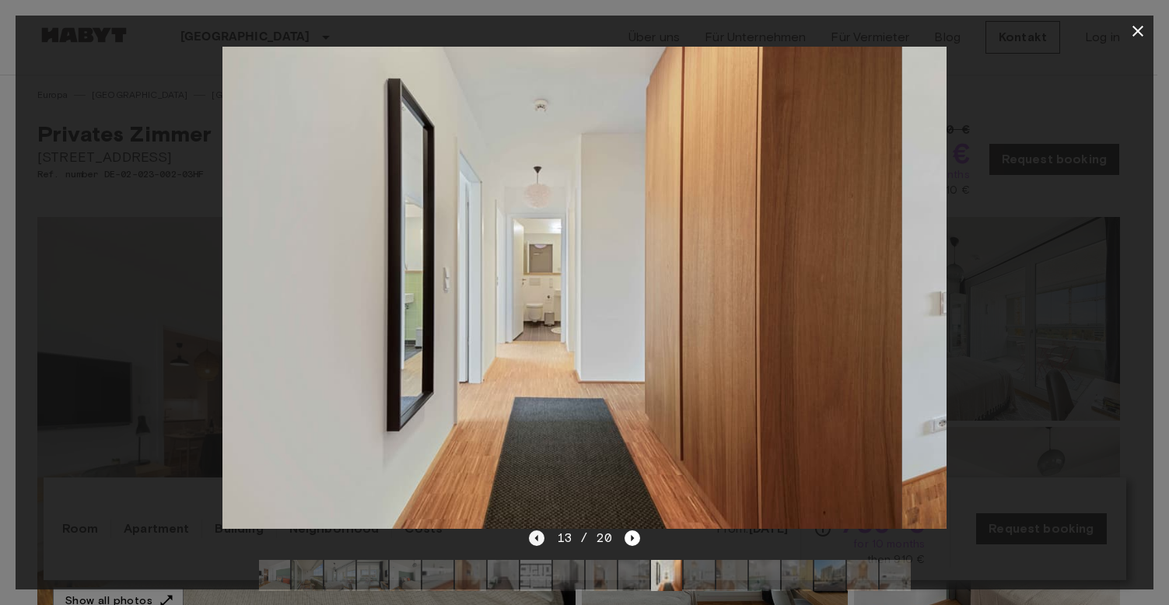
click at [535, 542] on icon "Previous image" at bounding box center [537, 539] width 16 height 16
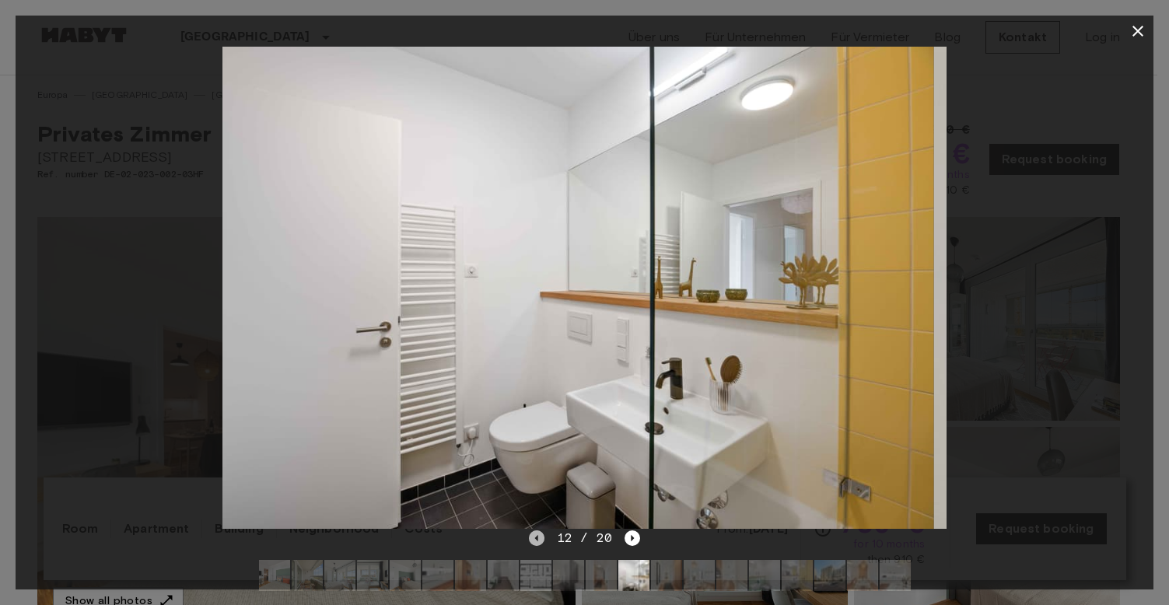
click at [535, 542] on icon "Previous image" at bounding box center [537, 539] width 16 height 16
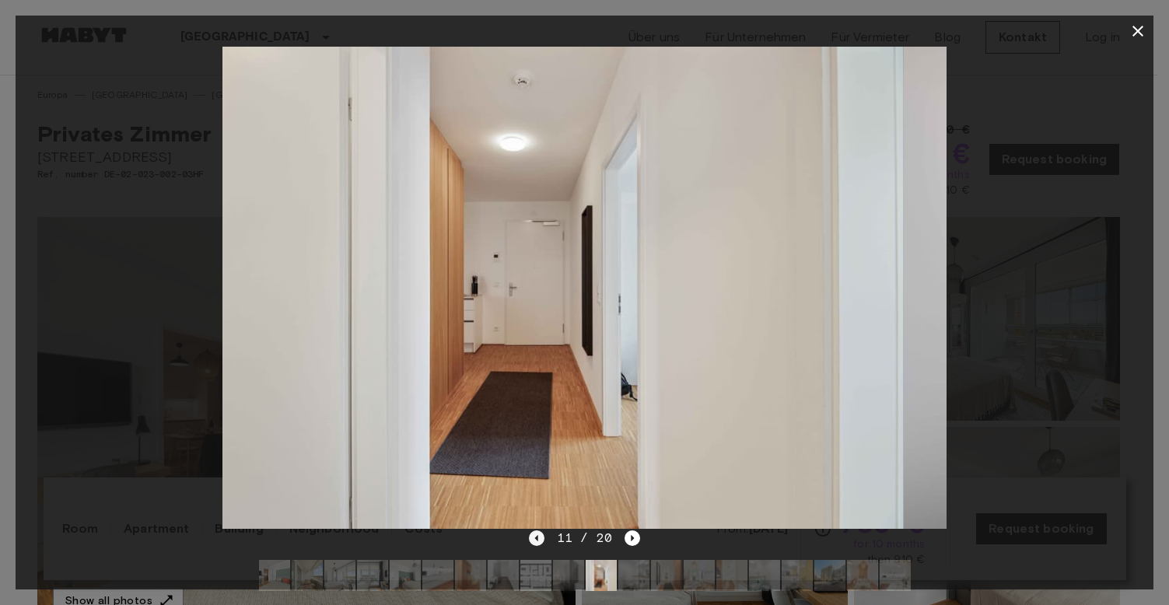
click at [535, 542] on icon "Previous image" at bounding box center [537, 539] width 16 height 16
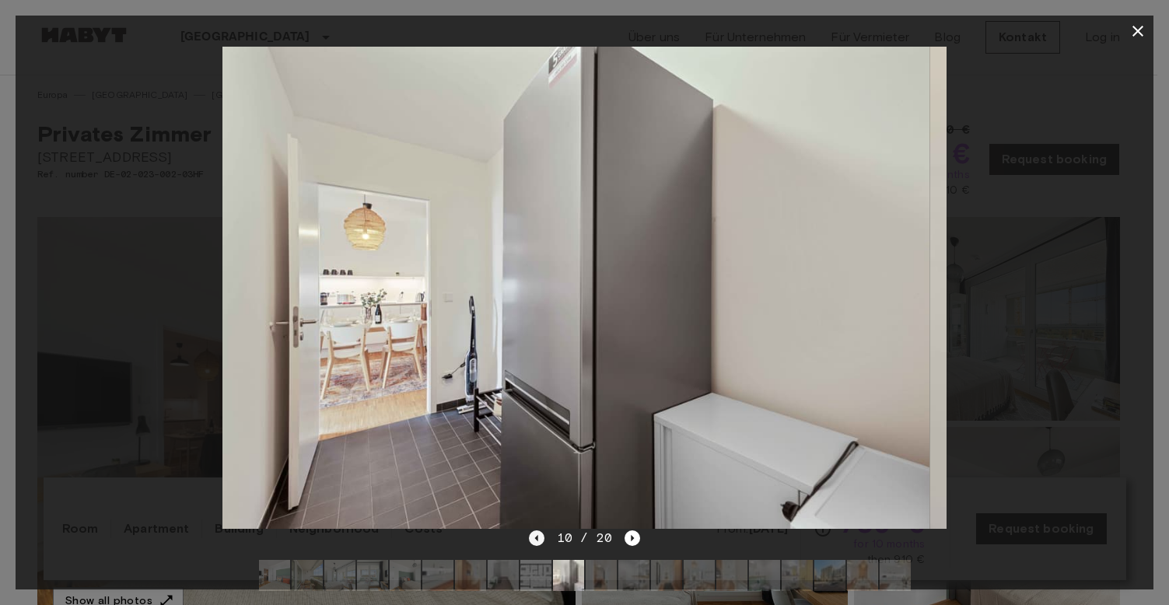
click at [535, 542] on icon "Previous image" at bounding box center [537, 539] width 16 height 16
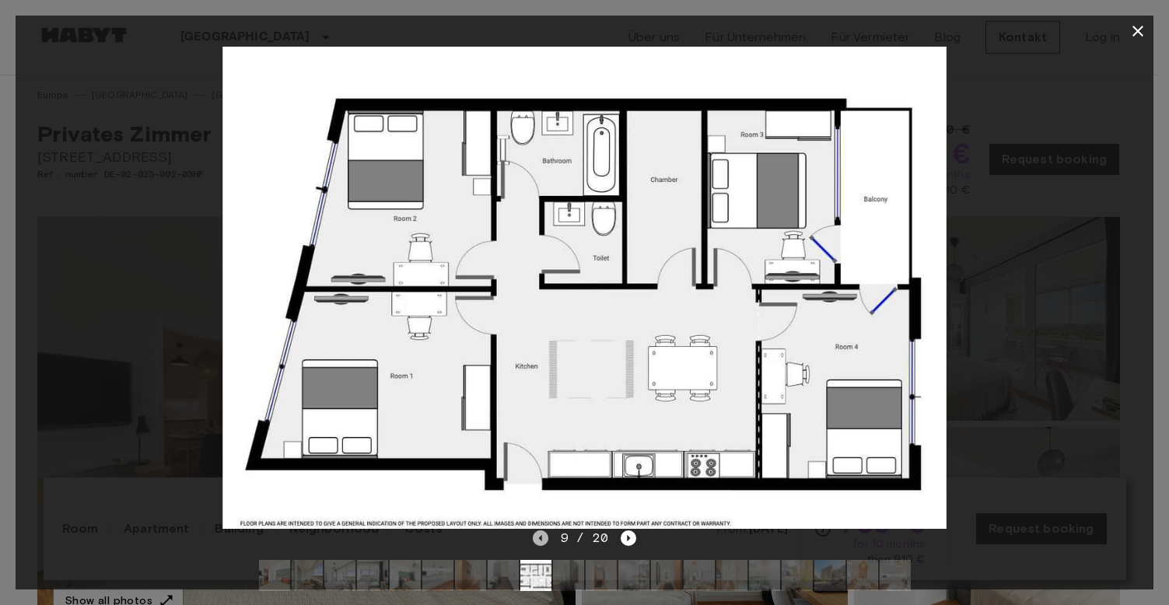
click at [539, 538] on icon "Previous image" at bounding box center [541, 539] width 16 height 16
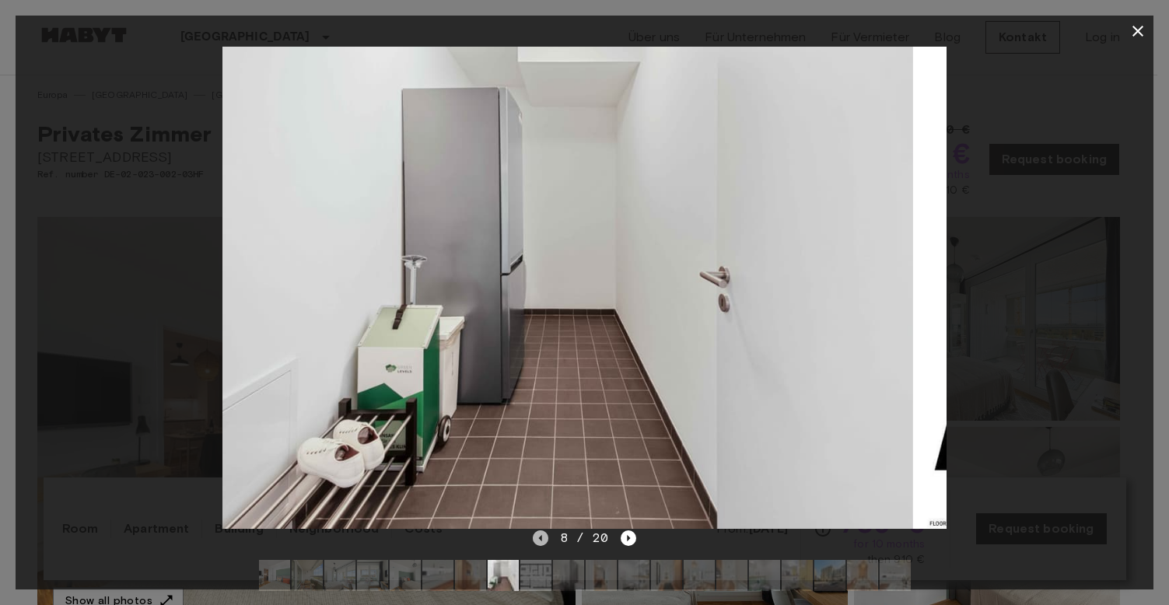
click at [539, 538] on icon "Previous image" at bounding box center [541, 539] width 16 height 16
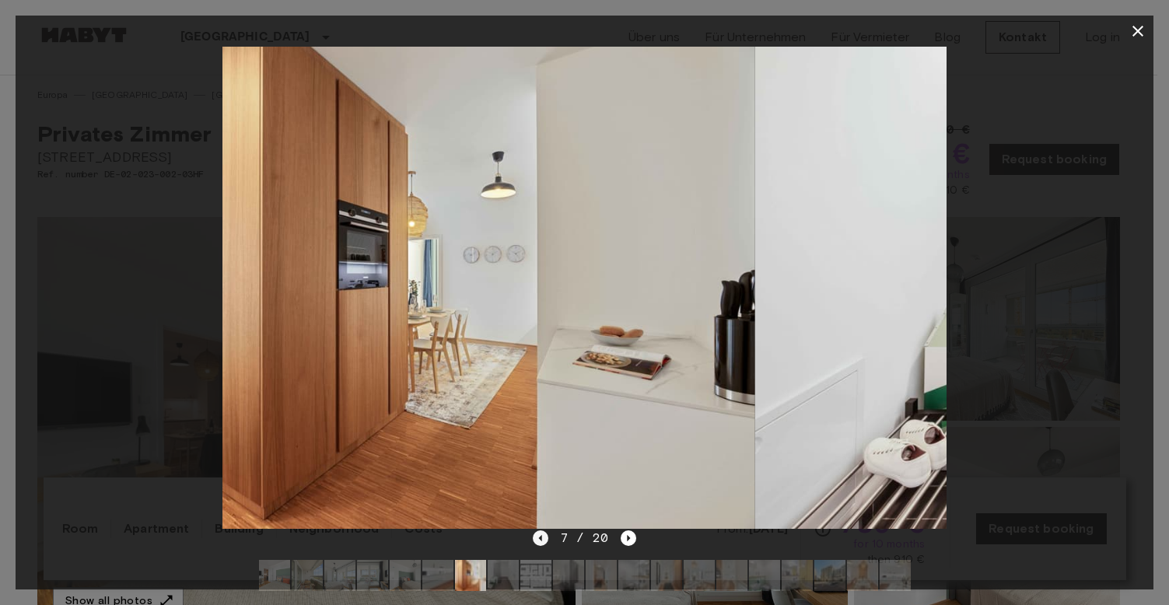
click at [539, 538] on icon "Previous image" at bounding box center [541, 539] width 16 height 16
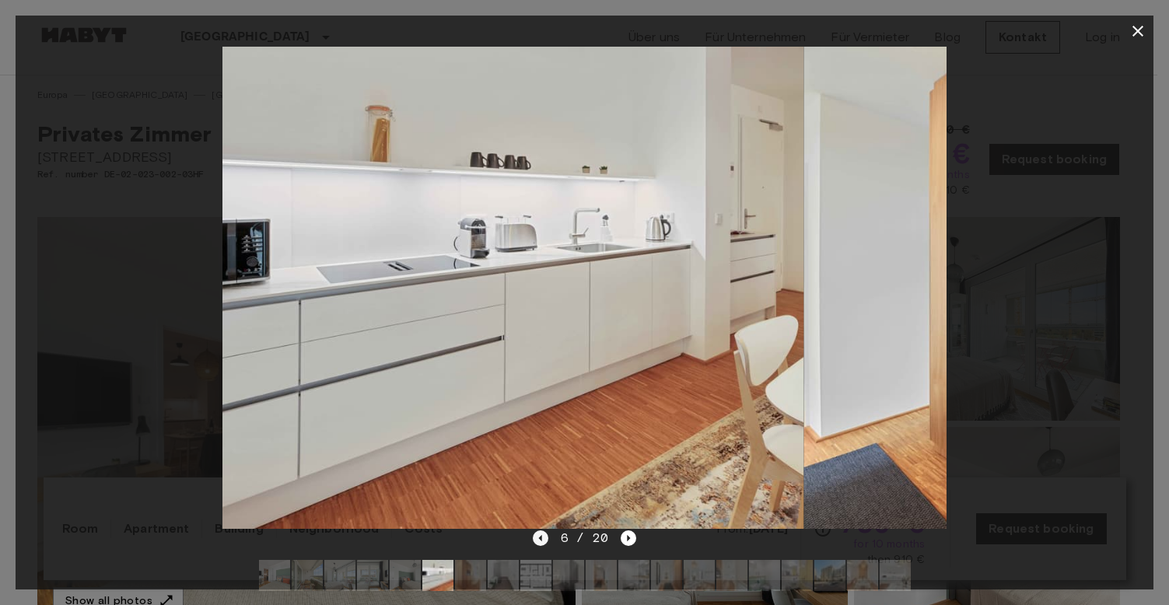
click at [539, 538] on icon "Previous image" at bounding box center [541, 539] width 16 height 16
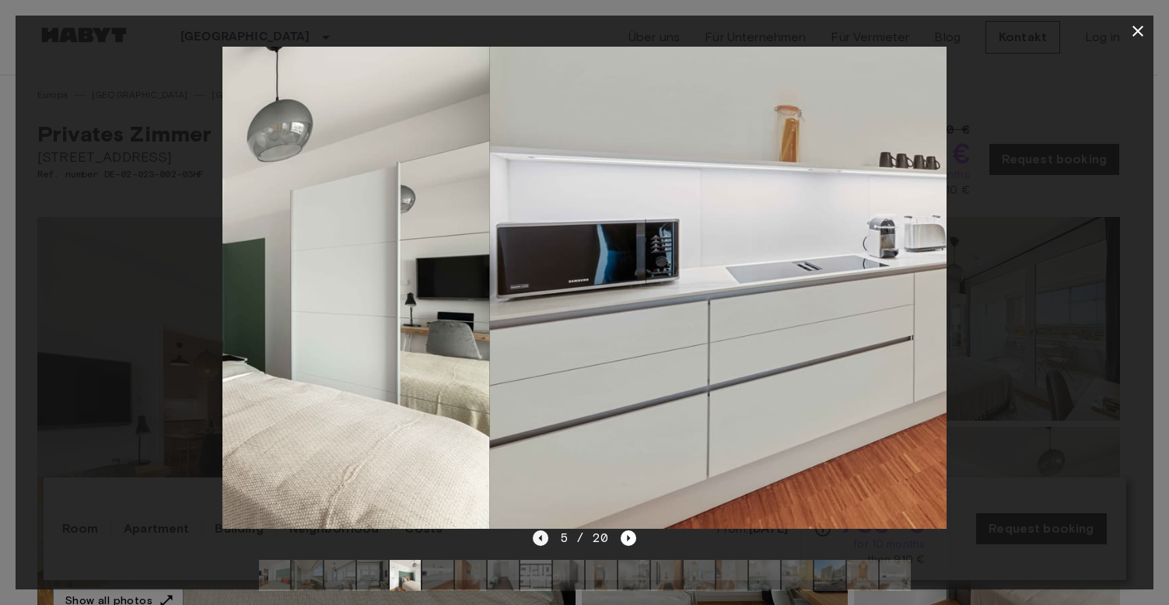
click at [539, 538] on icon "Previous image" at bounding box center [541, 539] width 16 height 16
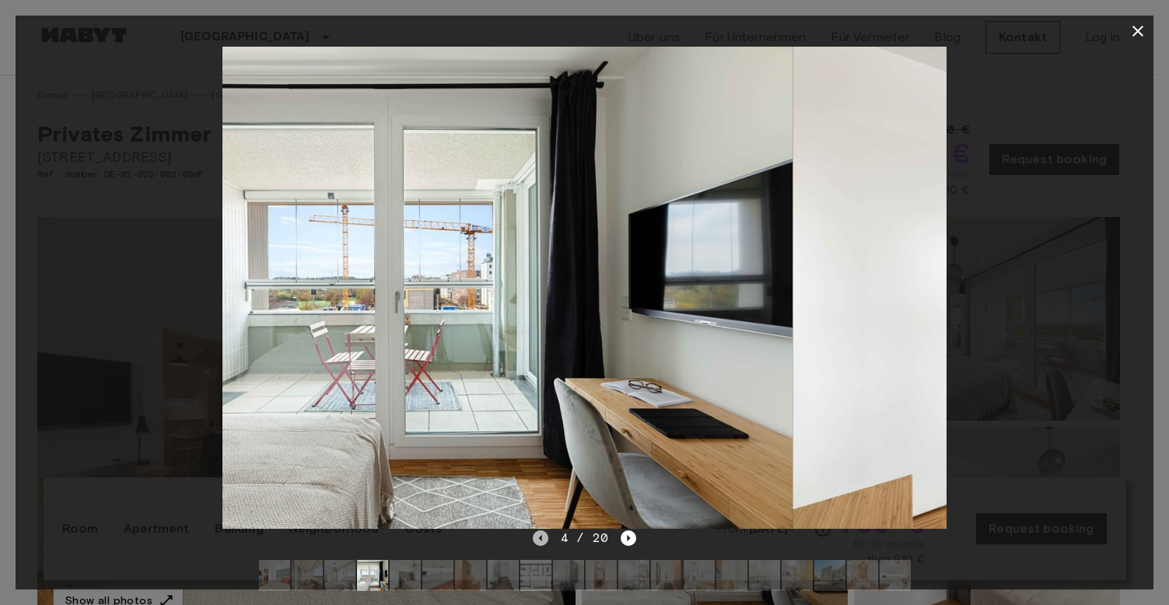
click at [539, 538] on icon "Previous image" at bounding box center [541, 539] width 16 height 16
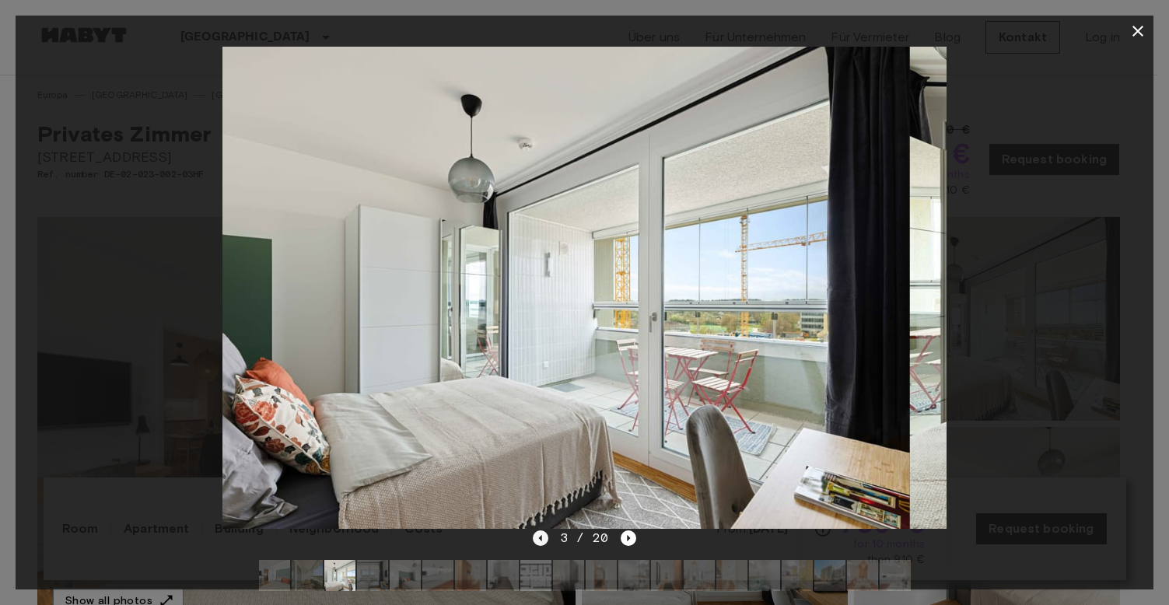
click at [539, 538] on icon "Previous image" at bounding box center [541, 539] width 16 height 16
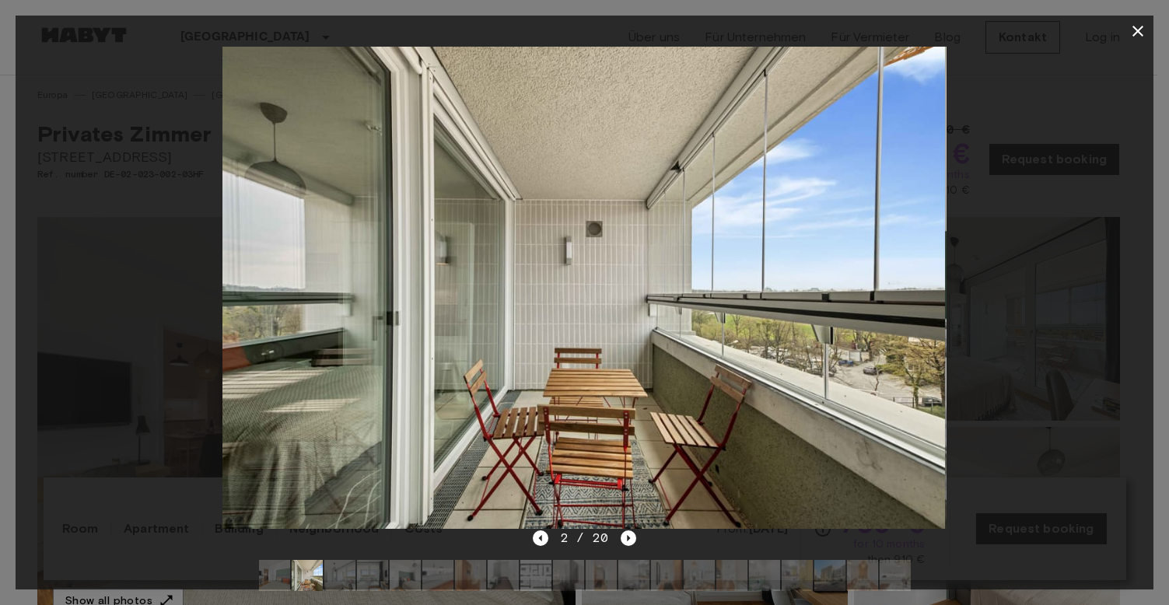
click at [1130, 33] on icon "button" at bounding box center [1138, 31] width 19 height 19
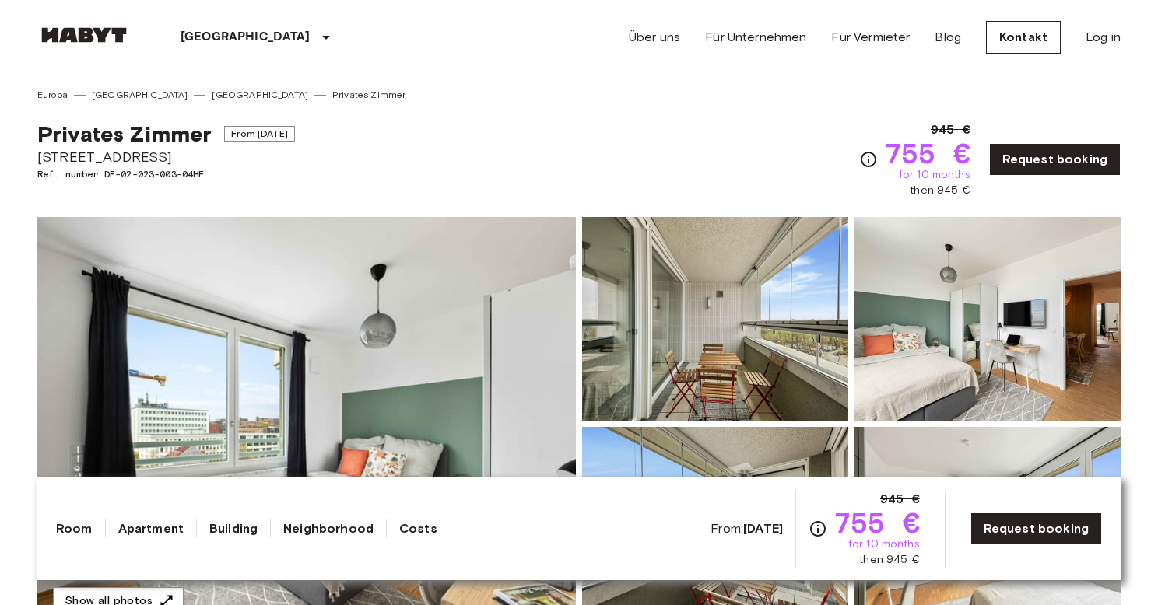
click at [495, 330] on img at bounding box center [306, 424] width 538 height 414
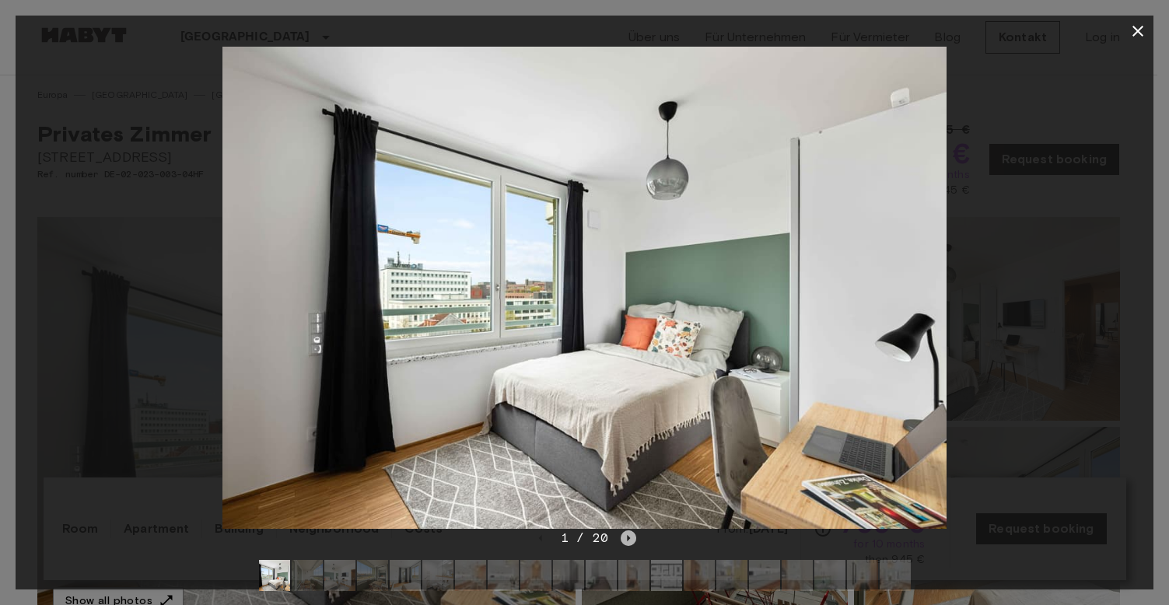
click at [629, 542] on icon "Next image" at bounding box center [629, 539] width 16 height 16
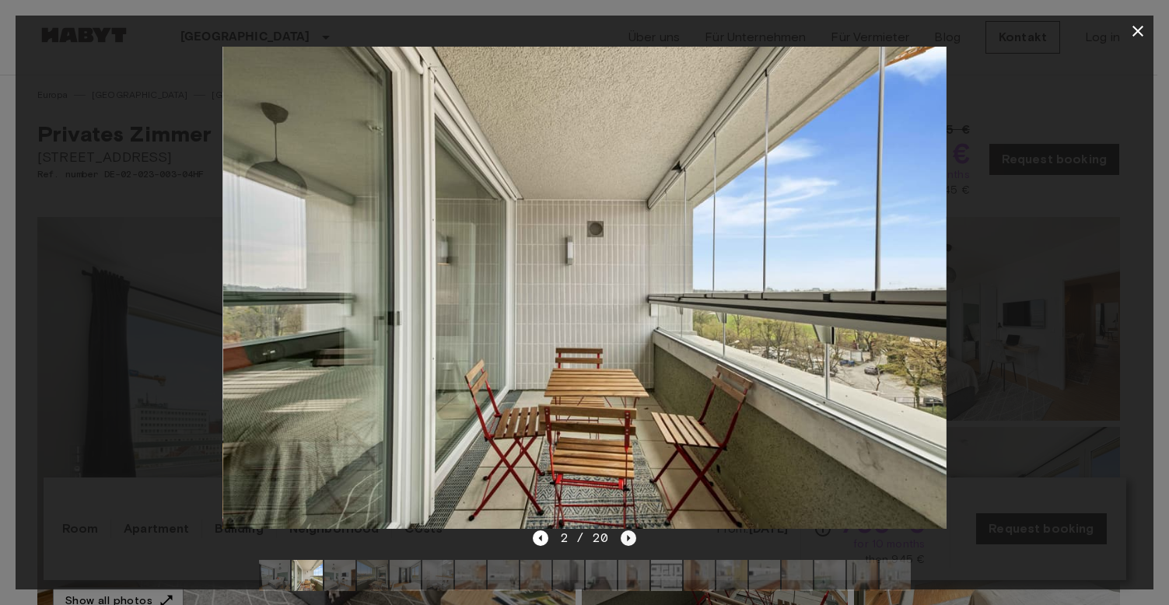
click at [629, 542] on icon "Next image" at bounding box center [629, 539] width 16 height 16
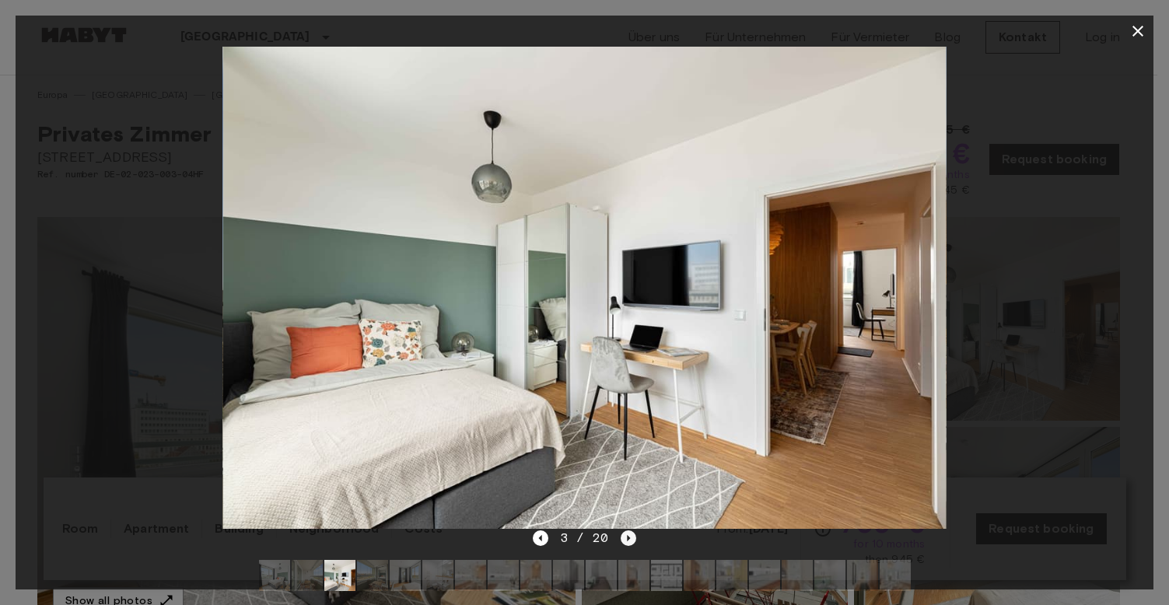
click at [629, 542] on icon "Next image" at bounding box center [629, 539] width 16 height 16
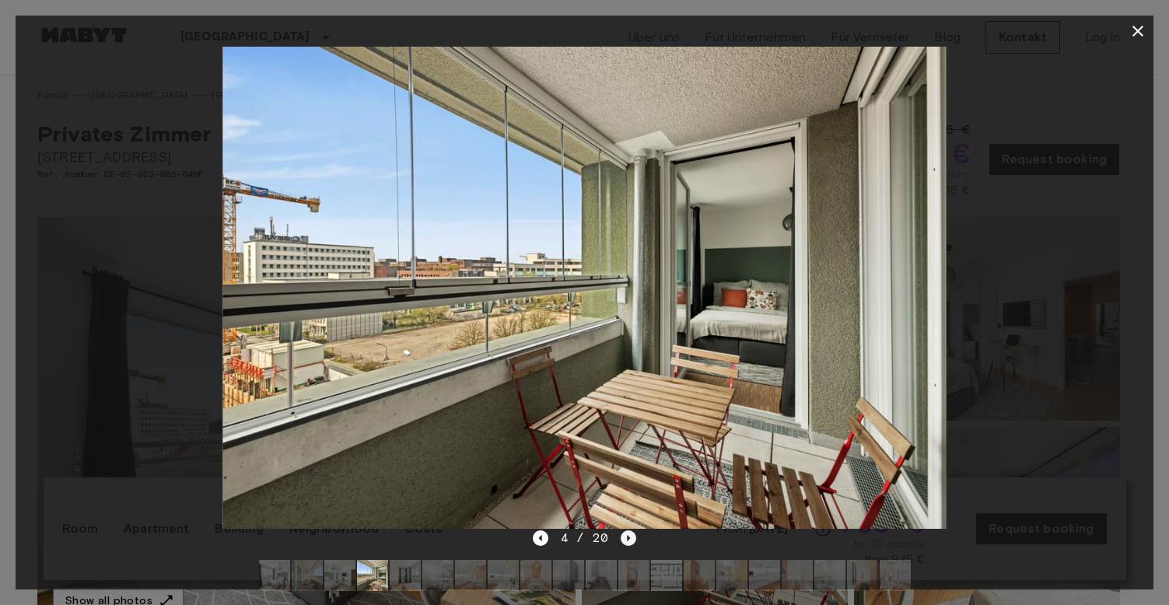
click at [629, 542] on icon "Next image" at bounding box center [629, 539] width 16 height 16
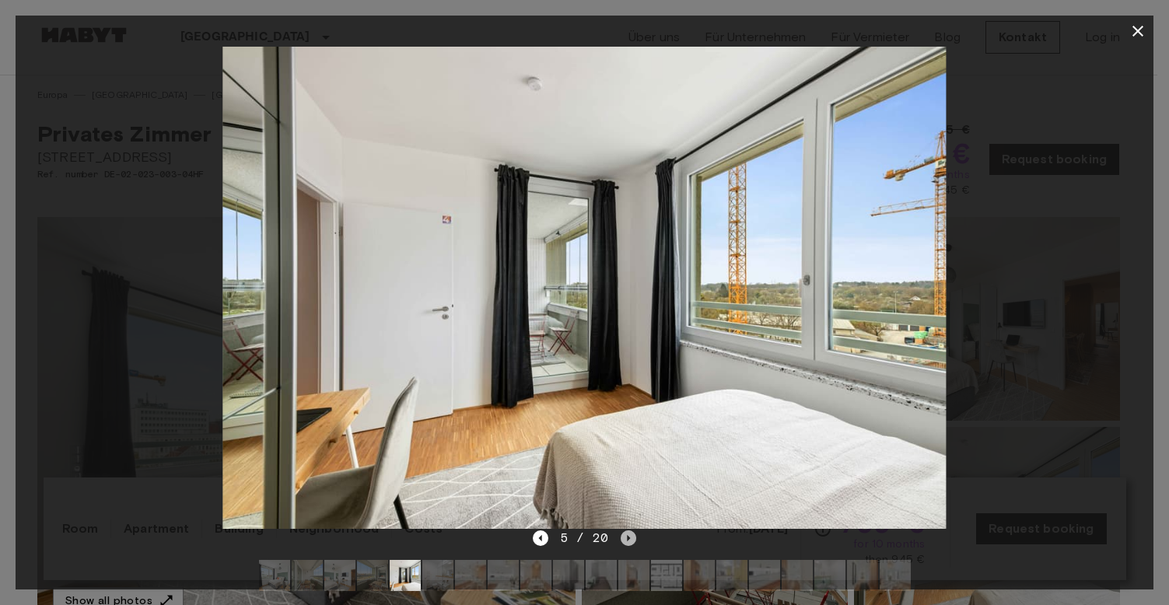
click at [629, 542] on icon "Next image" at bounding box center [629, 539] width 16 height 16
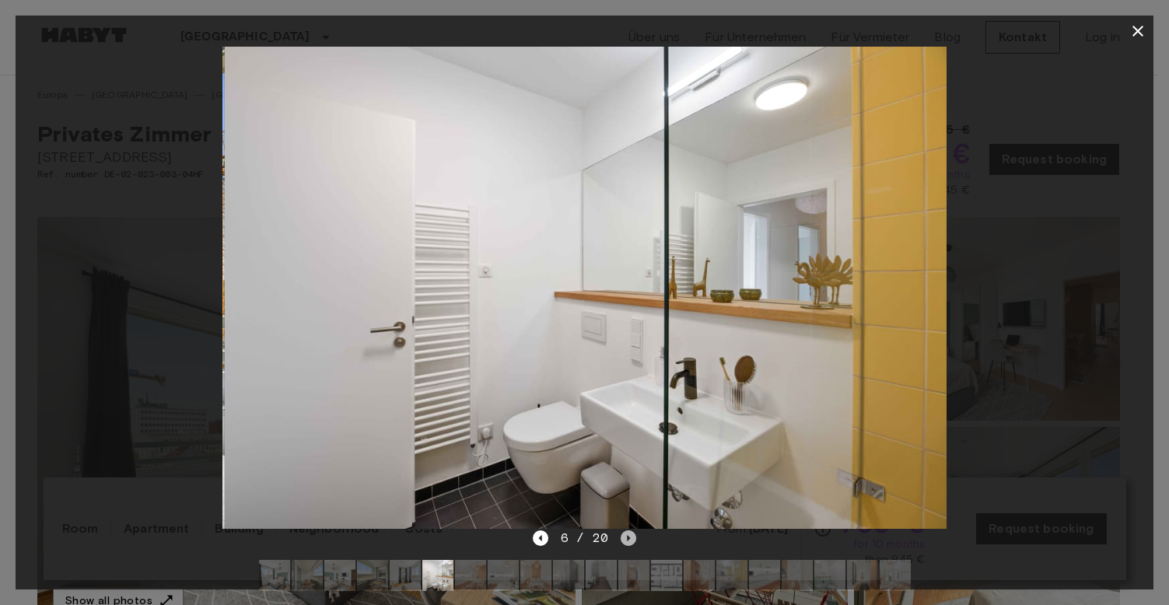
click at [629, 542] on icon "Next image" at bounding box center [629, 539] width 16 height 16
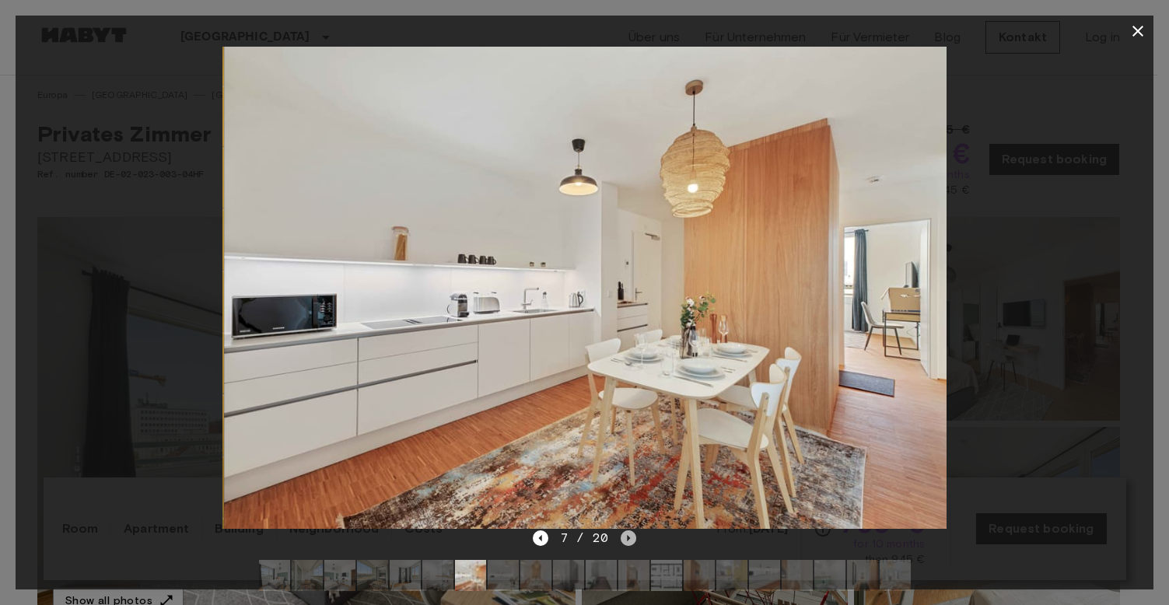
click at [629, 542] on icon "Next image" at bounding box center [629, 539] width 16 height 16
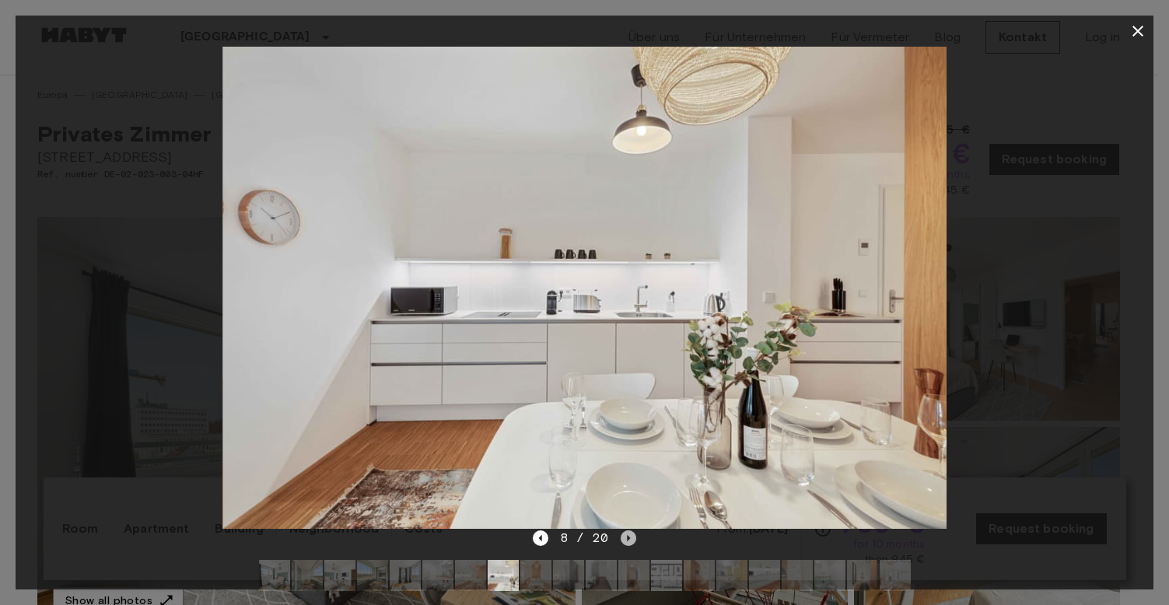
click at [629, 542] on icon "Next image" at bounding box center [629, 539] width 16 height 16
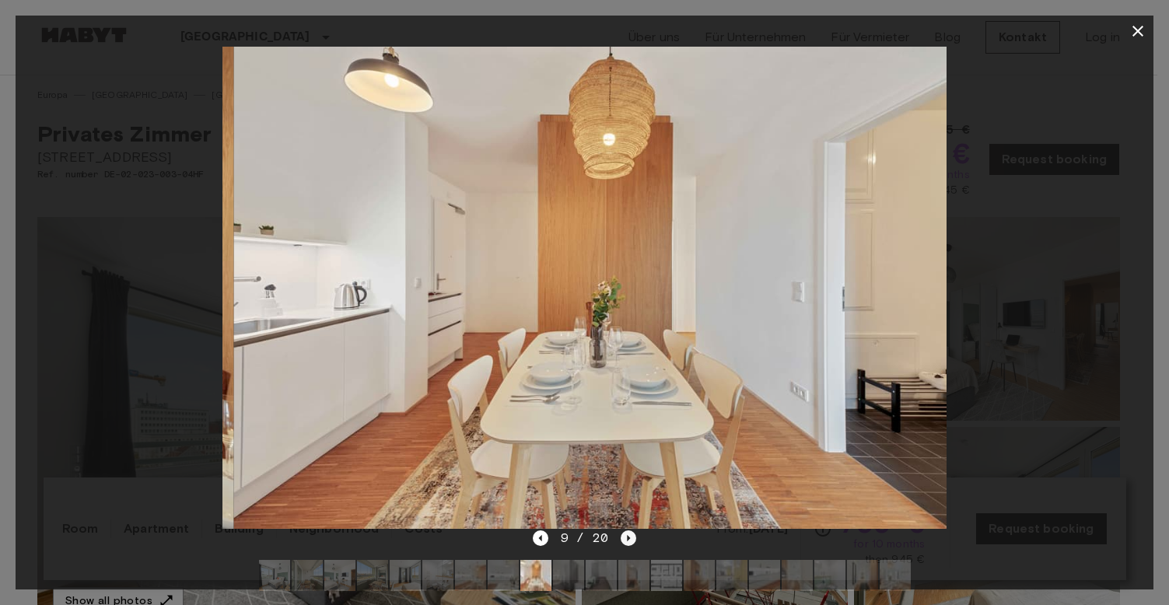
click at [629, 542] on icon "Next image" at bounding box center [629, 539] width 16 height 16
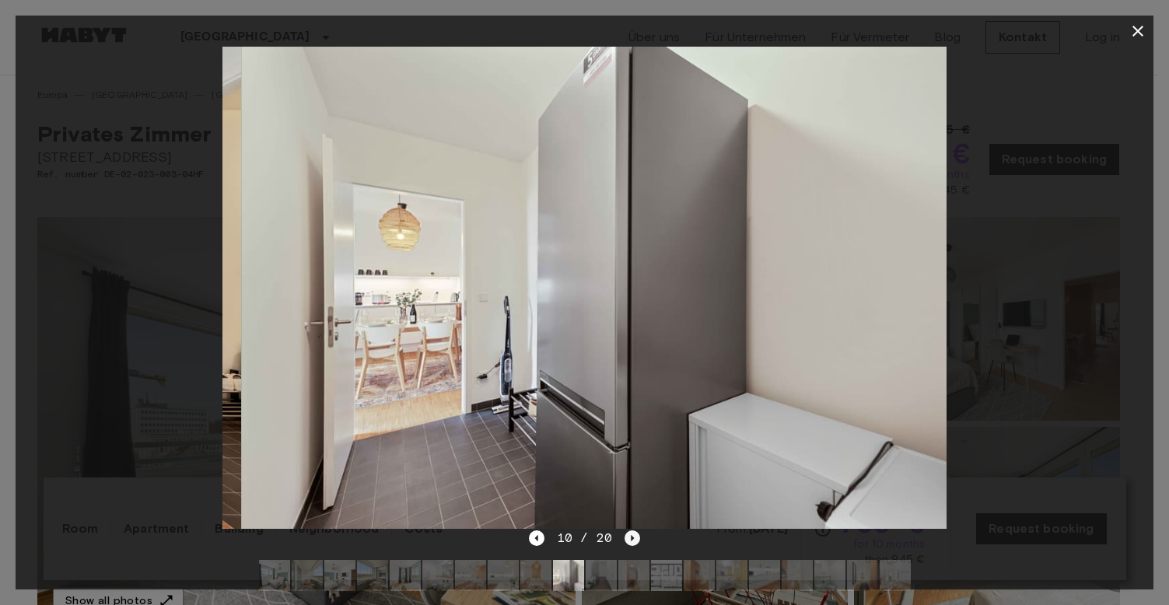
click at [629, 542] on icon "Next image" at bounding box center [633, 539] width 16 height 16
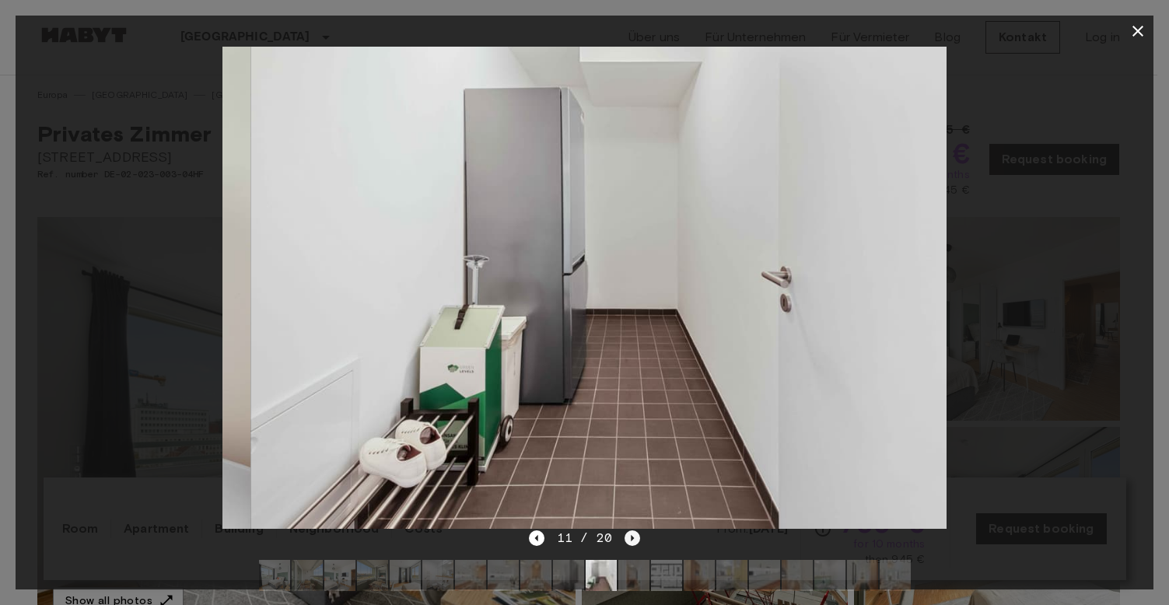
click at [629, 542] on icon "Next image" at bounding box center [633, 539] width 16 height 16
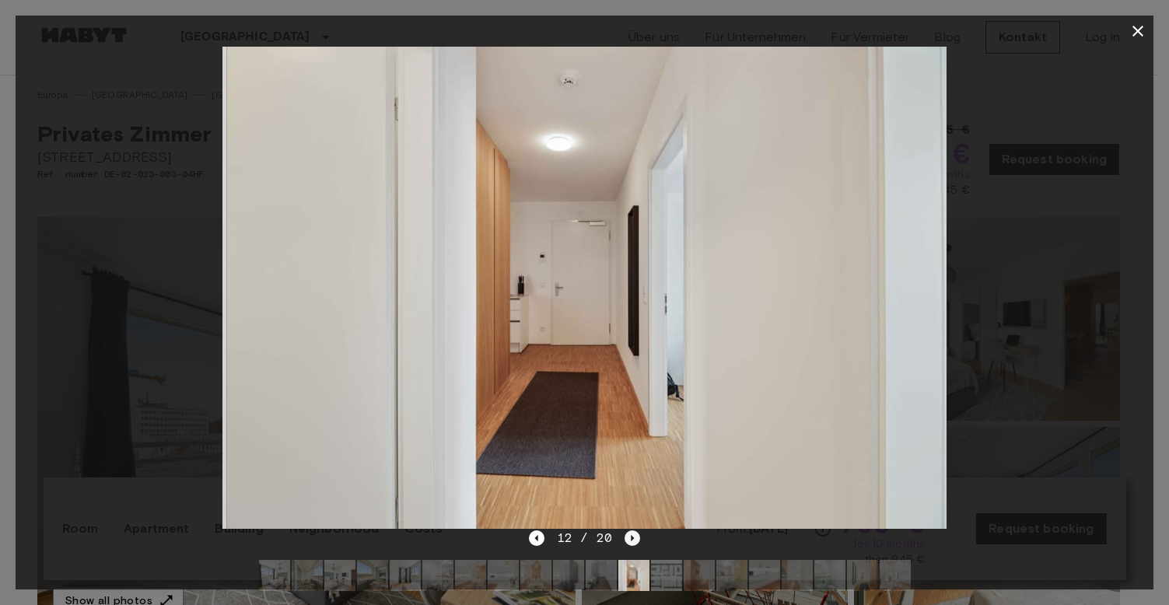
click at [629, 542] on icon "Next image" at bounding box center [633, 539] width 16 height 16
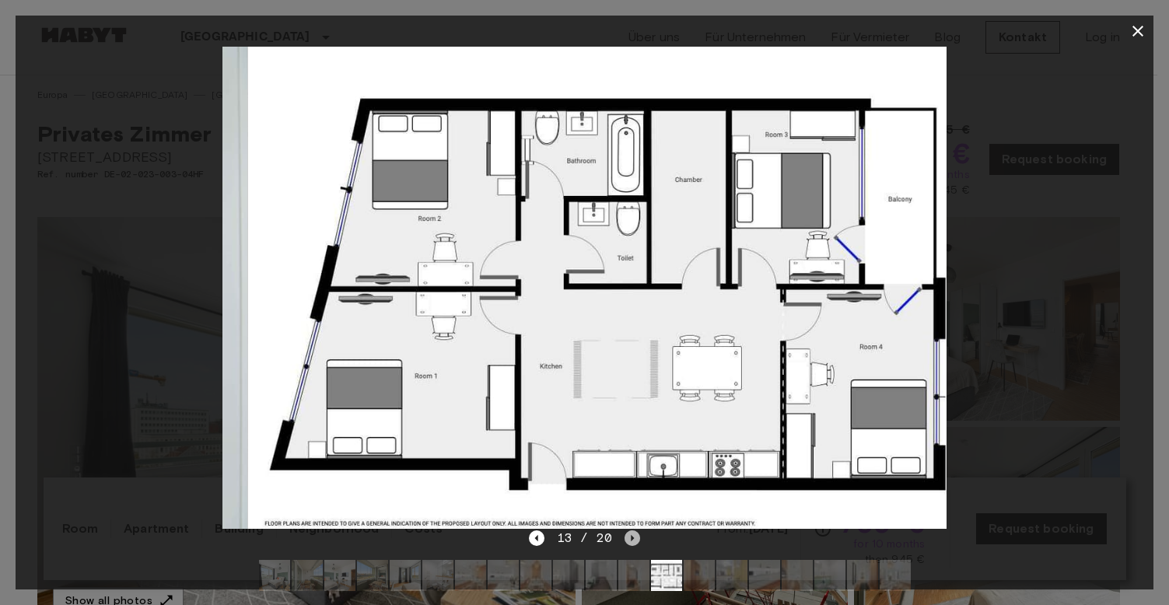
click at [629, 542] on icon "Next image" at bounding box center [633, 539] width 16 height 16
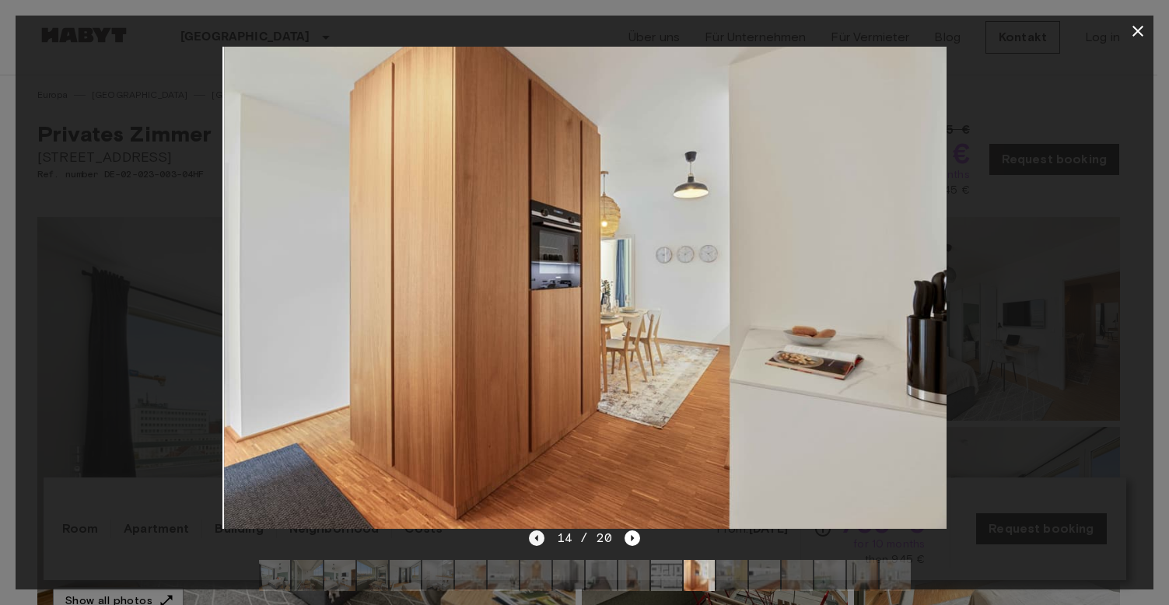
click at [538, 538] on icon "Previous image" at bounding box center [536, 538] width 3 height 6
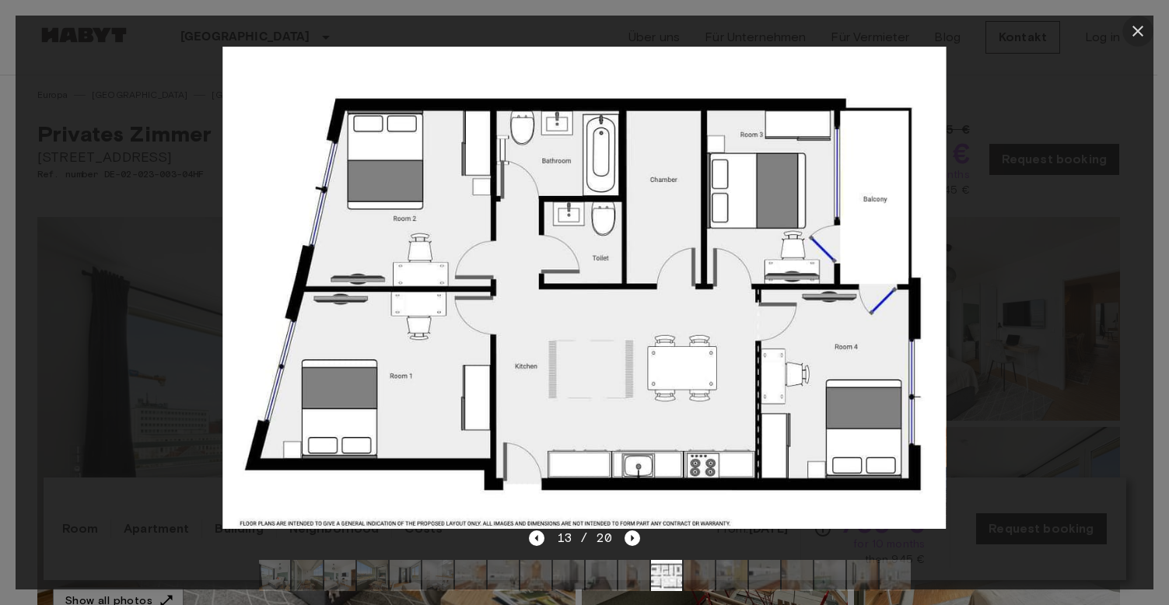
click at [1141, 33] on icon "button" at bounding box center [1138, 31] width 19 height 19
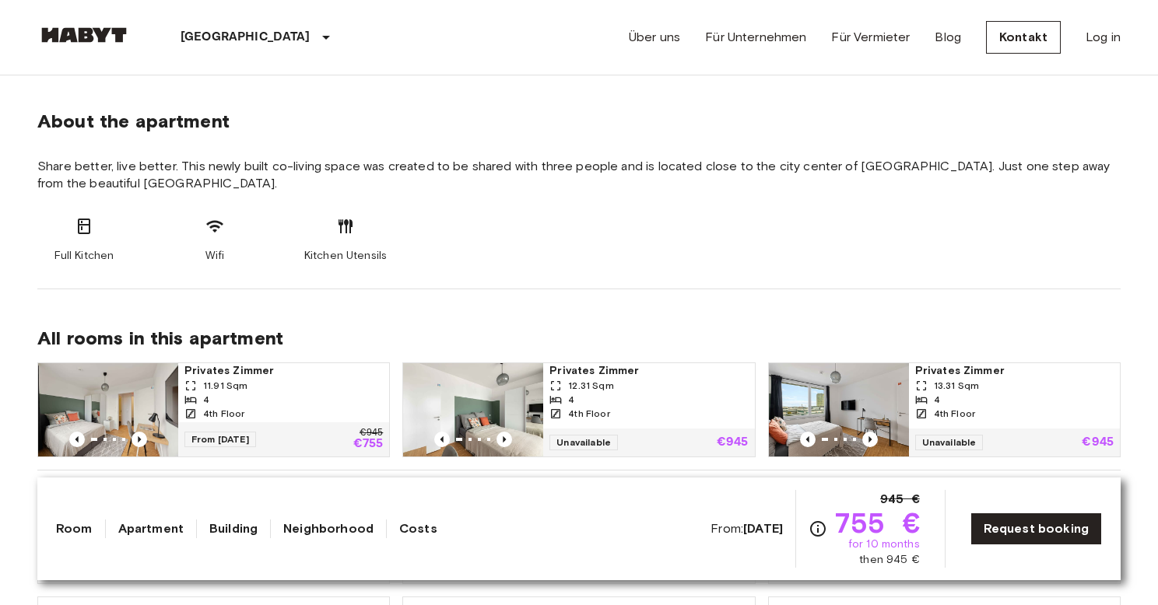
scroll to position [882, 0]
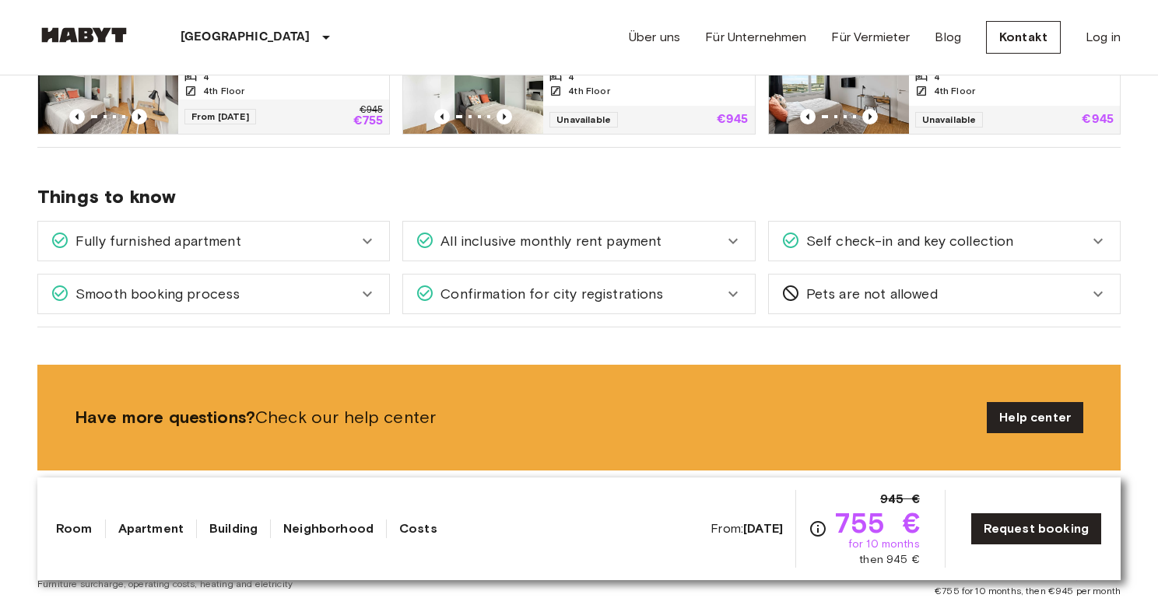
click at [881, 251] on div "Self check-in and key collection" at bounding box center [944, 241] width 351 height 39
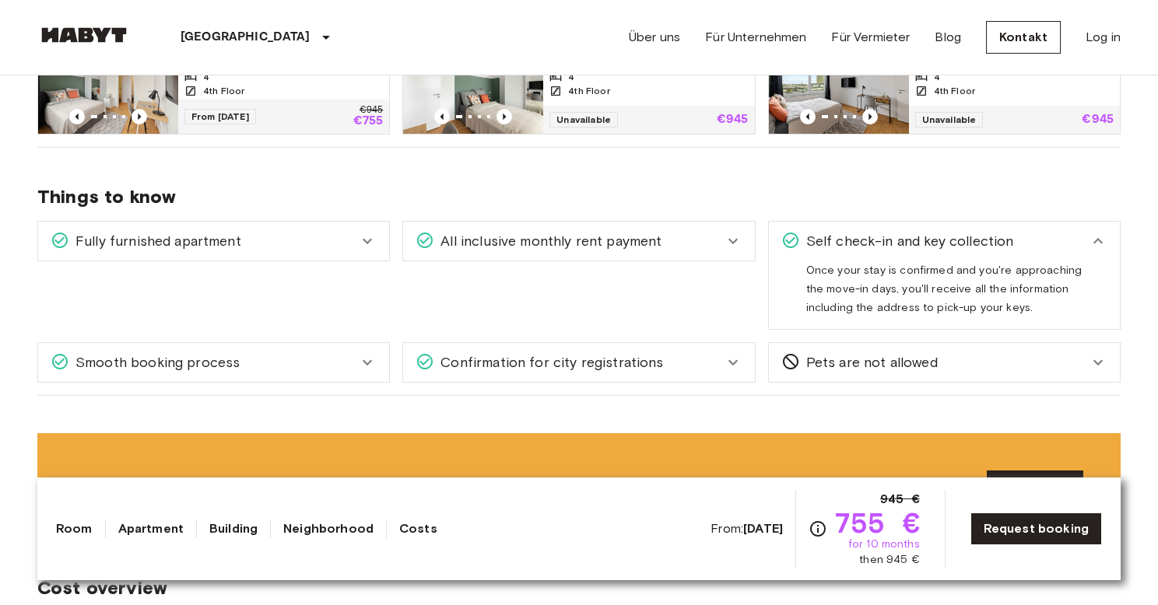
click at [883, 240] on span "Self check-in and key collection" at bounding box center [907, 241] width 214 height 20
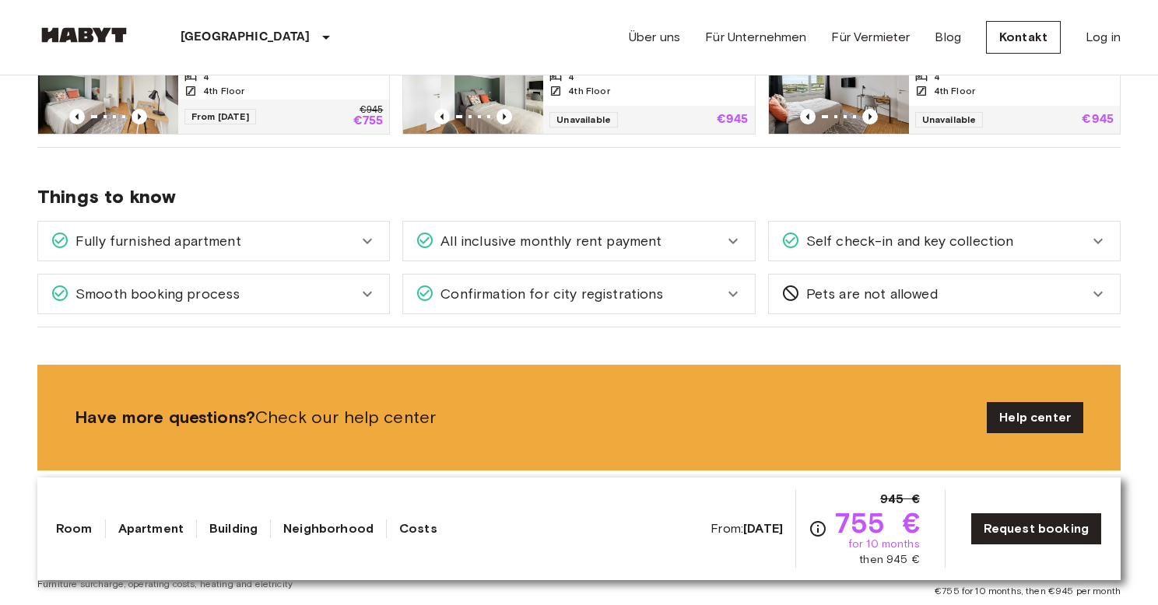
click at [577, 296] on span "Confirmation for city registrations" at bounding box center [548, 294] width 229 height 20
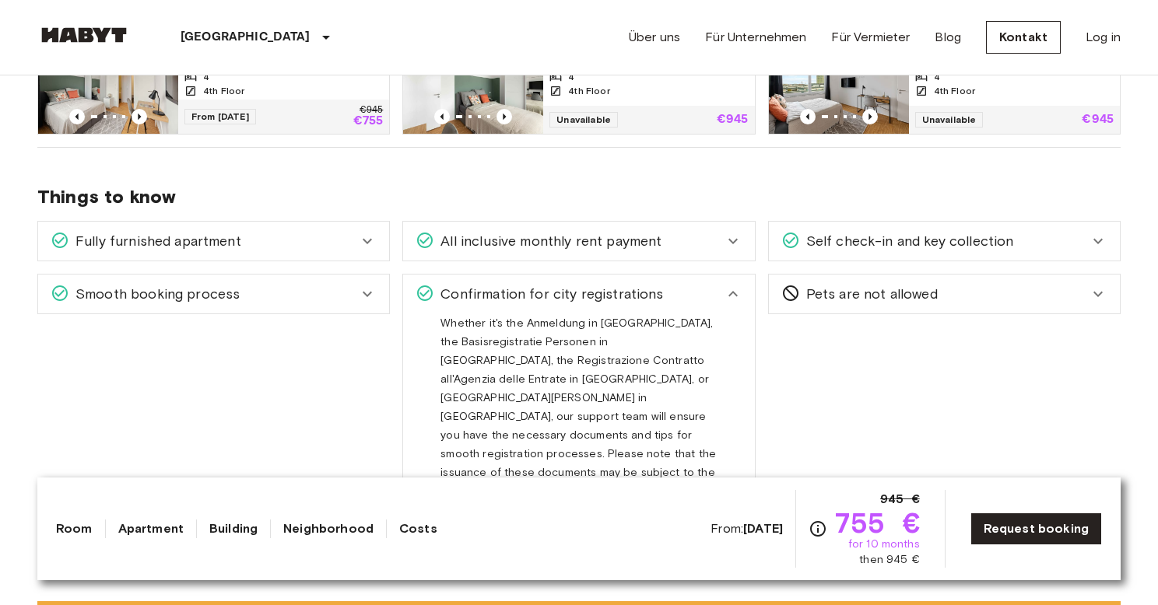
click at [577, 296] on span "Confirmation for city registrations" at bounding box center [548, 294] width 229 height 20
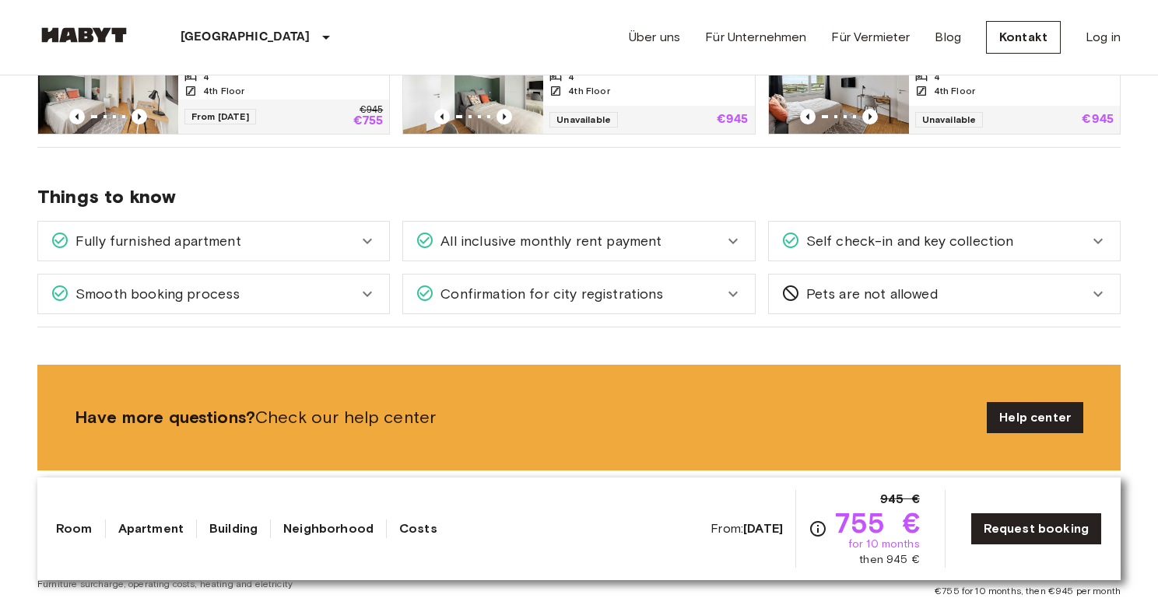
click at [316, 306] on div "Smooth booking process" at bounding box center [213, 294] width 351 height 39
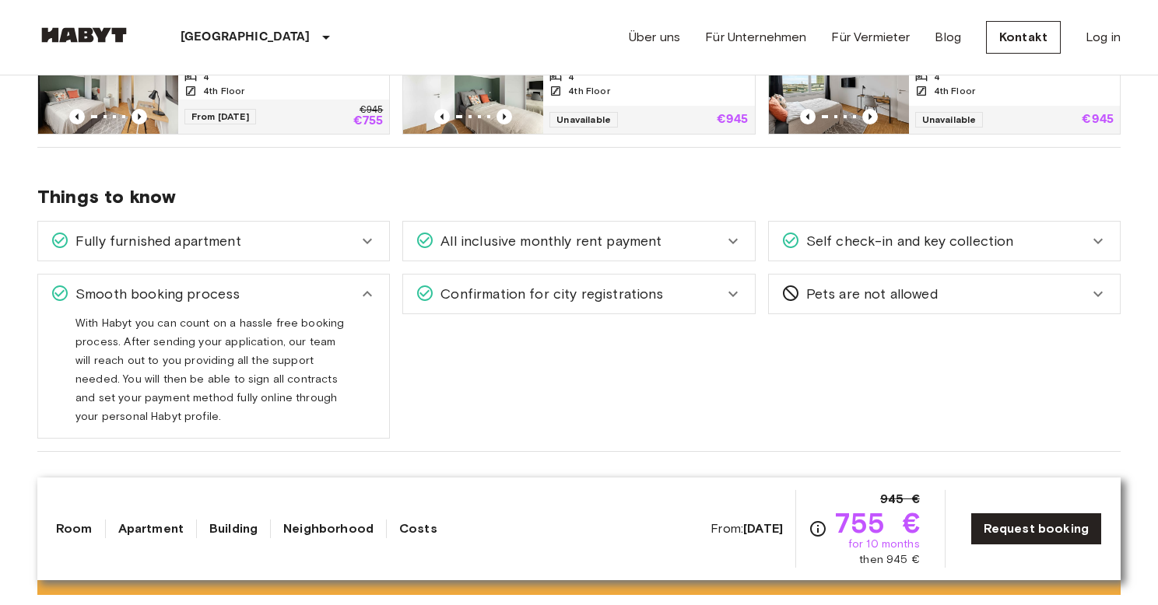
click at [335, 300] on div "Smooth booking process" at bounding box center [204, 294] width 307 height 20
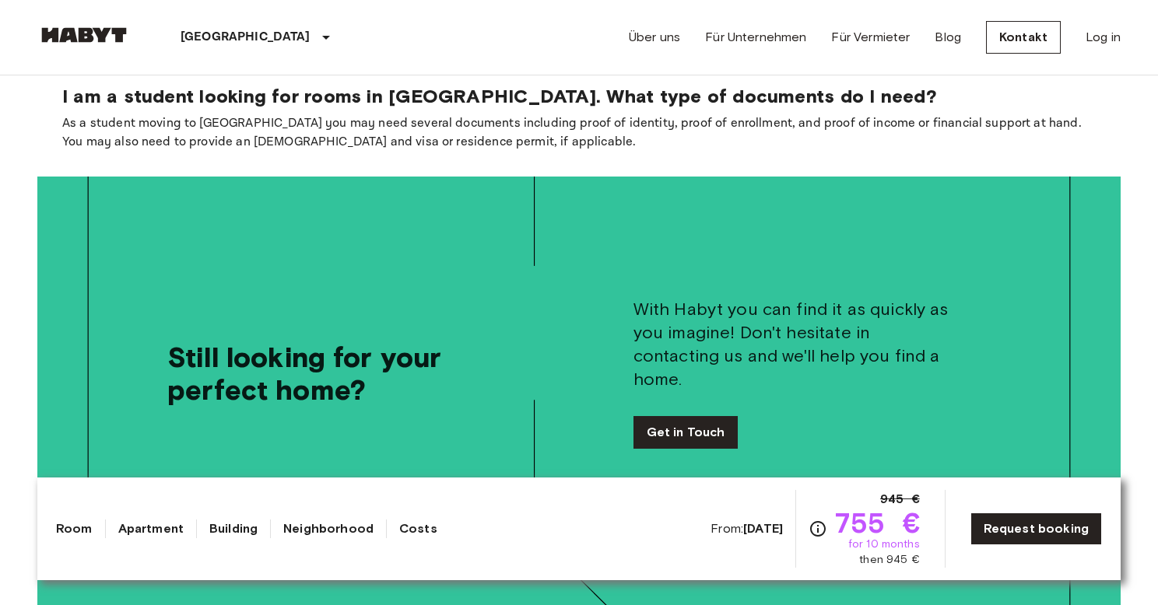
scroll to position [2774, 0]
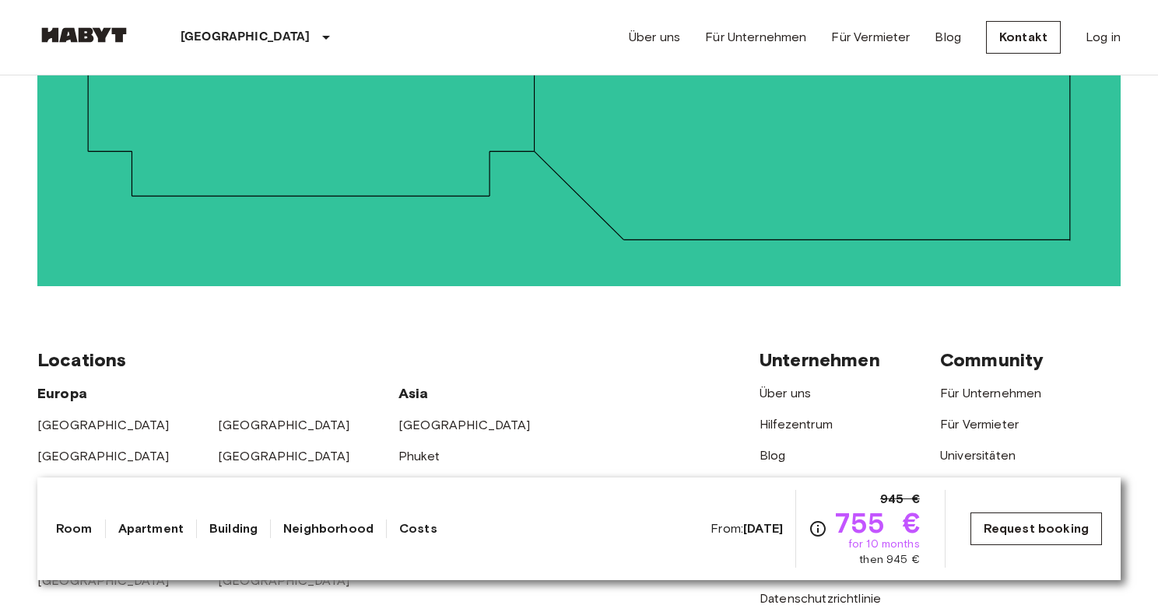
click at [1025, 533] on link "Request booking" at bounding box center [1035, 529] width 131 height 33
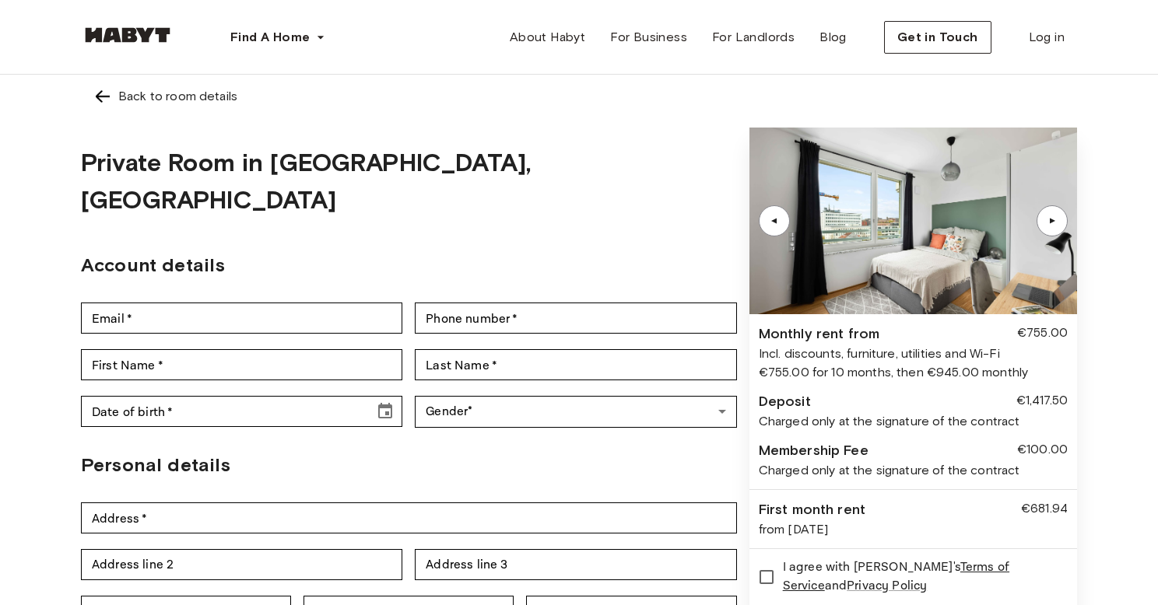
scroll to position [56, 0]
